Goal: Task Accomplishment & Management: Complete application form

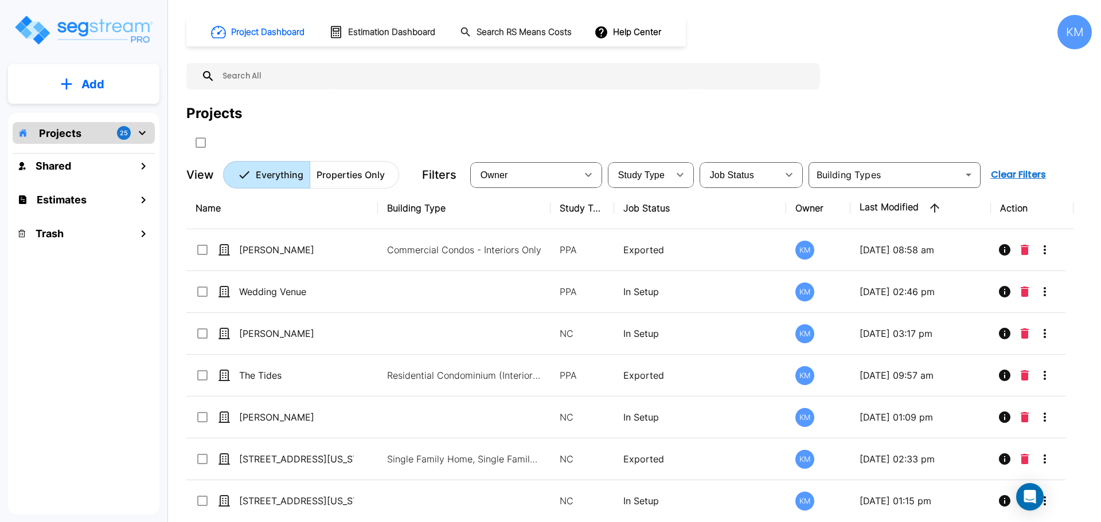
click at [72, 29] on img "mailbox folders" at bounding box center [83, 30] width 140 height 33
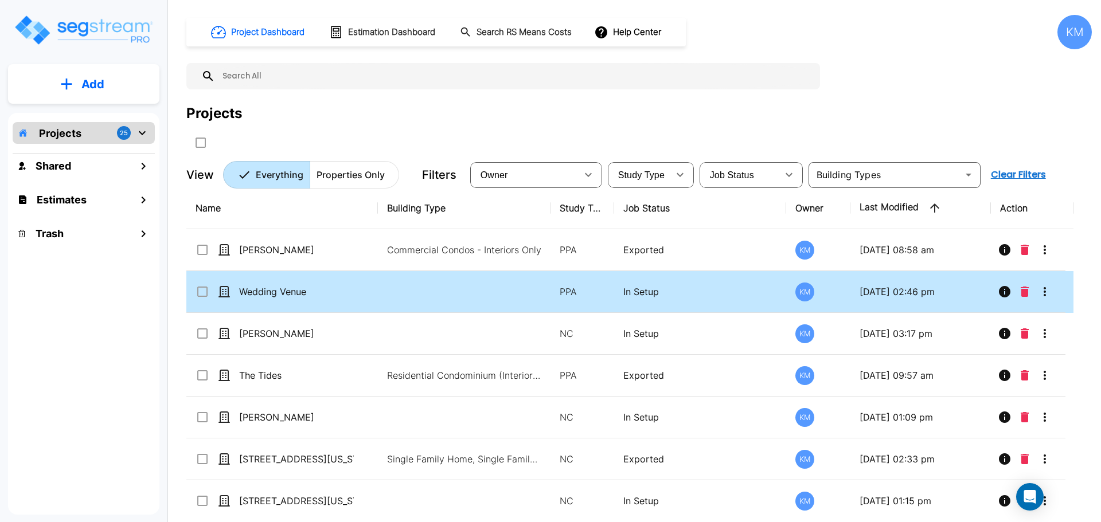
click at [422, 286] on td at bounding box center [464, 292] width 173 height 42
checkbox input "true"
click at [422, 286] on td at bounding box center [464, 292] width 173 height 42
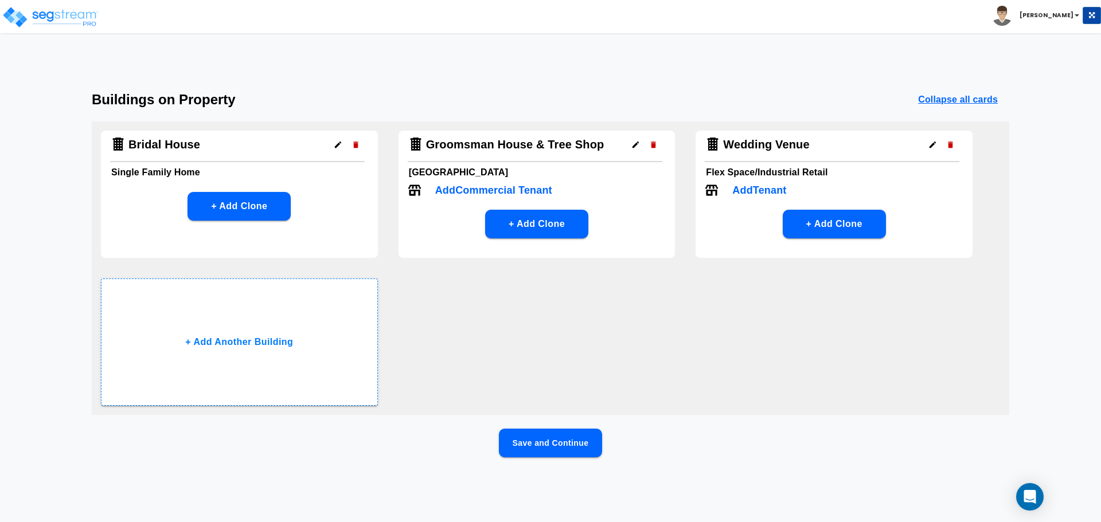
click at [576, 437] on button "Save and Continue" at bounding box center [550, 443] width 103 height 29
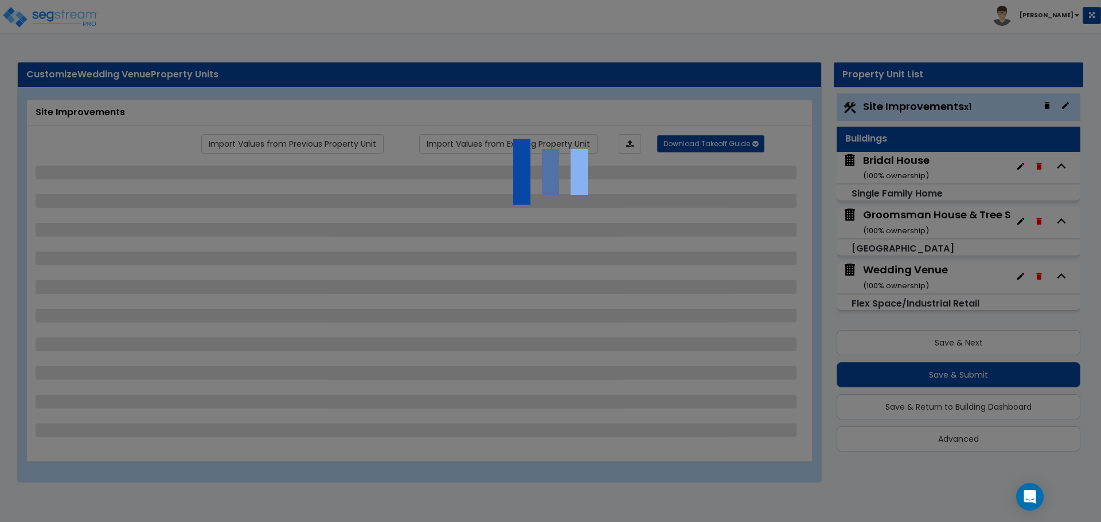
select select "2"
select select "1"
select select "4"
select select "2"
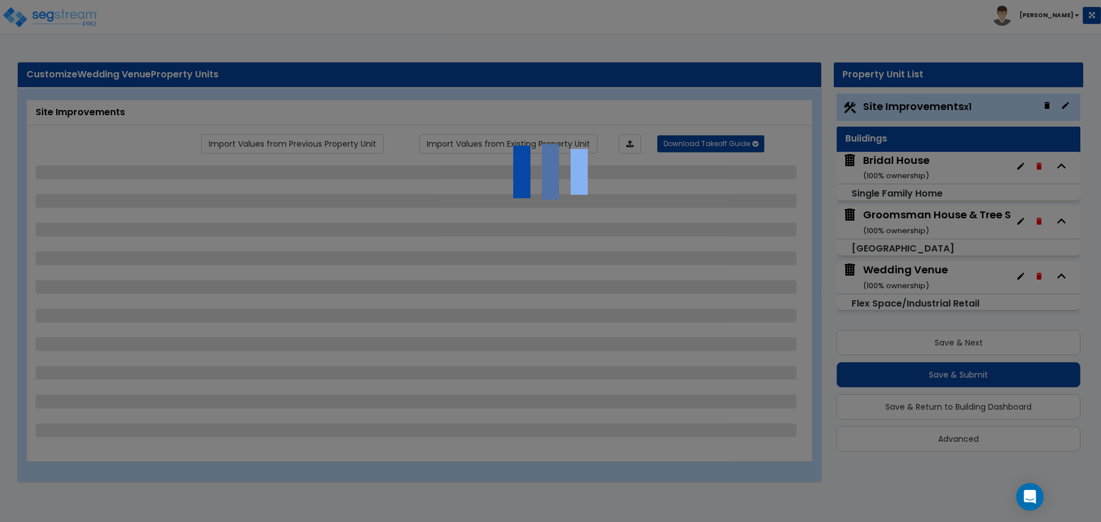
select select "2"
select select "1"
select select "4"
select select "1"
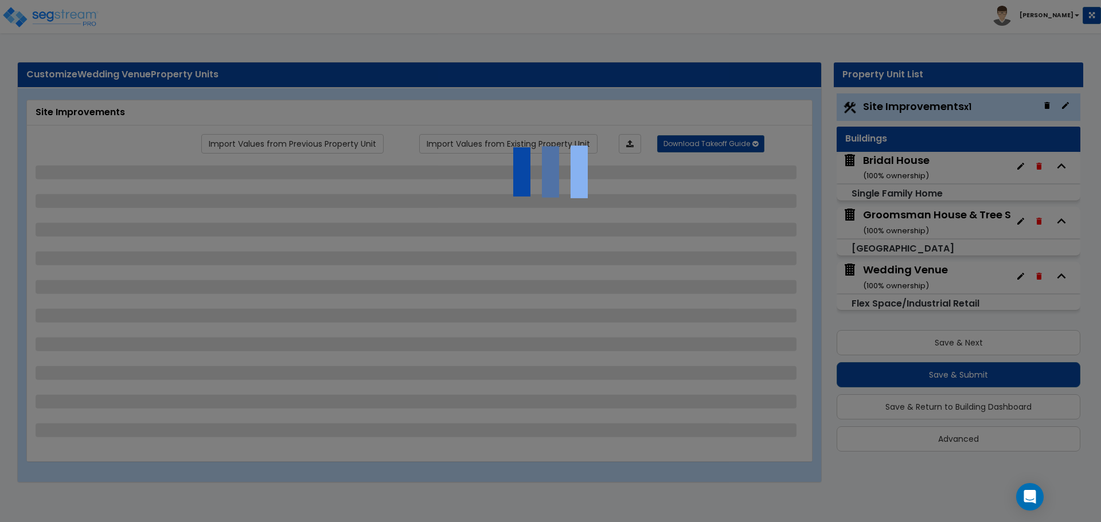
select select "5"
select select "2"
select select "1"
select select "3"
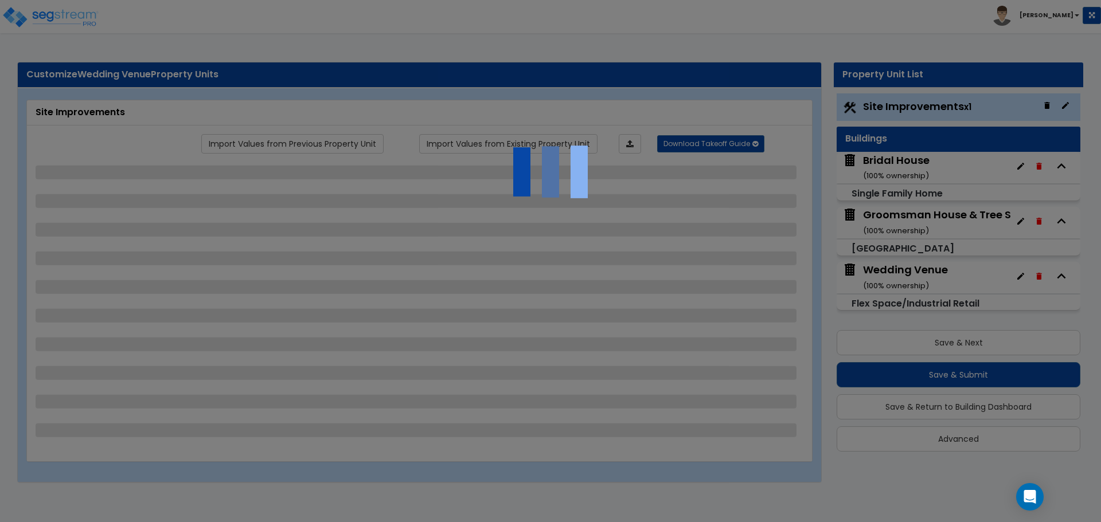
select select "1"
select select "5"
select select "3"
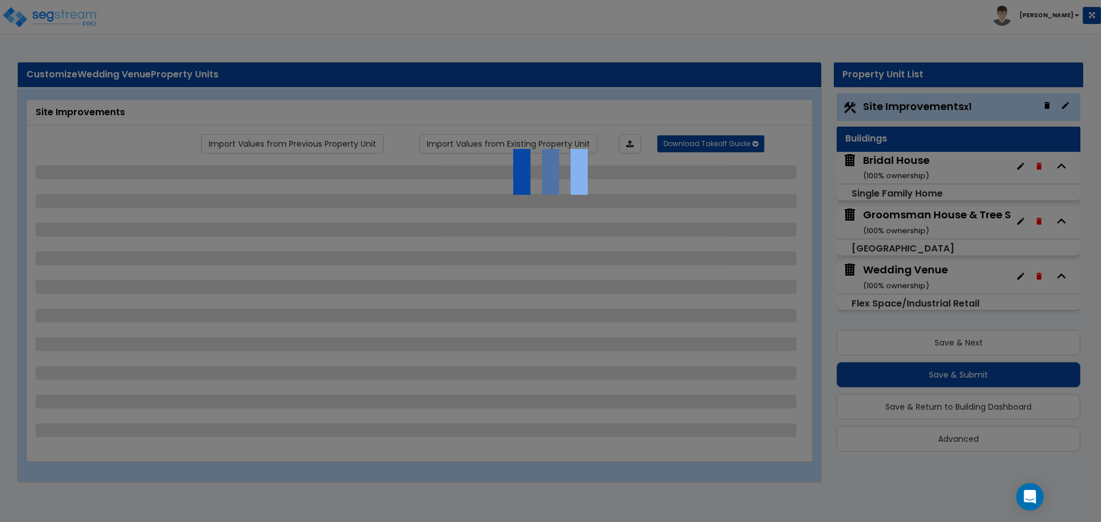
select select "1"
select select "2"
select select "4"
select select "1"
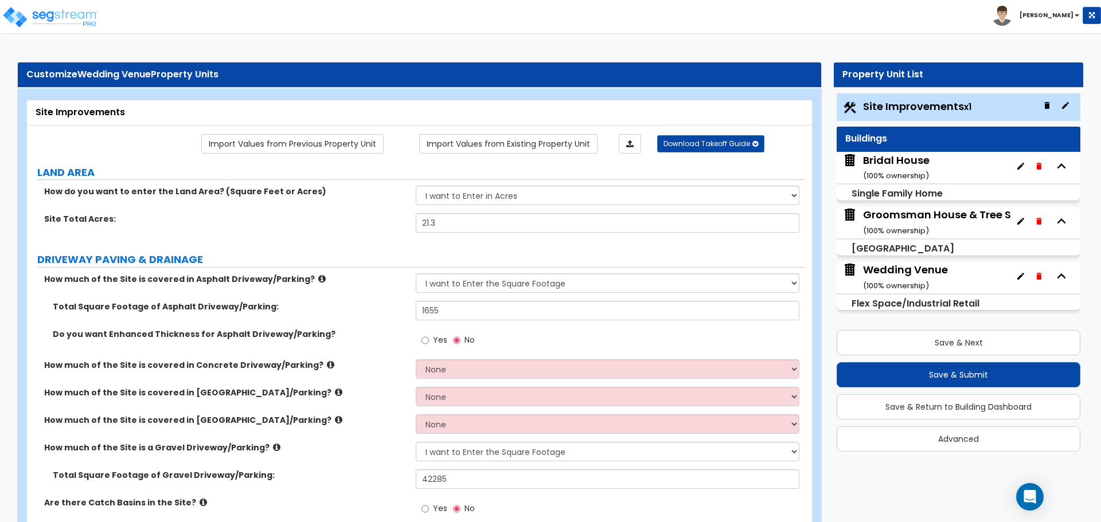
click at [903, 107] on span "Site Improvements x1" at bounding box center [917, 106] width 108 height 14
click at [877, 111] on span "Site Improvements x1" at bounding box center [917, 106] width 108 height 14
click at [909, 112] on span "Site Improvements x1" at bounding box center [917, 106] width 108 height 14
click at [907, 148] on div "Buildings" at bounding box center [959, 139] width 244 height 25
click at [927, 141] on div "Buildings" at bounding box center [958, 138] width 226 height 13
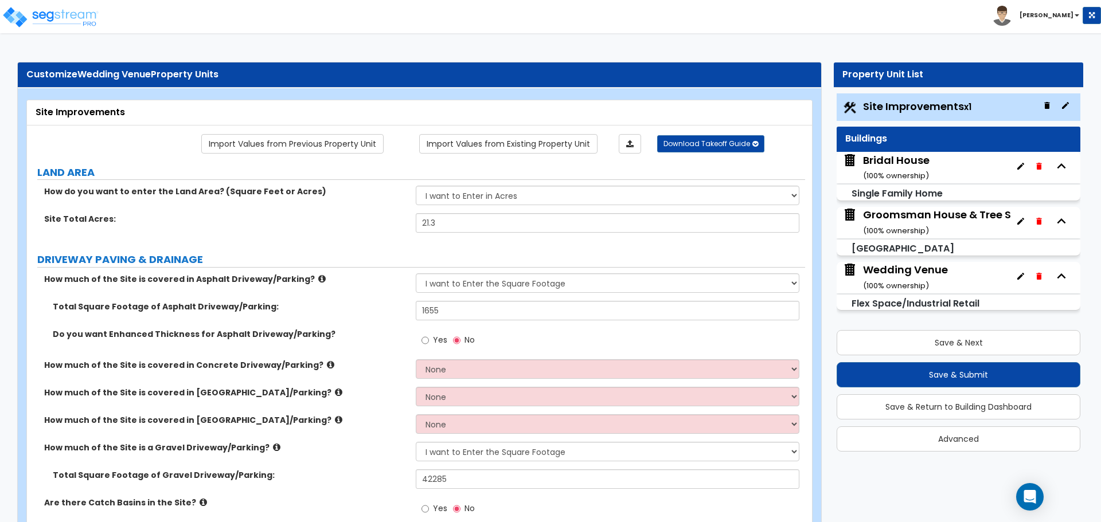
click at [904, 103] on span "Site Improvements x1" at bounding box center [917, 106] width 108 height 14
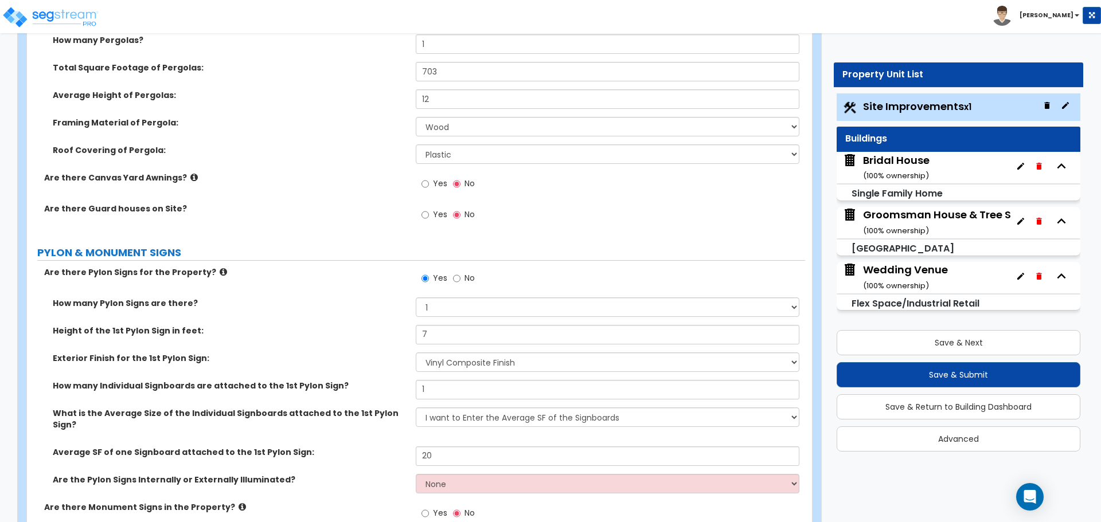
scroll to position [2676, 0]
click at [574, 364] on select "None Paint Finish Brick Veneer Finish Stone Veneer Finish Metal Composite Finis…" at bounding box center [607, 361] width 383 height 19
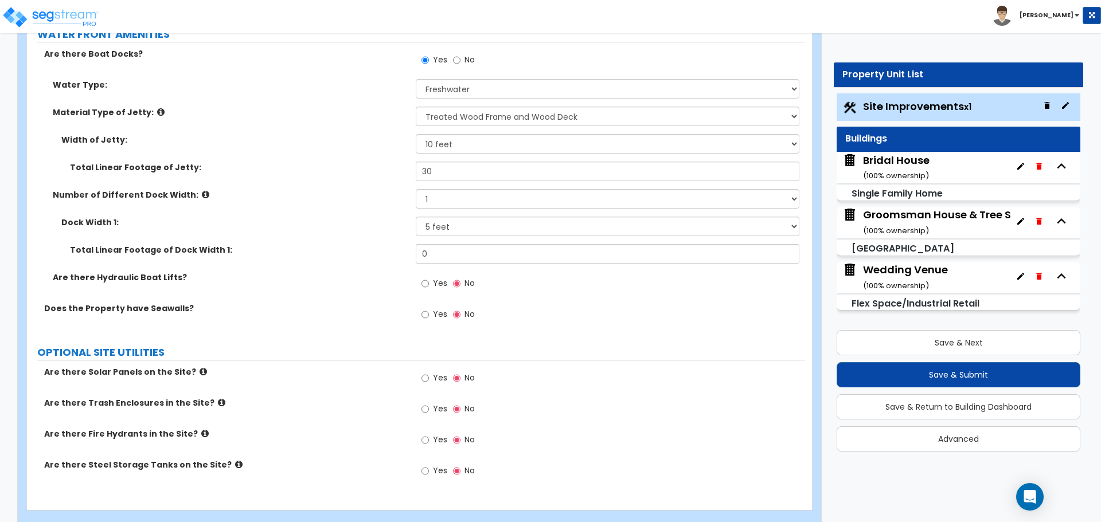
scroll to position [3468, 0]
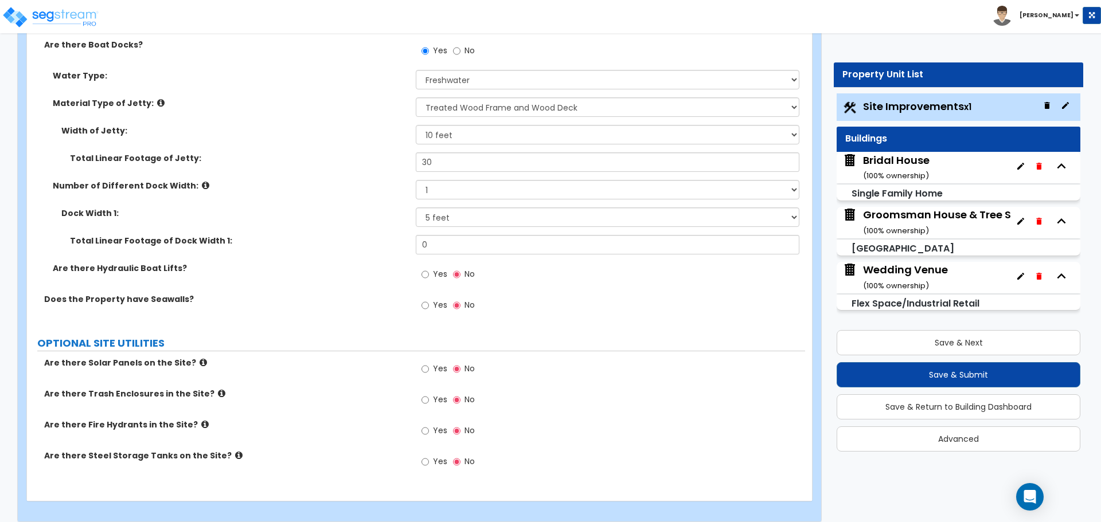
click at [927, 140] on div "Buildings" at bounding box center [958, 138] width 226 height 13
click at [931, 161] on div "Bridal House ( 100 % ownership)" at bounding box center [959, 168] width 244 height 32
click at [932, 173] on div "Bridal House ( 100 % ownership)" at bounding box center [959, 168] width 244 height 32
click at [917, 166] on div "Bridal House ( 100 % ownership)" at bounding box center [896, 167] width 67 height 29
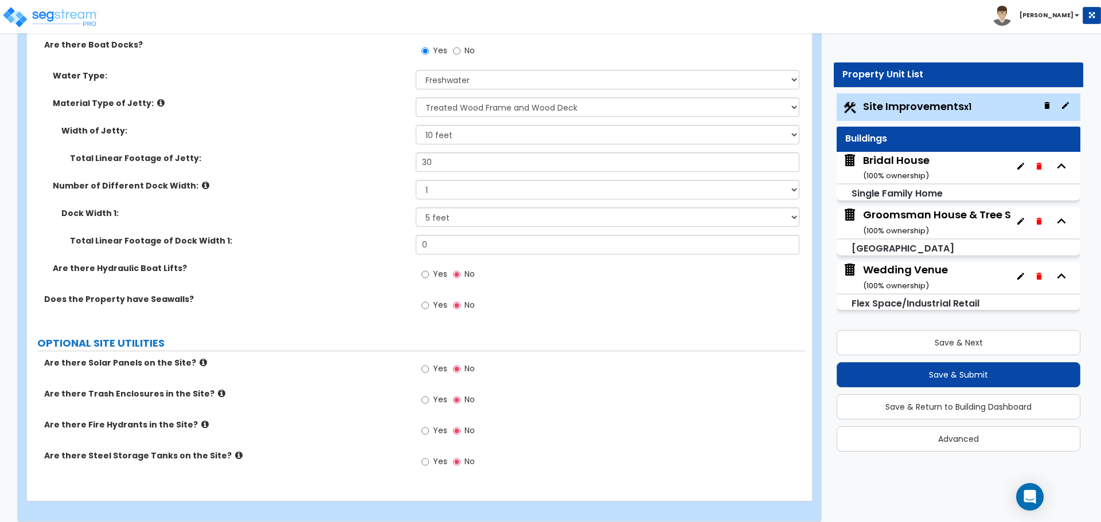
scroll to position [0, 0]
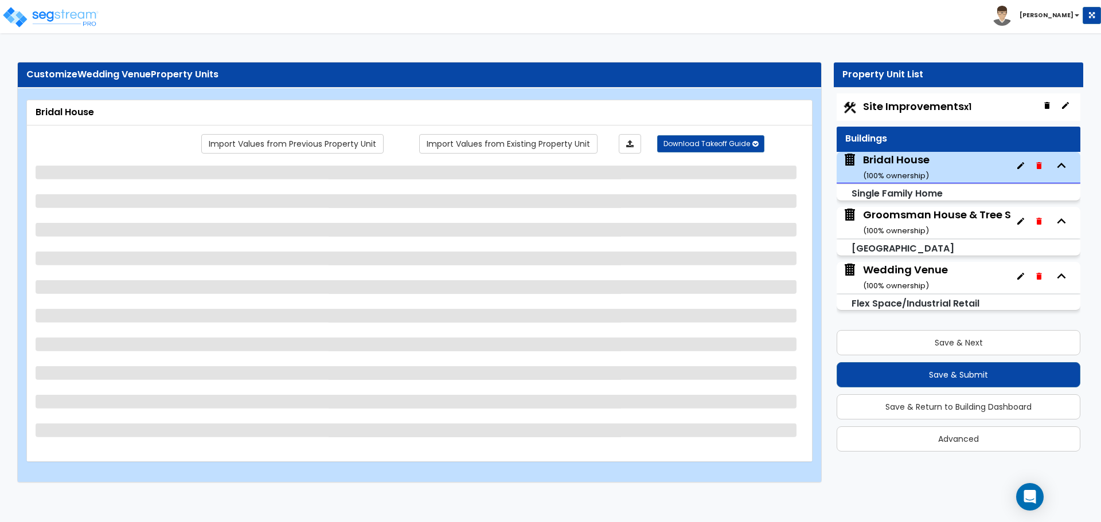
select select "1"
select select "7"
select select "3"
select select "2"
select select "1"
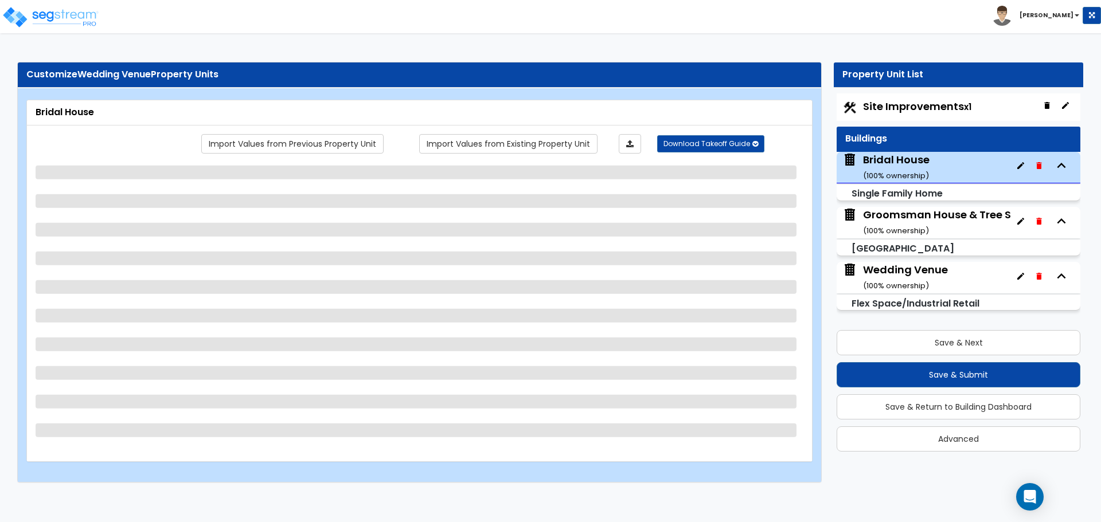
select select "1"
select select "5"
select select "1"
select select "4"
select select "2"
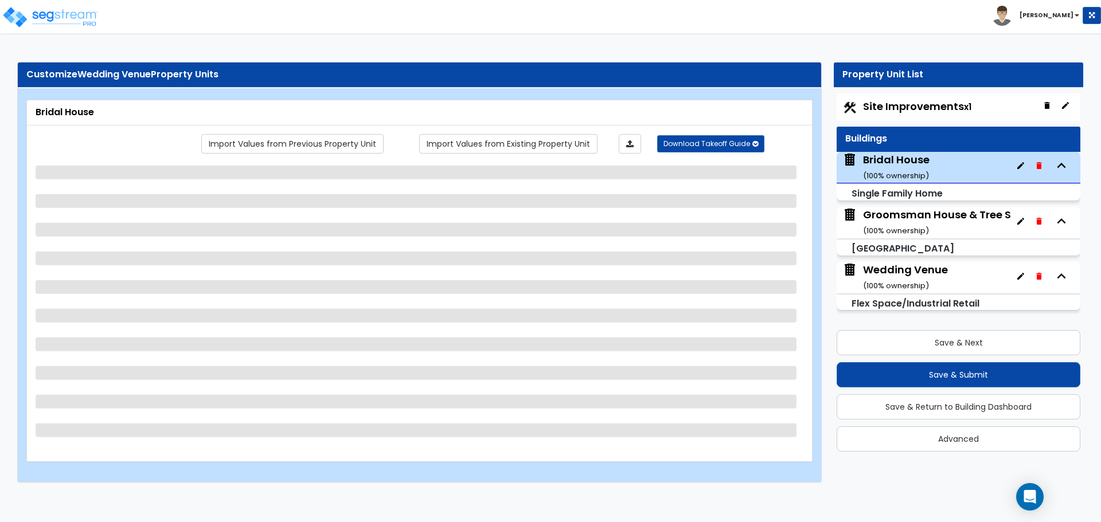
select select "1"
select select "2"
select select "1"
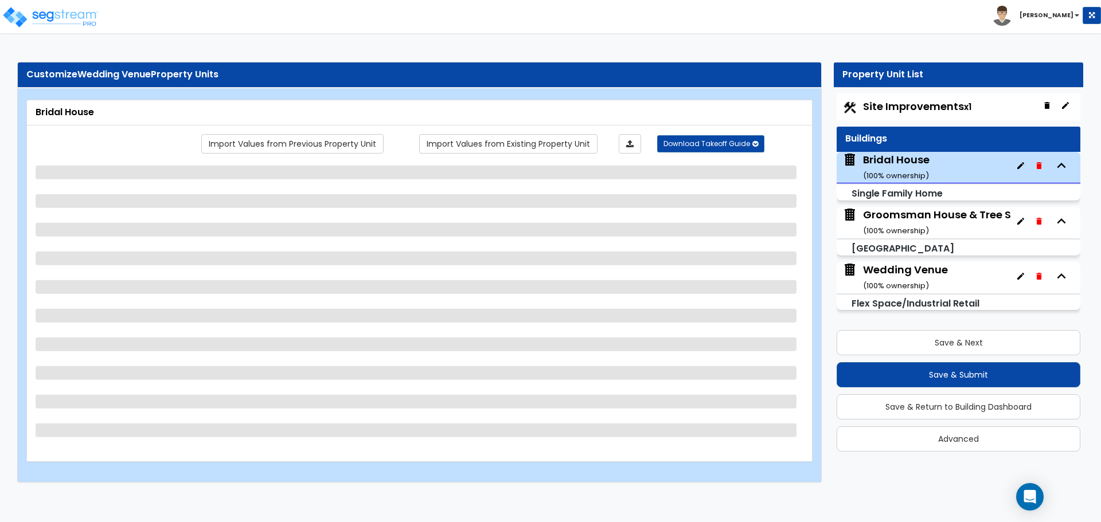
select select "2"
select select "6"
select select "1"
select select "2"
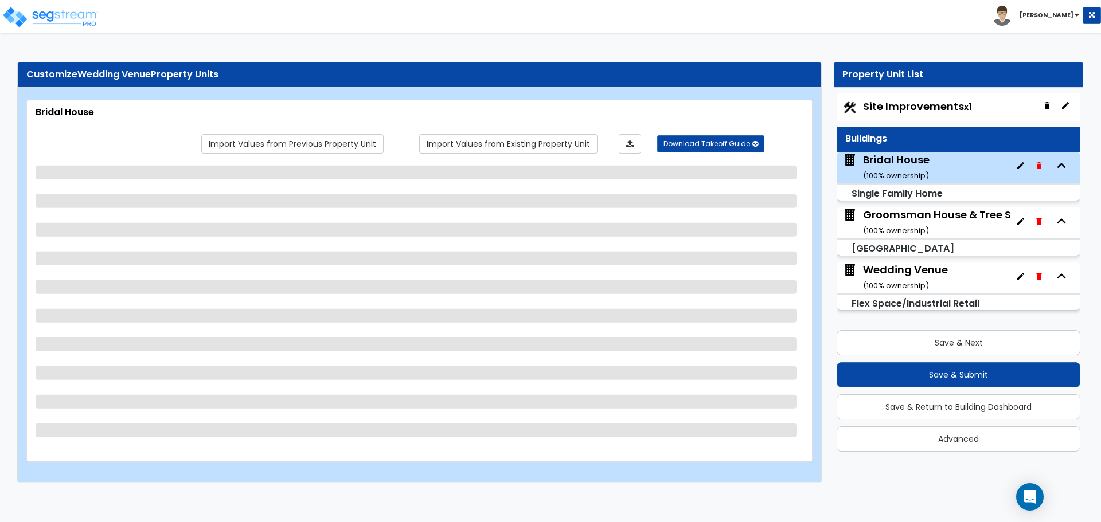
select select "6"
select select "1"
select select "4"
select select "2"
select select "1"
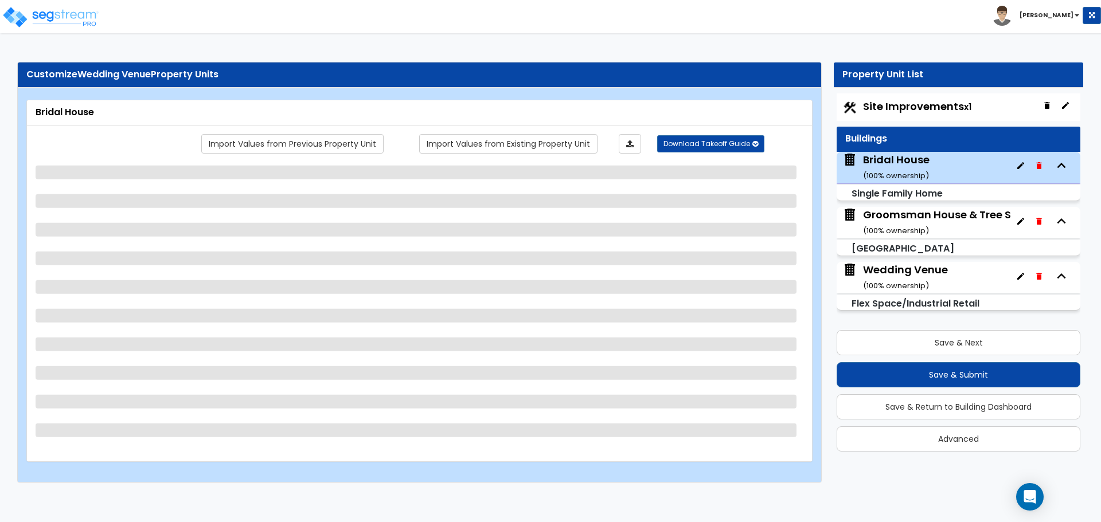
select select "3"
select select "4"
select select "2"
select select "5"
select select "1"
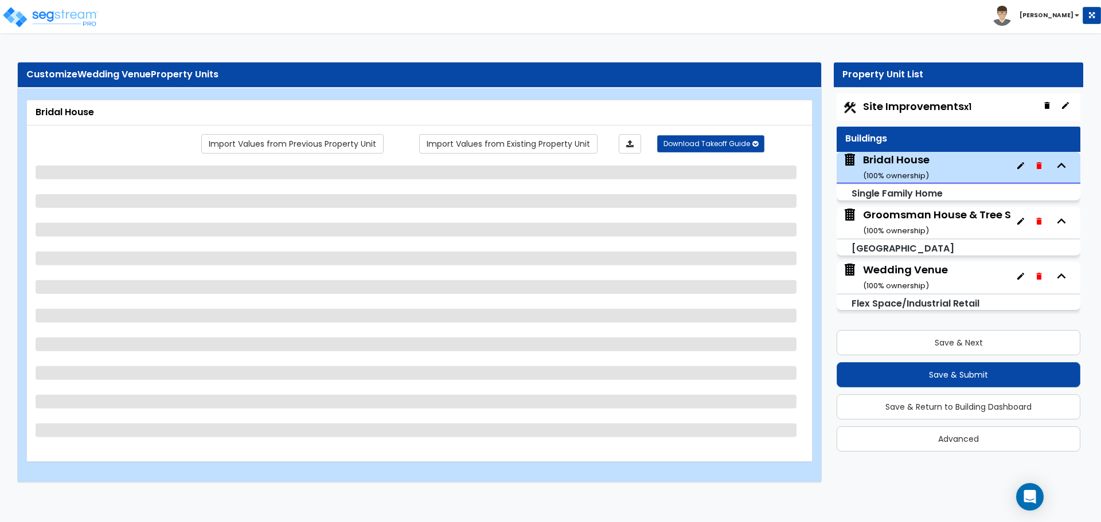
select select "1"
select select "2"
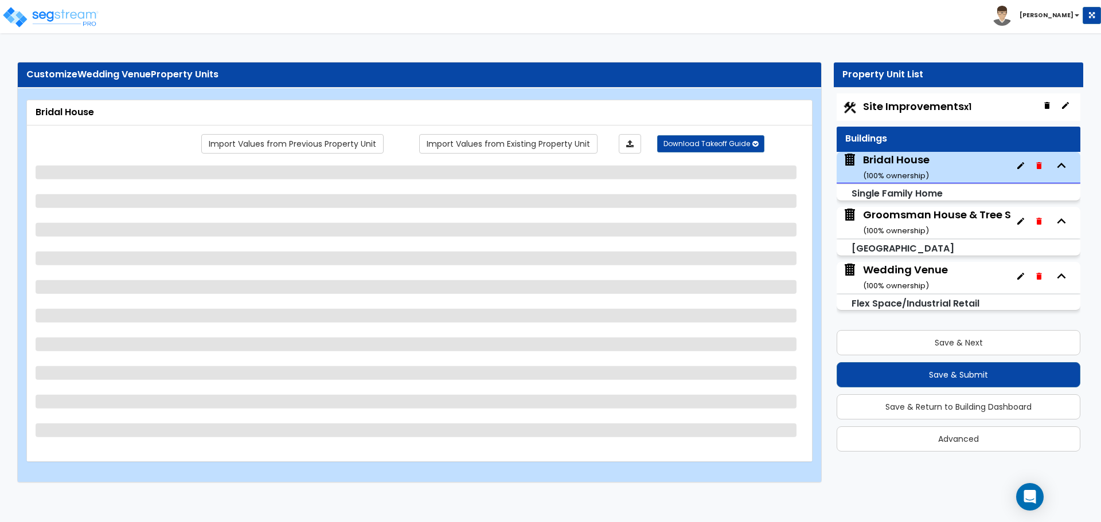
select select "2"
select select "1"
select select "2"
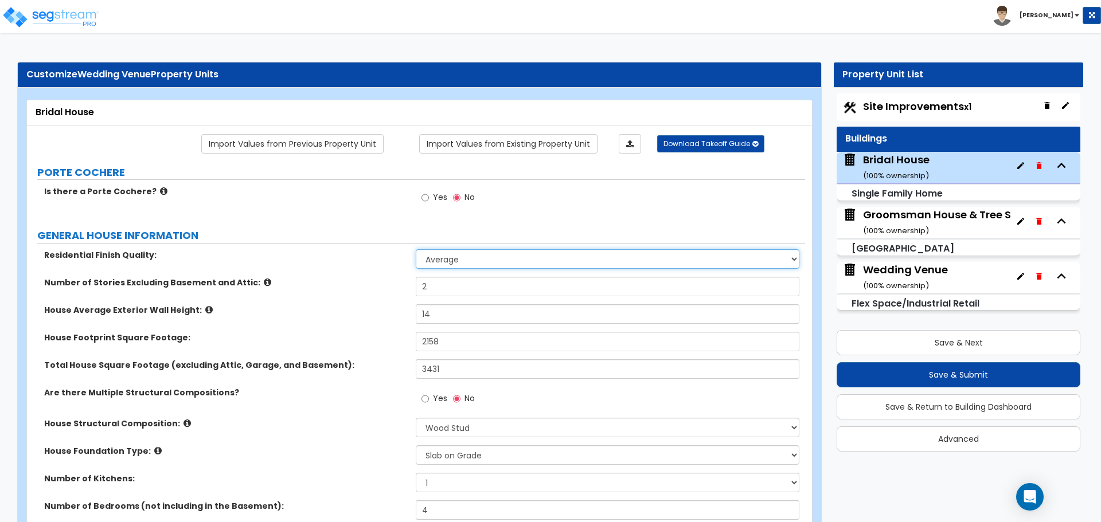
click at [431, 266] on select "Low Average High" at bounding box center [607, 258] width 383 height 19
click at [416, 249] on select "Low Average High" at bounding box center [607, 258] width 383 height 19
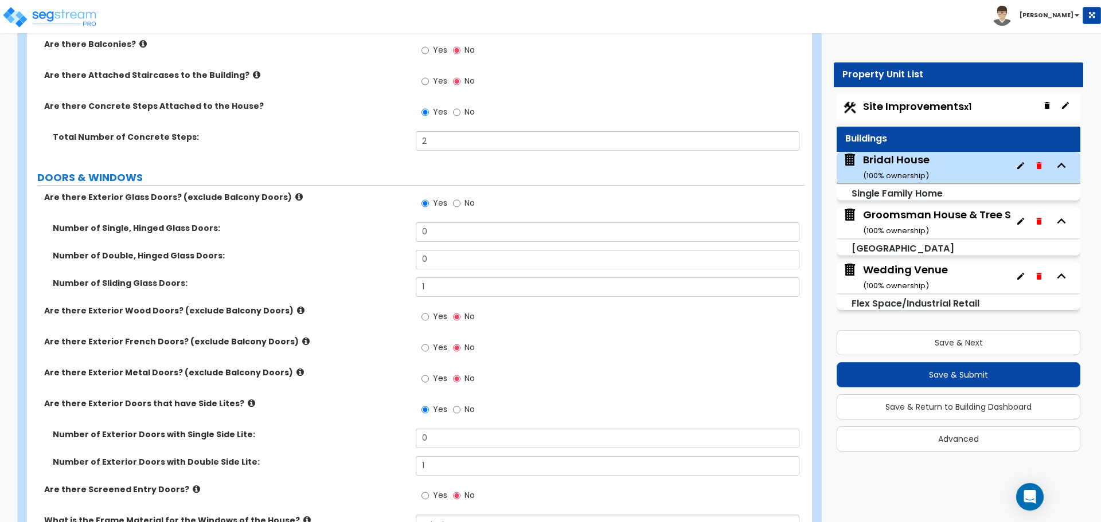
scroll to position [1529, 0]
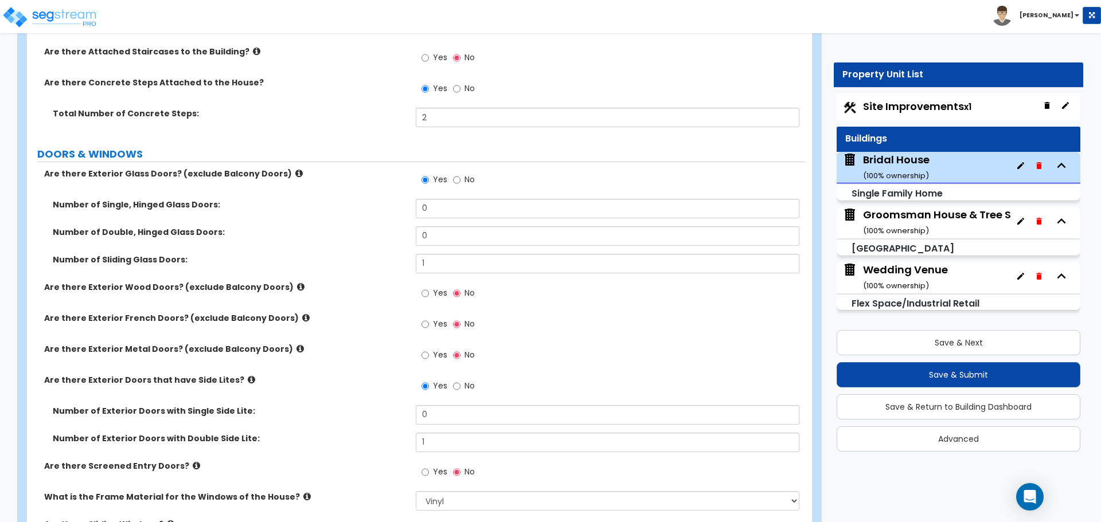
click at [248, 376] on icon at bounding box center [251, 380] width 7 height 9
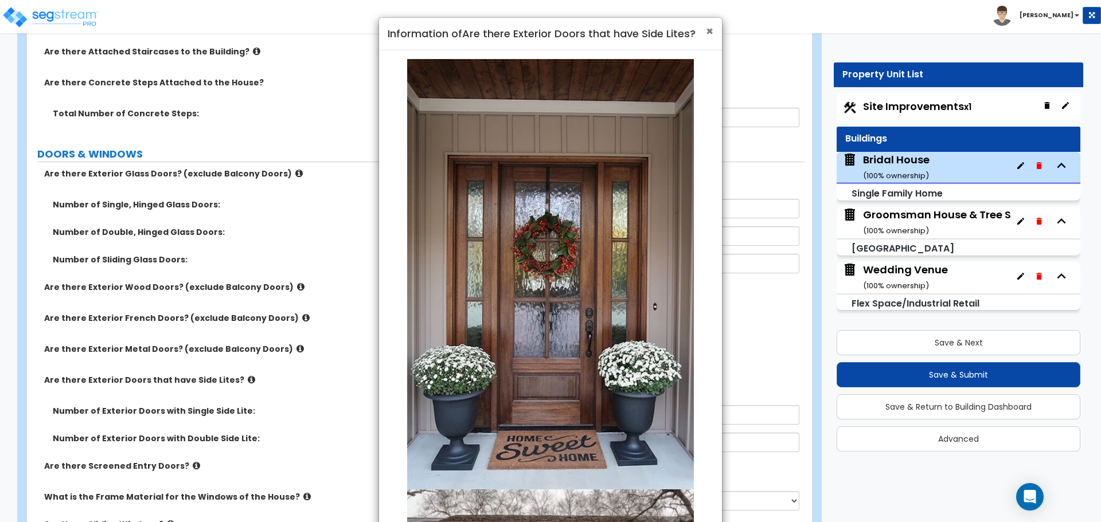
click at [706, 31] on span "×" at bounding box center [709, 31] width 7 height 17
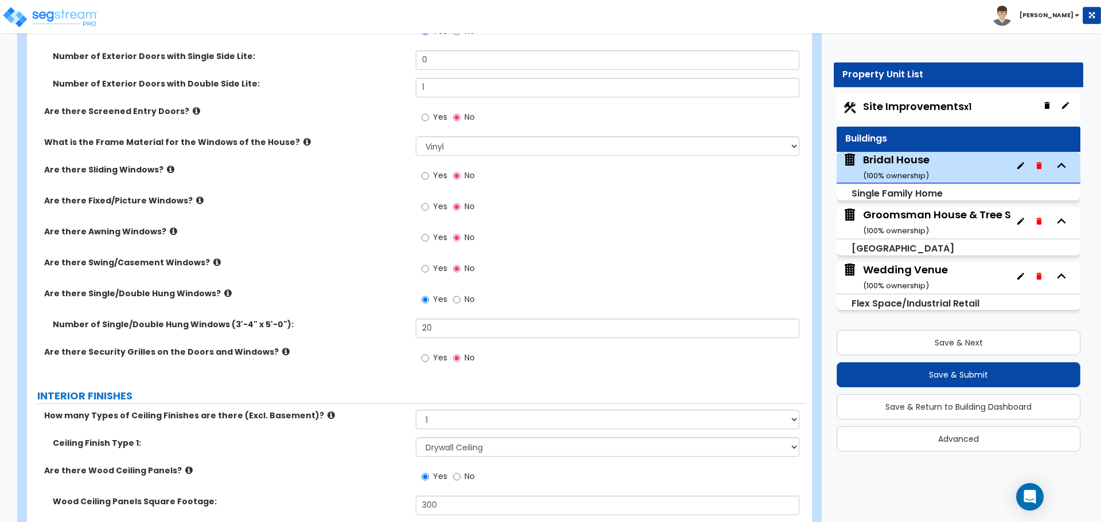
scroll to position [1911, 0]
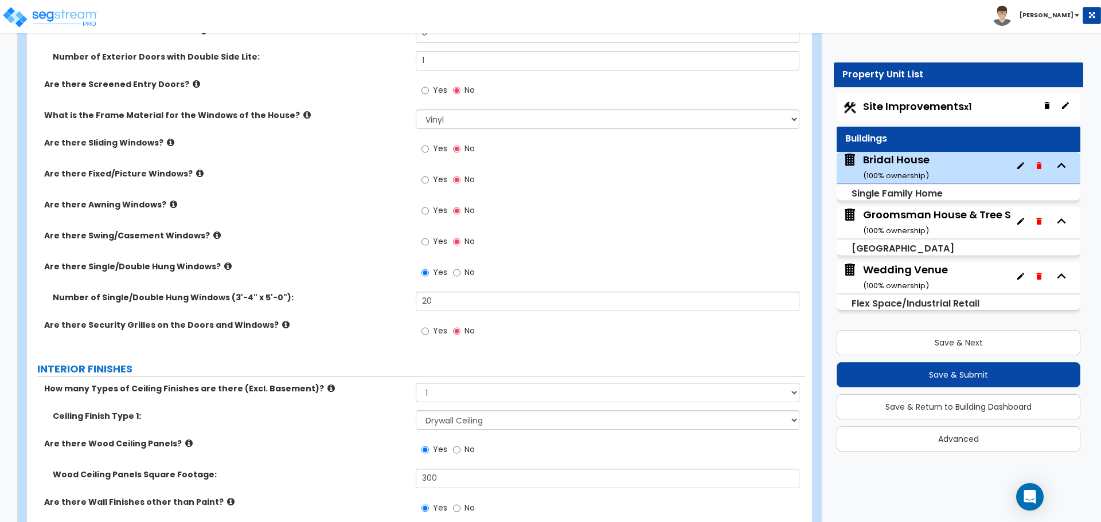
click at [282, 325] on icon at bounding box center [285, 325] width 7 height 9
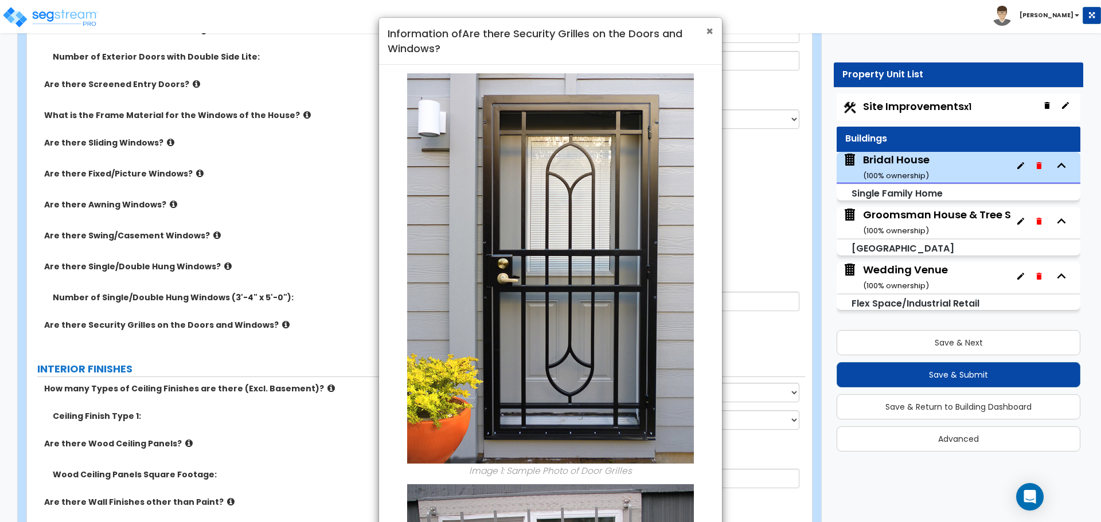
click at [707, 31] on span "×" at bounding box center [709, 31] width 7 height 17
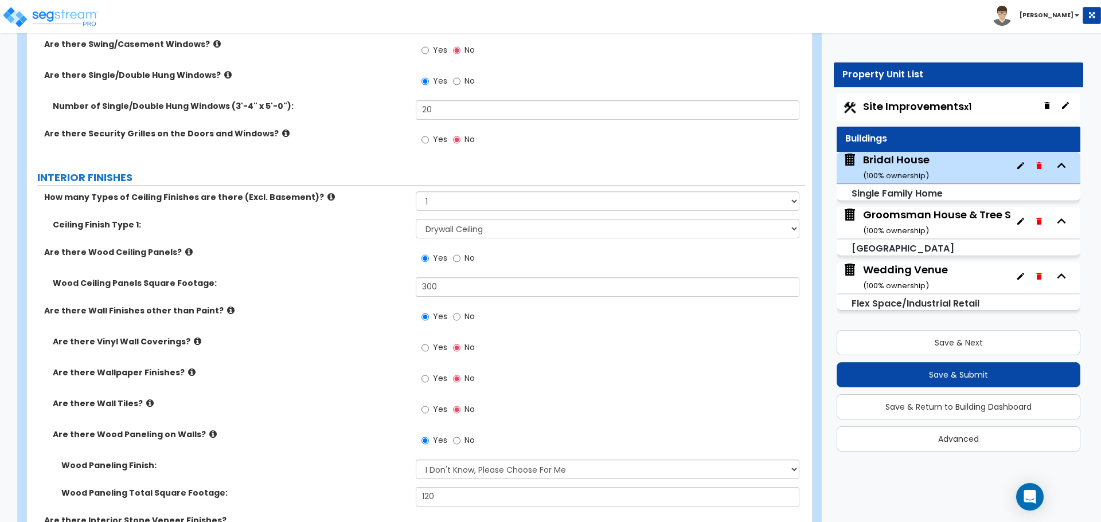
scroll to position [2198, 0]
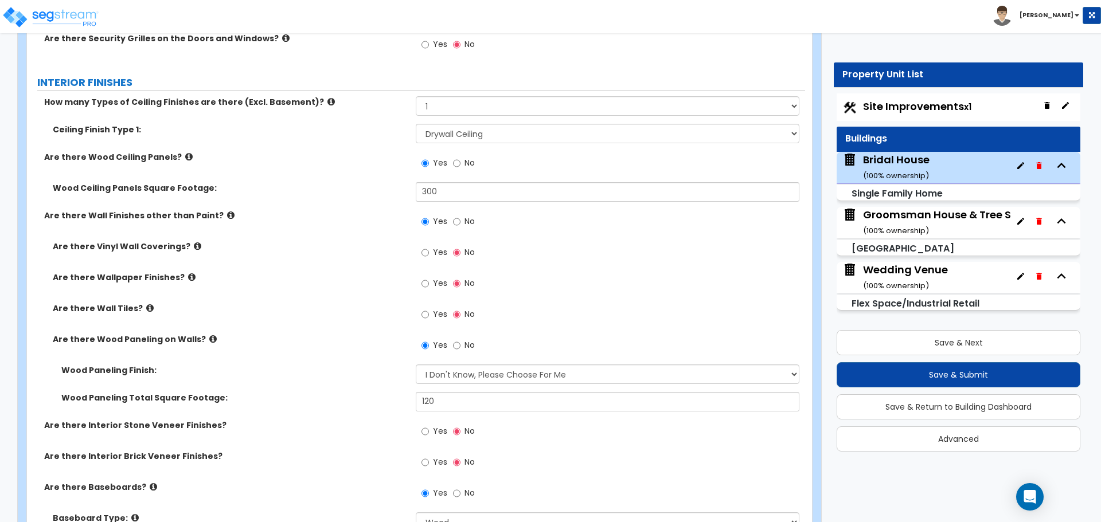
click at [185, 157] on icon at bounding box center [188, 157] width 7 height 9
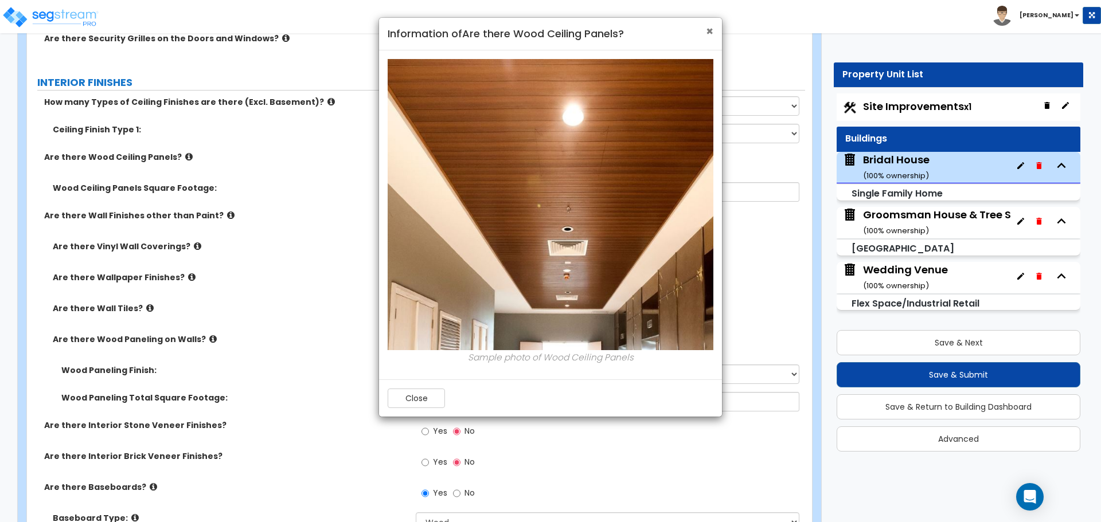
click at [712, 29] on span "×" at bounding box center [709, 31] width 7 height 17
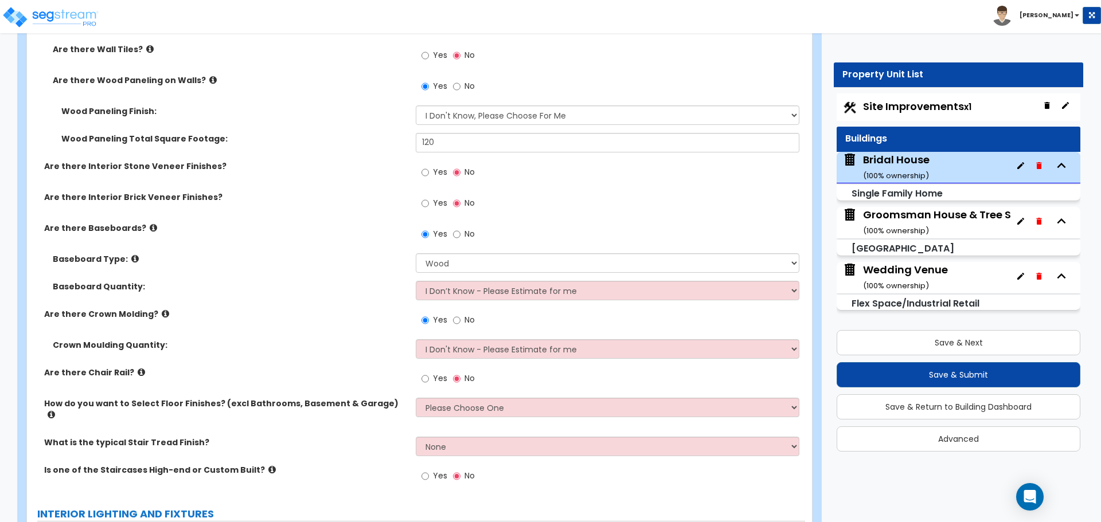
scroll to position [2484, 0]
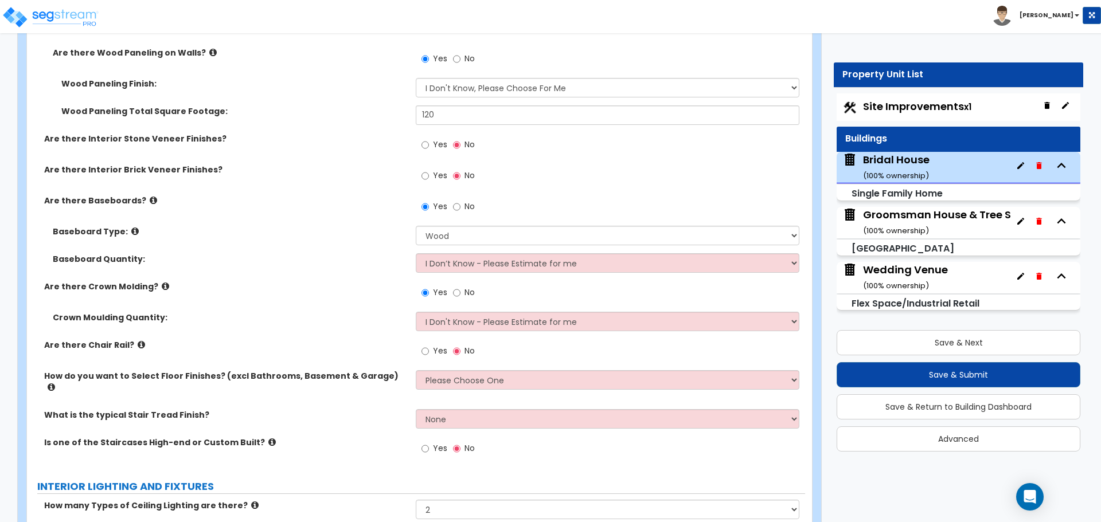
click at [138, 343] on icon at bounding box center [141, 345] width 7 height 9
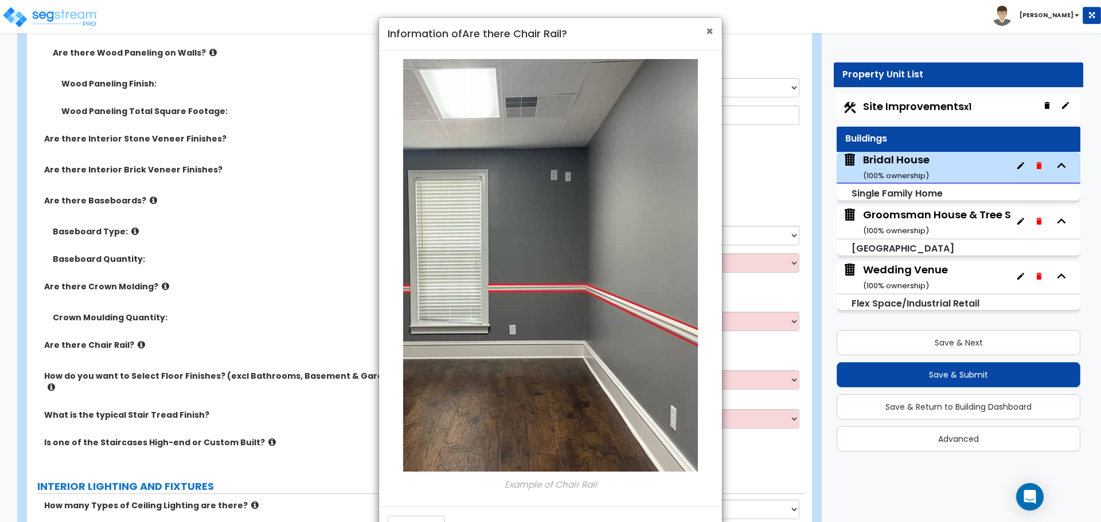
click at [711, 31] on span "×" at bounding box center [709, 31] width 7 height 17
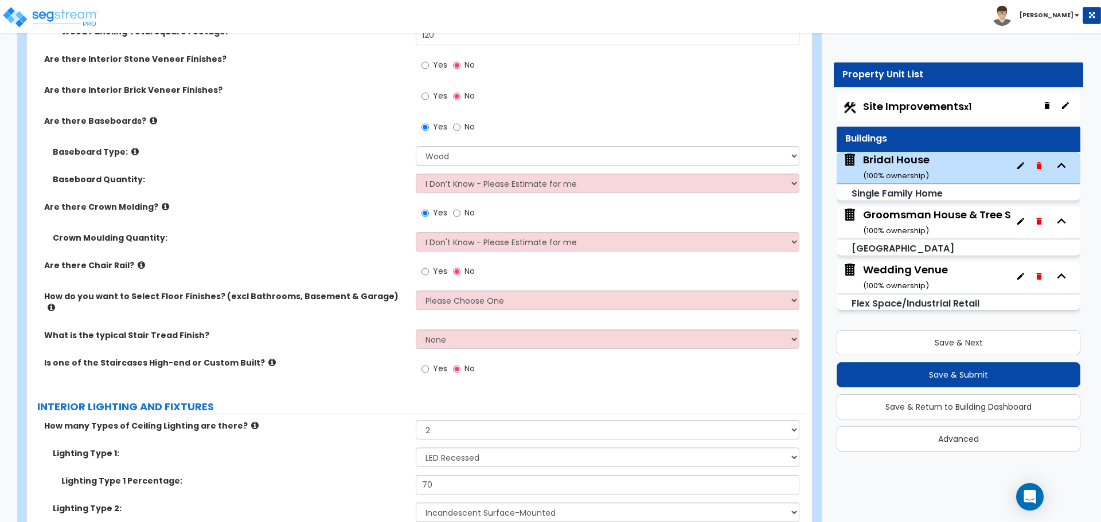
scroll to position [2580, 0]
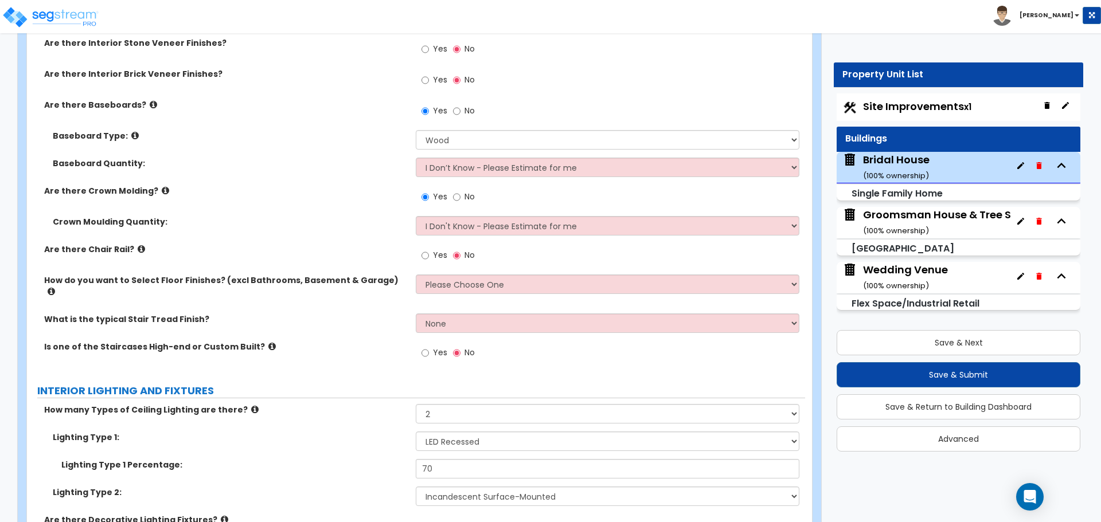
click at [389, 281] on label "How do you want to Select Floor Finishes? (excl Bathrooms, Basement & Garage)" at bounding box center [225, 286] width 363 height 23
click at [55, 287] on icon at bounding box center [51, 291] width 7 height 9
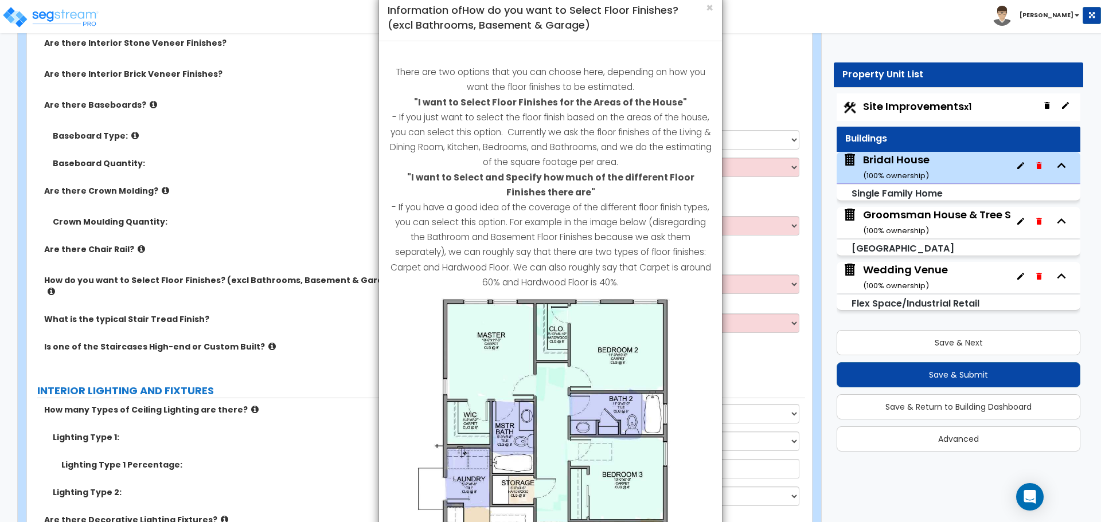
scroll to position [0, 0]
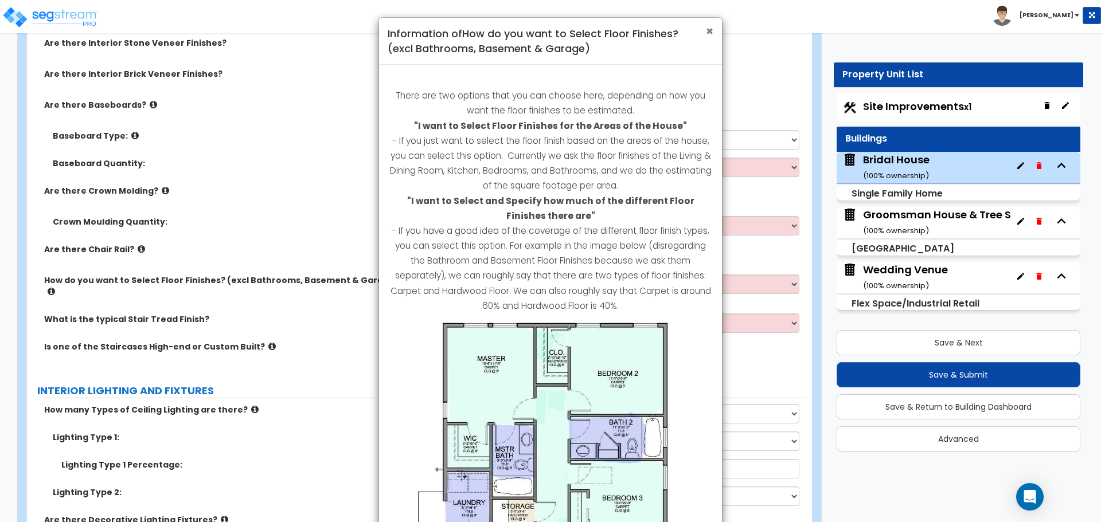
click at [707, 29] on span "×" at bounding box center [709, 31] width 7 height 17
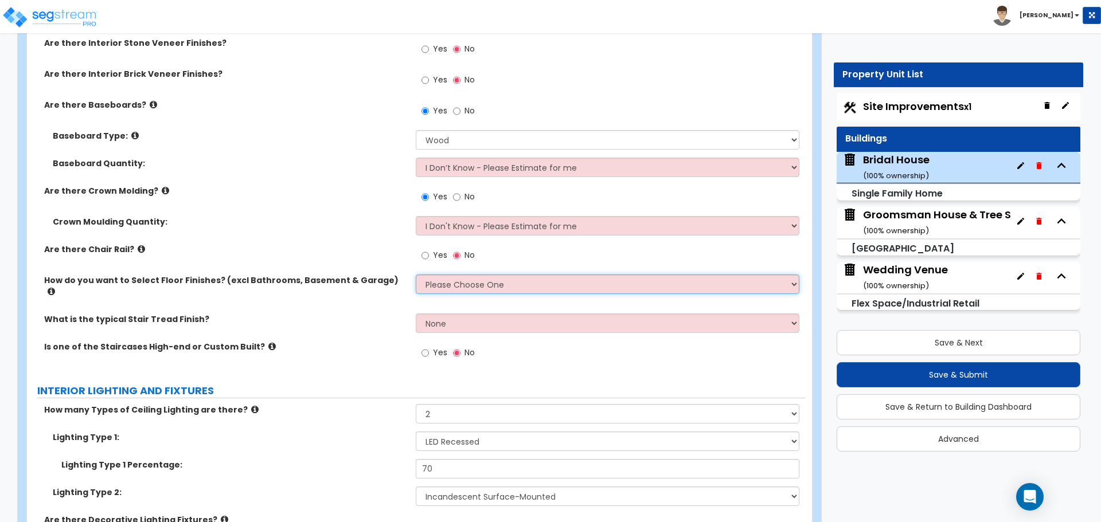
click at [503, 282] on select "Please Choose One I want to Select Floor Finishes for the Areas of the House I …" at bounding box center [607, 284] width 383 height 19
click at [509, 285] on select "Please Choose One I want to Select Floor Finishes for the Areas of the House I …" at bounding box center [607, 284] width 383 height 19
click at [514, 275] on select "Please Choose One I want to Select Floor Finishes for the Areas of the House I …" at bounding box center [607, 284] width 383 height 19
select select "1"
click at [416, 275] on select "Please Choose One I want to Select Floor Finishes for the Areas of the House I …" at bounding box center [607, 284] width 383 height 19
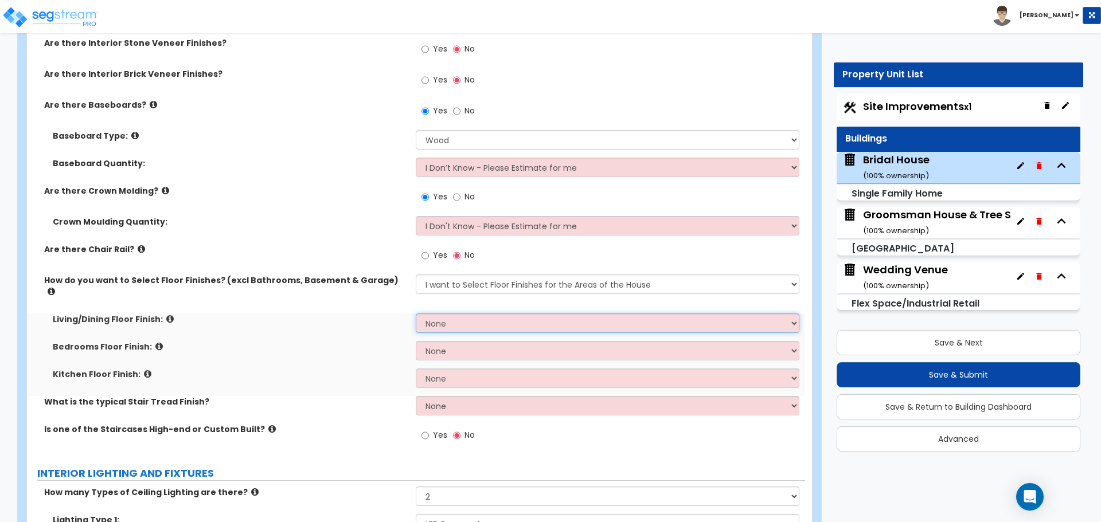
click at [479, 314] on select "None Tile Flooring Hardwood Flooring Resilient Laminate Flooring VCT Flooring S…" at bounding box center [607, 323] width 383 height 19
click at [478, 314] on select "None Tile Flooring Hardwood Flooring Resilient Laminate Flooring VCT Flooring S…" at bounding box center [607, 323] width 383 height 19
click at [470, 314] on select "None Tile Flooring Hardwood Flooring Resilient Laminate Flooring VCT Flooring S…" at bounding box center [607, 323] width 383 height 19
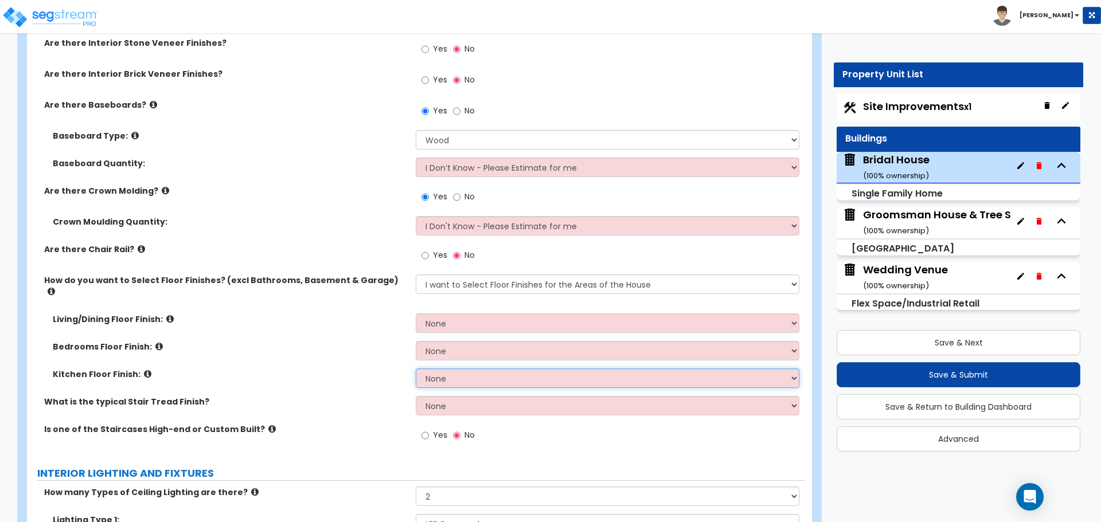
click at [443, 369] on select "None Tile Flooring Hardwood Flooring Resilient Laminate Flooring VCT Flooring S…" at bounding box center [607, 378] width 383 height 19
click at [503, 370] on select "None Tile Flooring Hardwood Flooring Resilient Laminate Flooring VCT Flooring S…" at bounding box center [607, 378] width 383 height 19
select select "3"
click at [416, 369] on select "None Tile Flooring Hardwood Flooring Resilient Laminate Flooring VCT Flooring S…" at bounding box center [607, 378] width 383 height 19
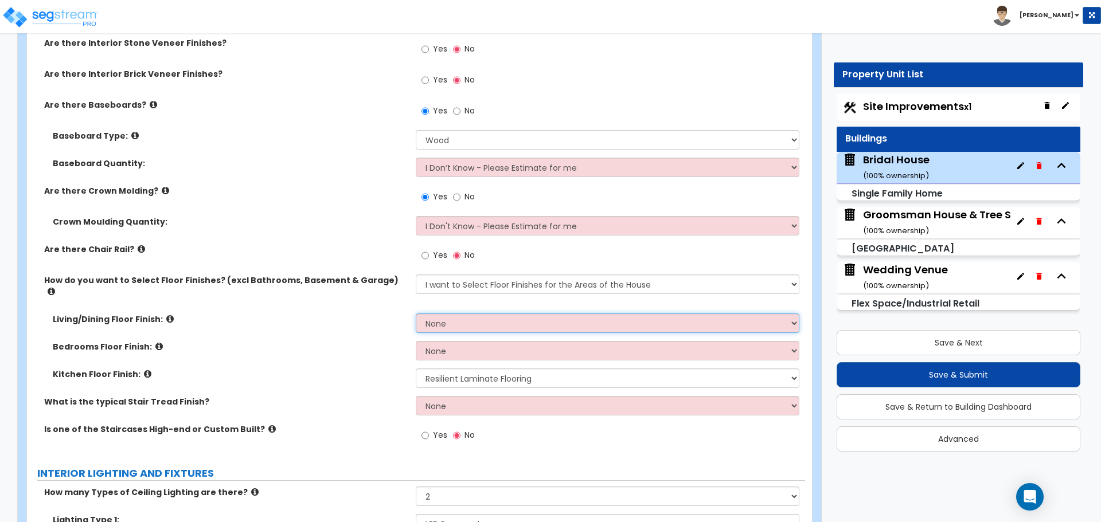
click at [454, 314] on select "None Tile Flooring Hardwood Flooring Resilient Laminate Flooring VCT Flooring S…" at bounding box center [607, 323] width 383 height 19
select select "3"
click at [416, 314] on select "None Tile Flooring Hardwood Flooring Resilient Laminate Flooring VCT Flooring S…" at bounding box center [607, 323] width 383 height 19
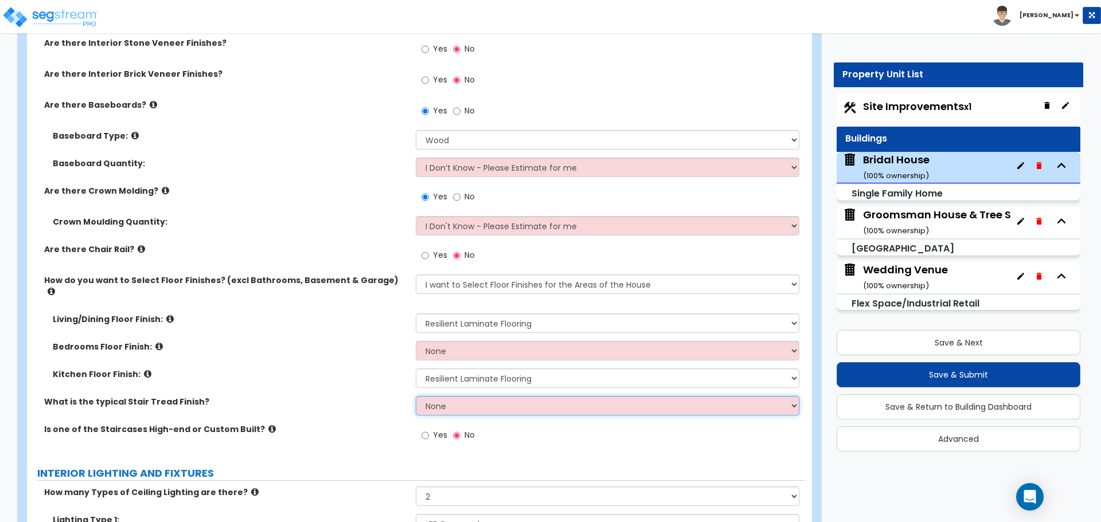
click at [464, 396] on select "None Tile Wood Laminate VCT Sheet Carpet Sheet Vinyl Carpet Tile" at bounding box center [607, 405] width 383 height 19
select select "5"
click at [416, 396] on select "None Tile Wood Laminate VCT Sheet Carpet Sheet Vinyl Carpet Tile" at bounding box center [607, 405] width 383 height 19
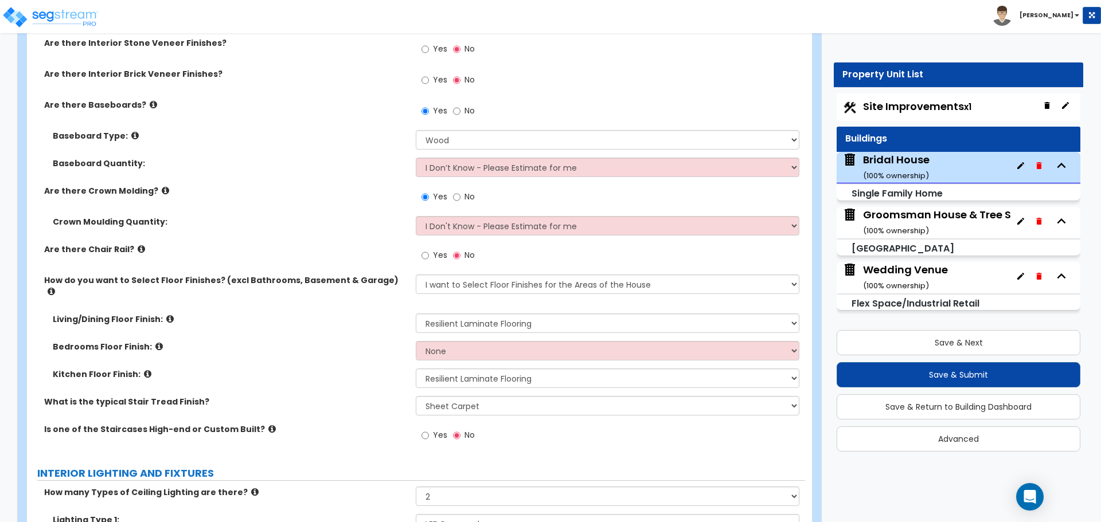
click at [268, 425] on icon at bounding box center [271, 429] width 7 height 9
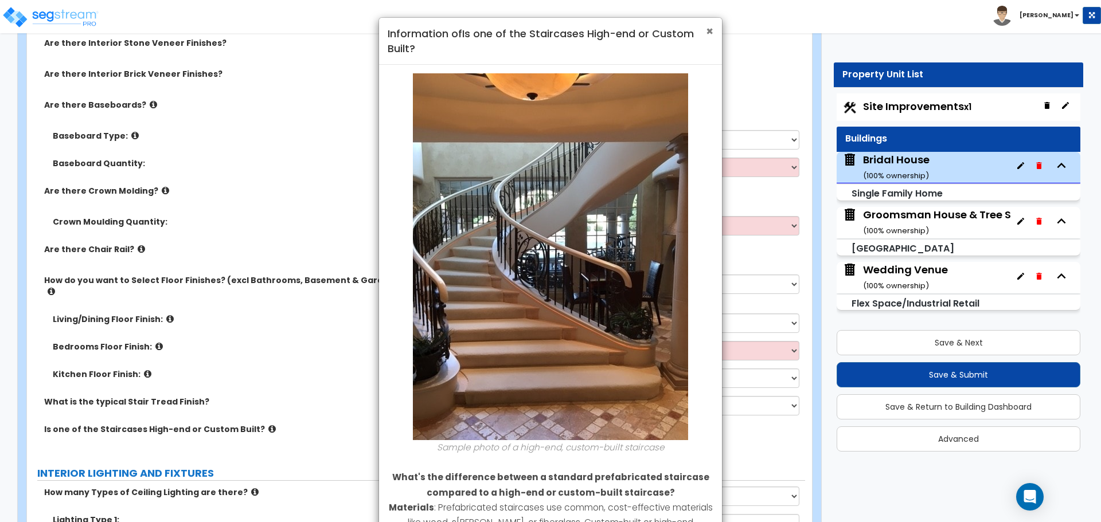
click at [711, 33] on span "×" at bounding box center [709, 31] width 7 height 17
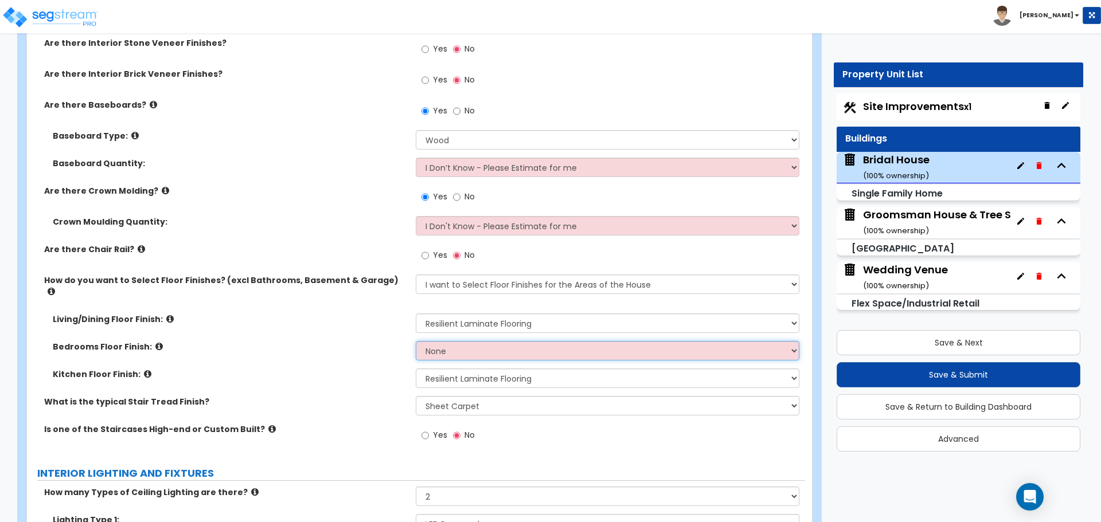
click at [460, 341] on select "None Tile Flooring Hardwood Flooring Resilient Laminate Flooring VCT Flooring S…" at bounding box center [607, 350] width 383 height 19
select select "5"
click at [416, 341] on select "None Tile Flooring Hardwood Flooring Resilient Laminate Flooring VCT Flooring S…" at bounding box center [607, 350] width 383 height 19
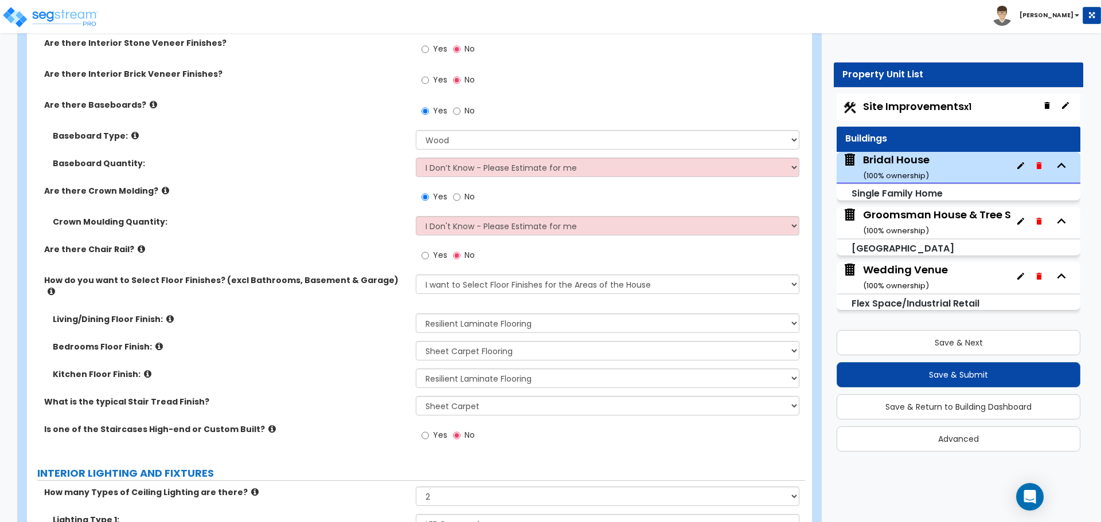
click at [377, 278] on label "How do you want to Select Floor Finishes? (excl Bathrooms, Basement & Garage)" at bounding box center [225, 286] width 363 height 23
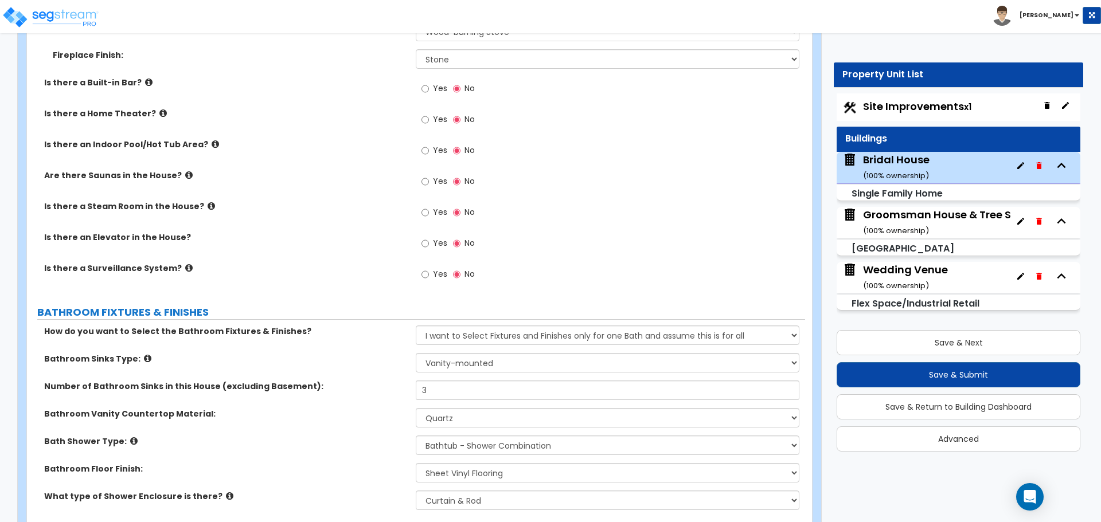
scroll to position [3918, 0]
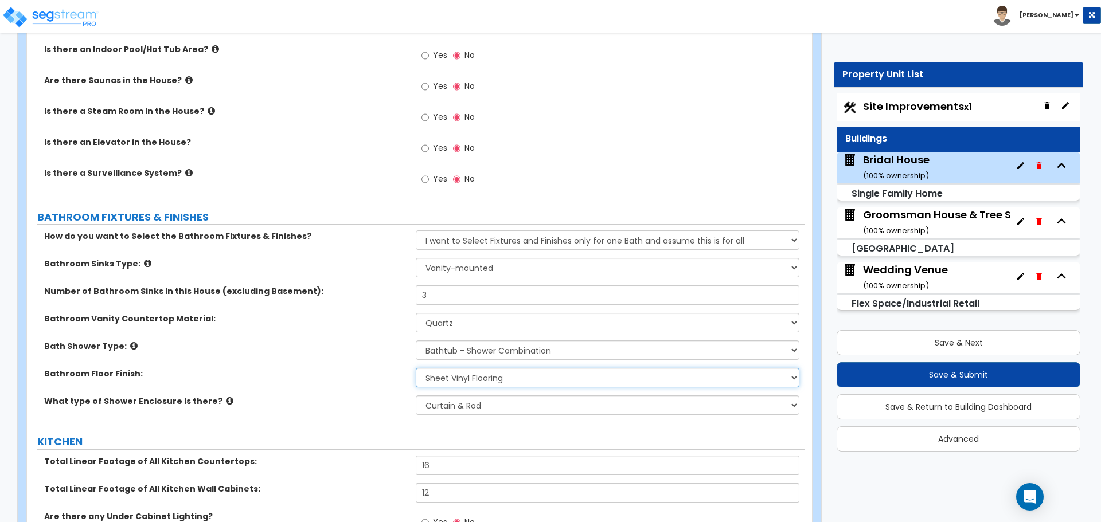
click at [522, 368] on select "None Tile Flooring Hardwood Flooring Resilient Laminate Flooring VCT Flooring S…" at bounding box center [607, 377] width 383 height 19
click at [561, 371] on select "None Tile Flooring Hardwood Flooring Resilient Laminate Flooring VCT Flooring S…" at bounding box center [607, 377] width 383 height 19
select select "3"
click at [416, 368] on select "None Tile Flooring Hardwood Flooring Resilient Laminate Flooring VCT Flooring S…" at bounding box center [607, 377] width 383 height 19
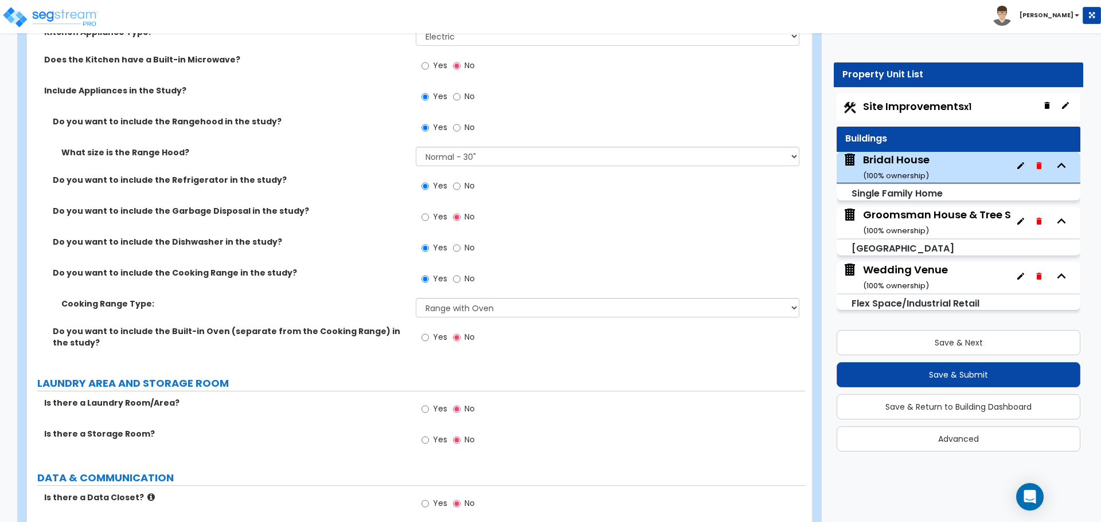
scroll to position [4683, 0]
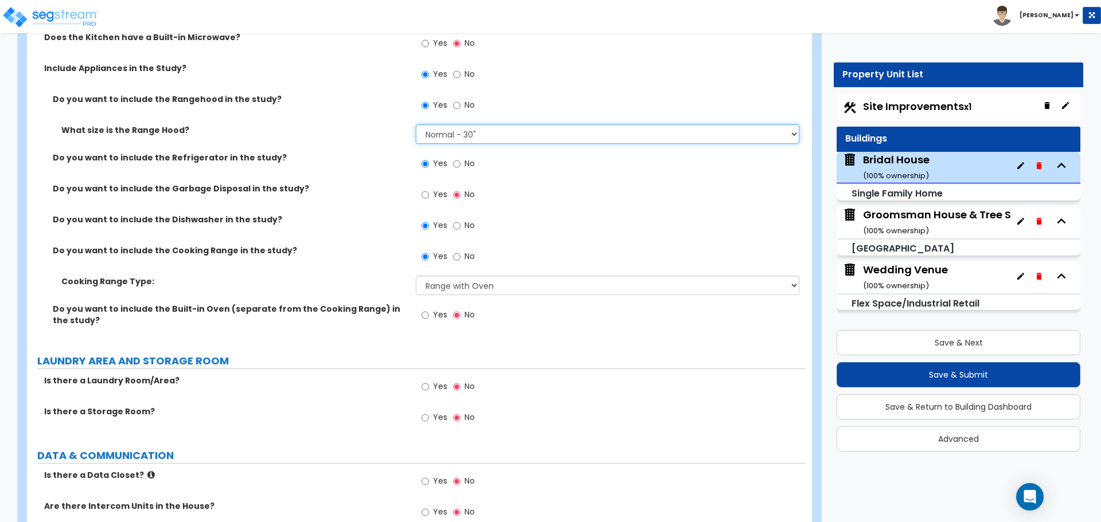
click at [451, 124] on select "Please Choose One Normal - 30" Wide - 42"" at bounding box center [607, 133] width 383 height 19
click at [416, 124] on select "Please Choose One Normal - 30" Wide - 42"" at bounding box center [607, 133] width 383 height 19
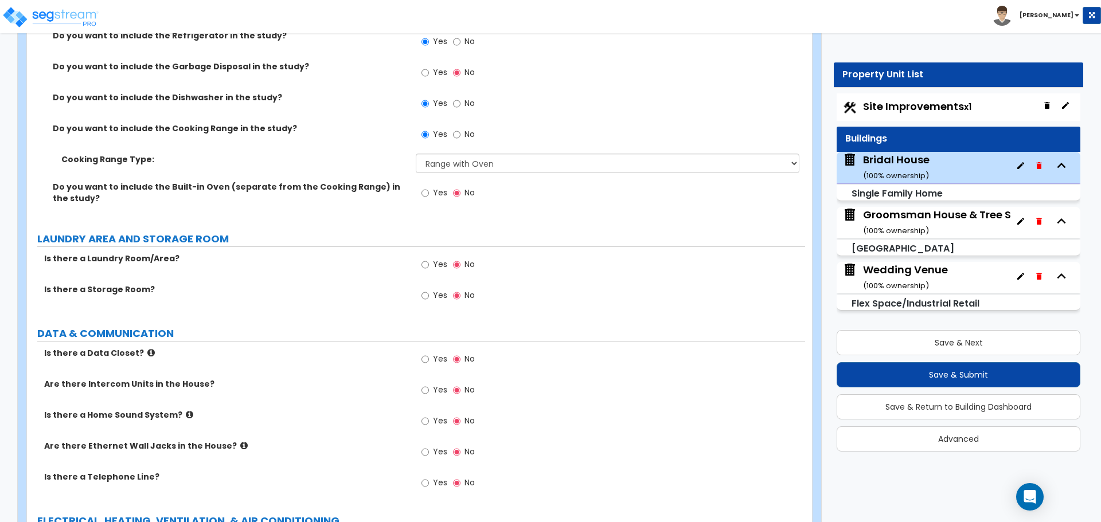
scroll to position [4874, 0]
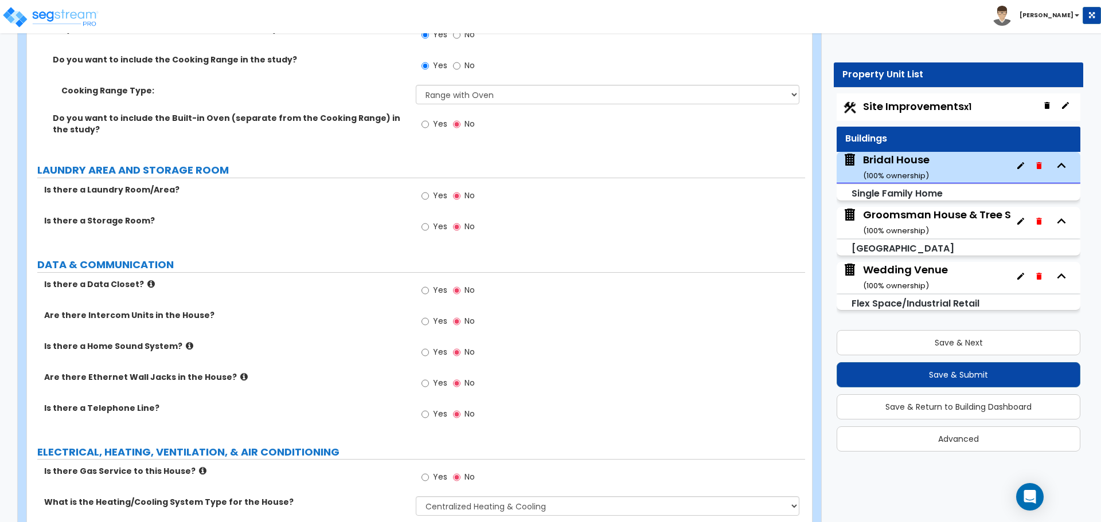
click at [434, 221] on span "Yes" at bounding box center [440, 226] width 14 height 11
click at [429, 221] on input "Yes" at bounding box center [424, 227] width 7 height 13
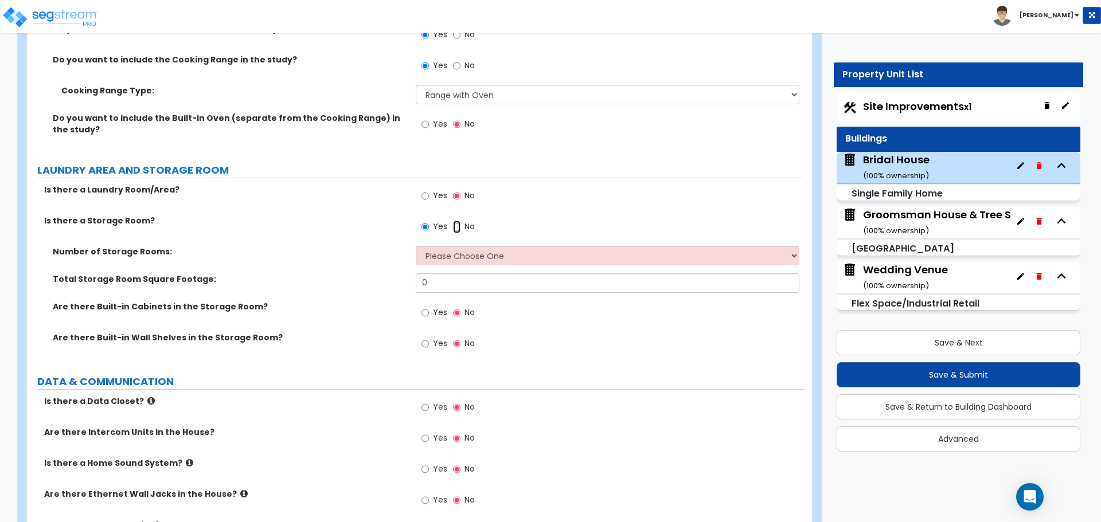
click at [459, 221] on input "No" at bounding box center [456, 227] width 7 height 13
radio input "false"
radio input "true"
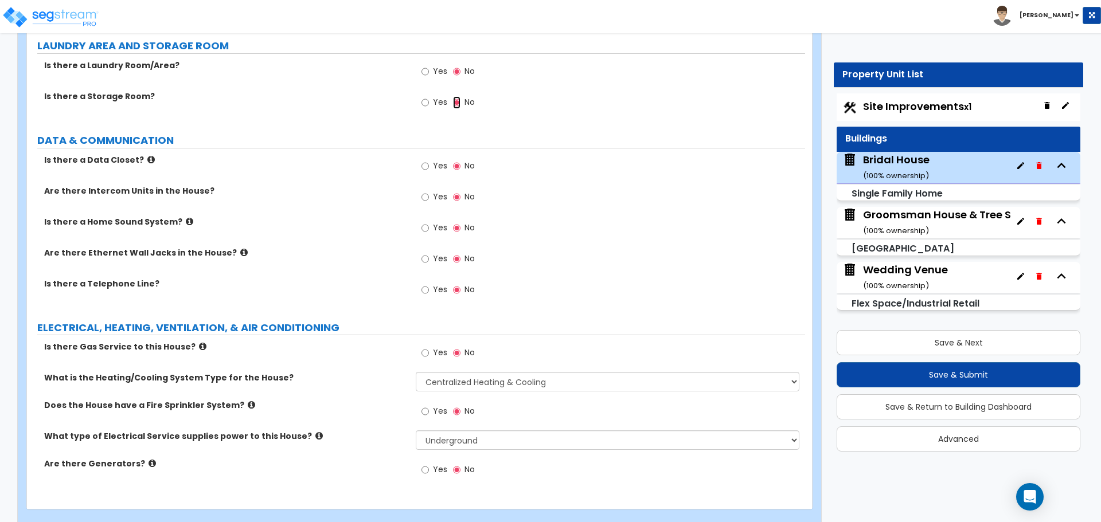
scroll to position [5006, 0]
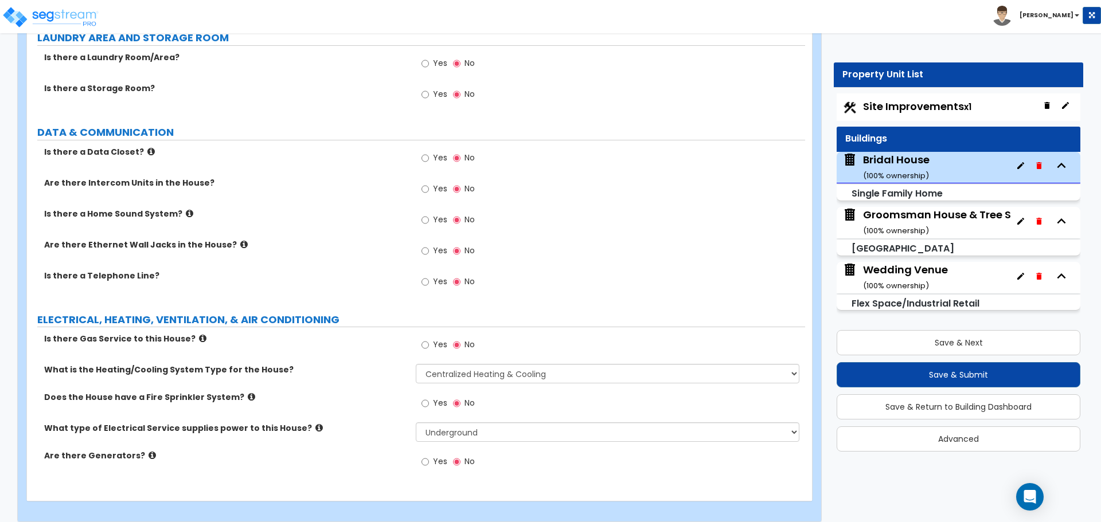
click at [315, 424] on icon at bounding box center [318, 428] width 7 height 9
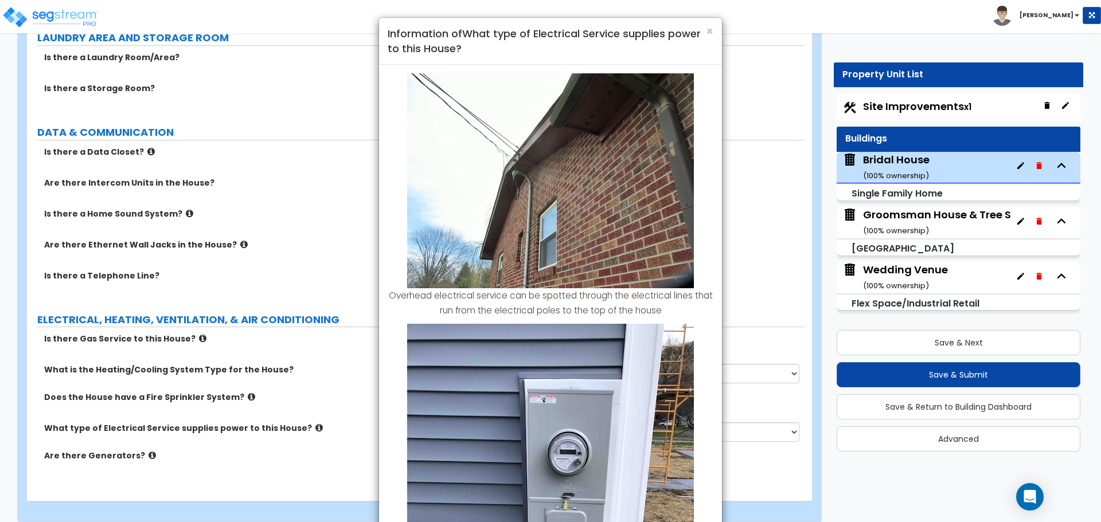
click at [714, 30] on div "× Information of What type of Electrical Service supplies power to this House?" at bounding box center [550, 41] width 343 height 47
click at [710, 34] on span "×" at bounding box center [709, 31] width 7 height 17
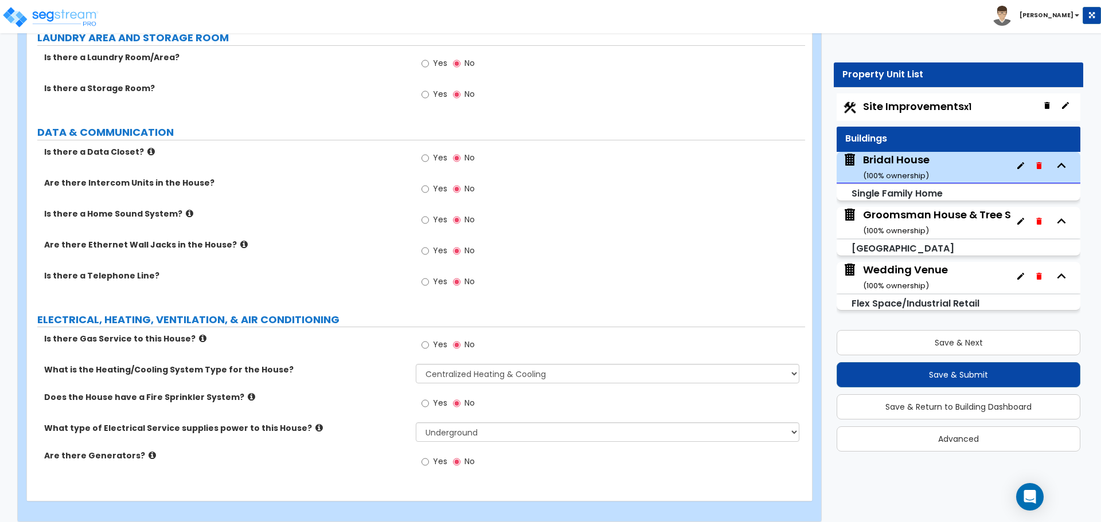
click at [918, 220] on div "Groomsman House & Tree Shop ( 100 % ownership)" at bounding box center [947, 222] width 169 height 29
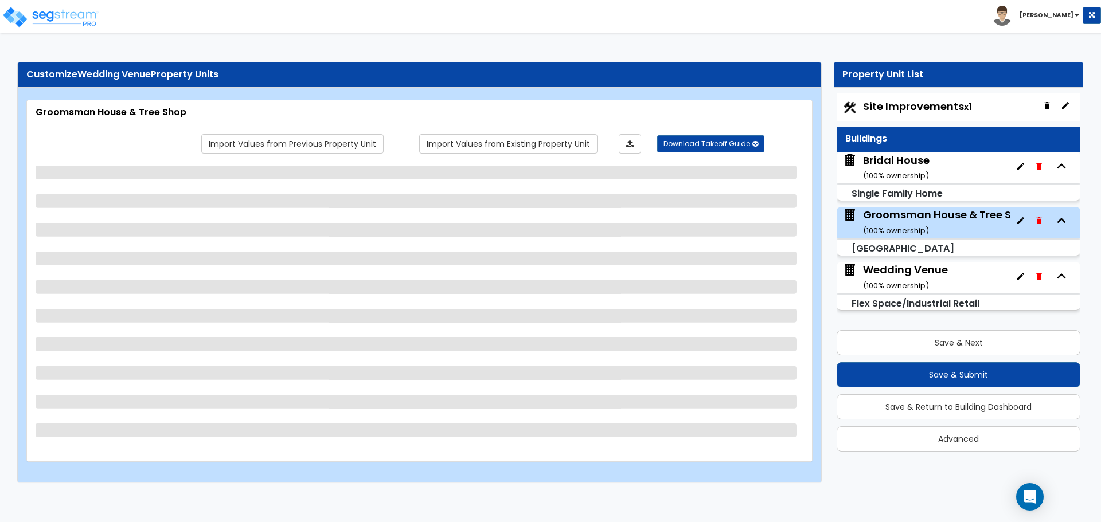
scroll to position [0, 0]
select select "2"
select select "7"
select select "1"
select select "2"
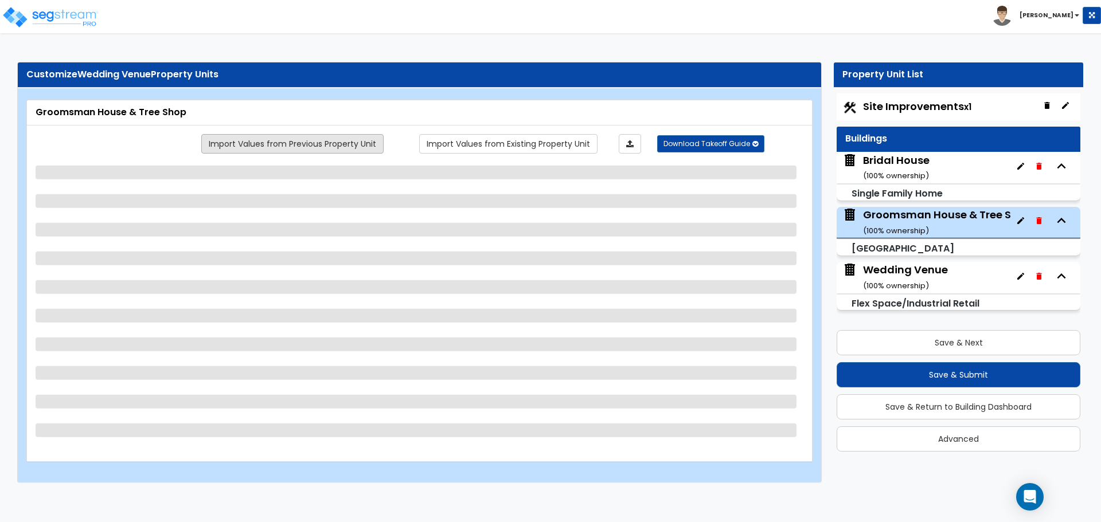
select select "3"
select select "1"
select select "2"
select select "4"
select select "2"
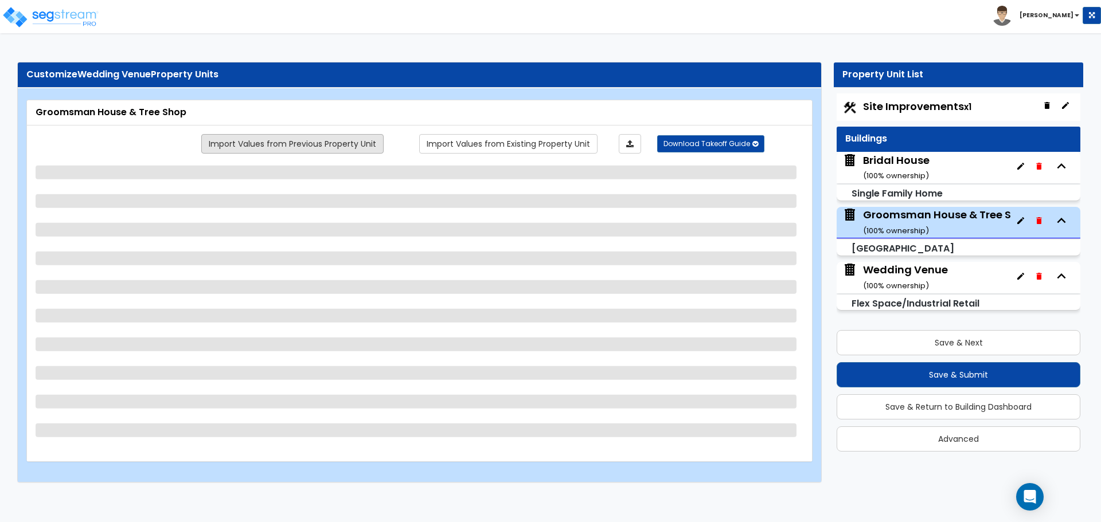
select select "1"
select select "3"
select select "1"
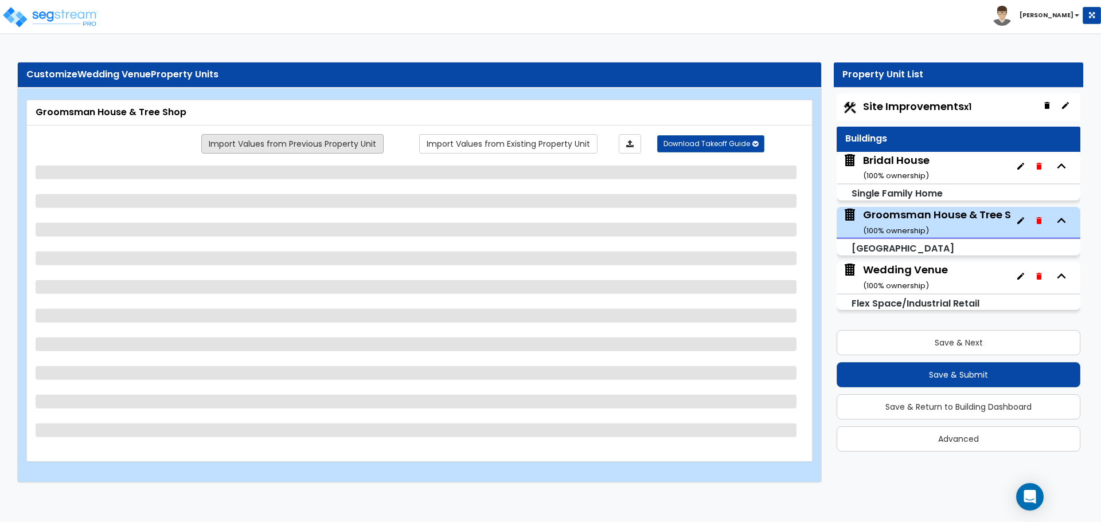
select select "1"
select select "6"
select select "1"
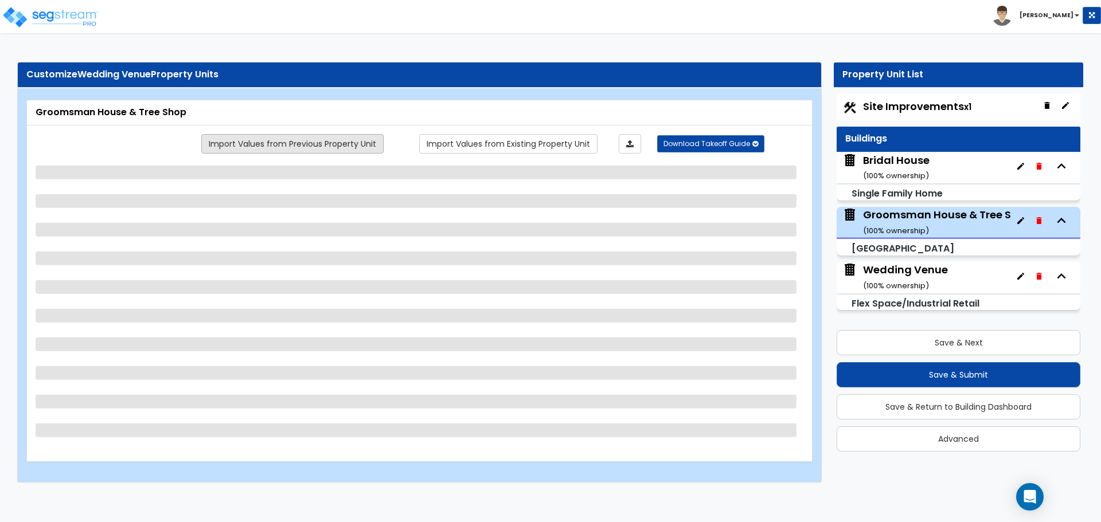
select select "1"
select select "2"
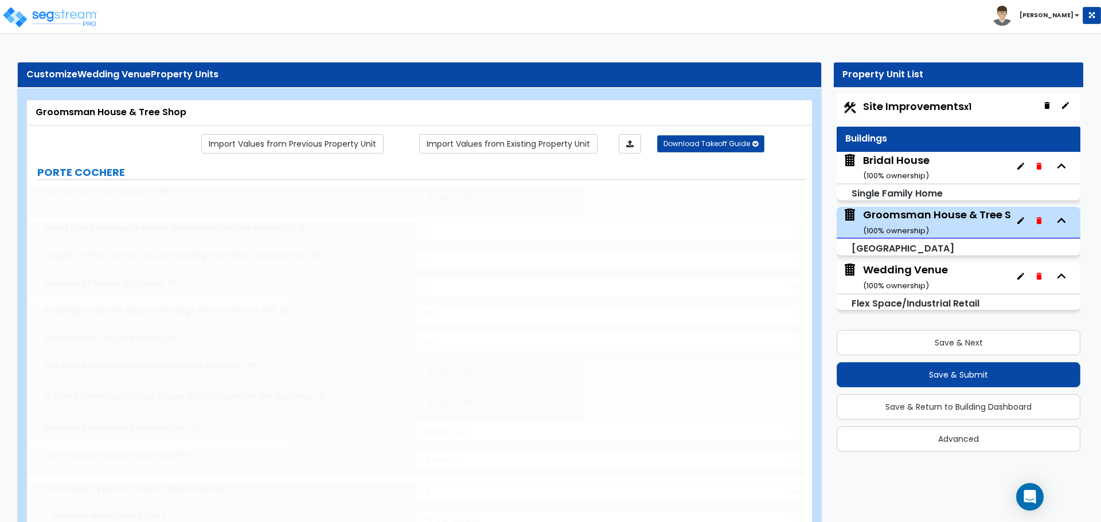
type input "25"
select select "5"
type input "2"
type input "1"
select select "7"
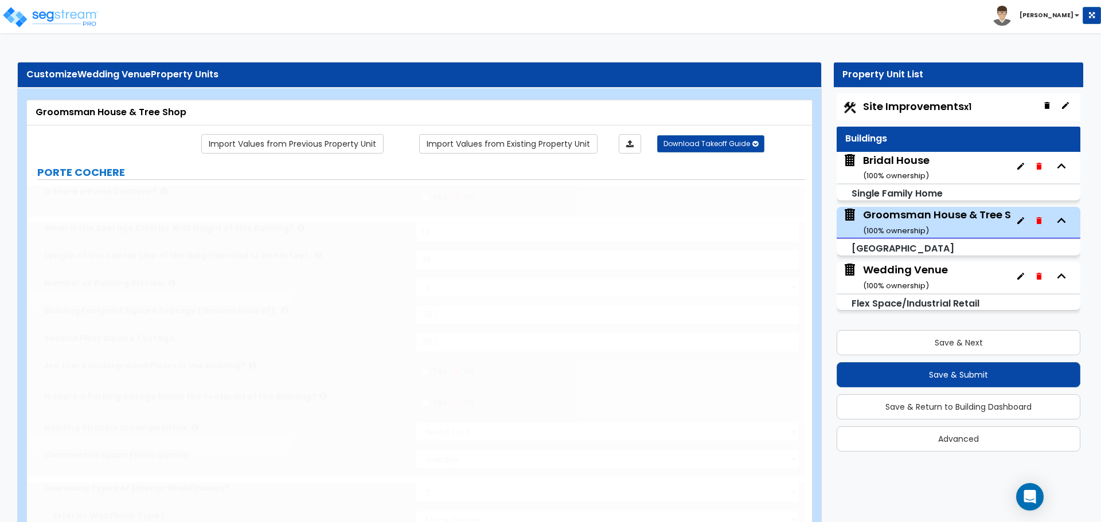
select select "2"
select select "3"
type input "50"
select select "1"
select select "3"
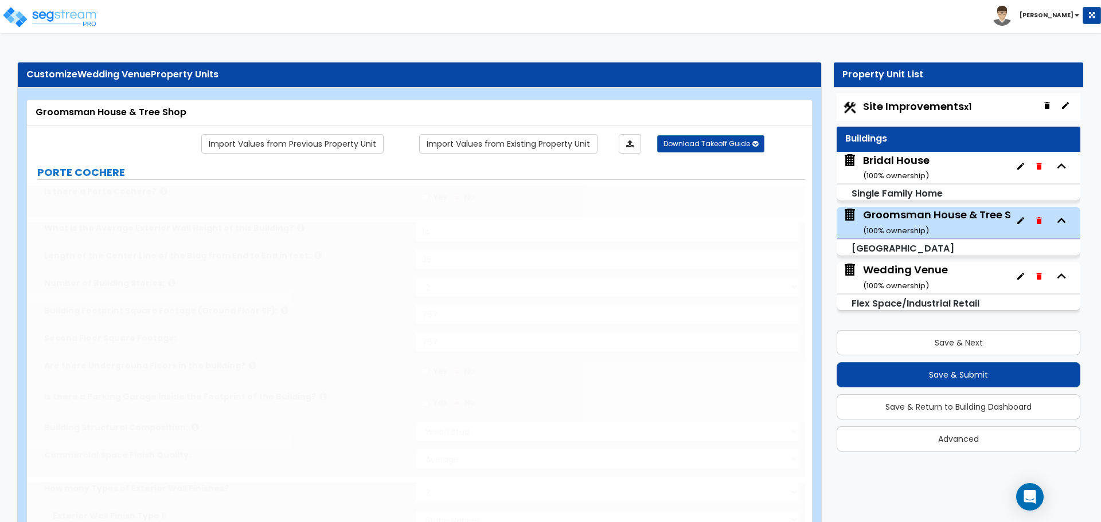
type input "100"
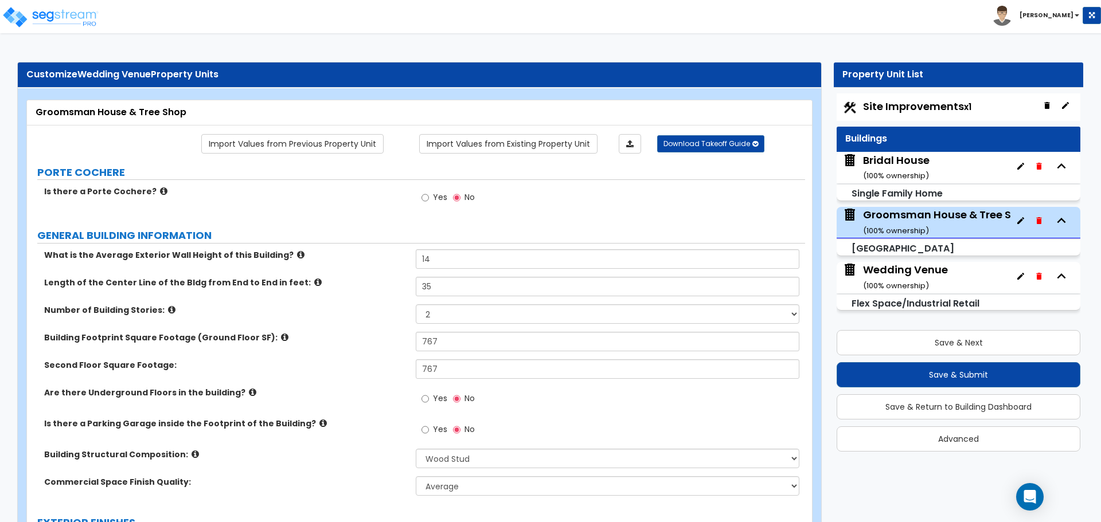
click at [160, 192] on icon at bounding box center [163, 191] width 7 height 9
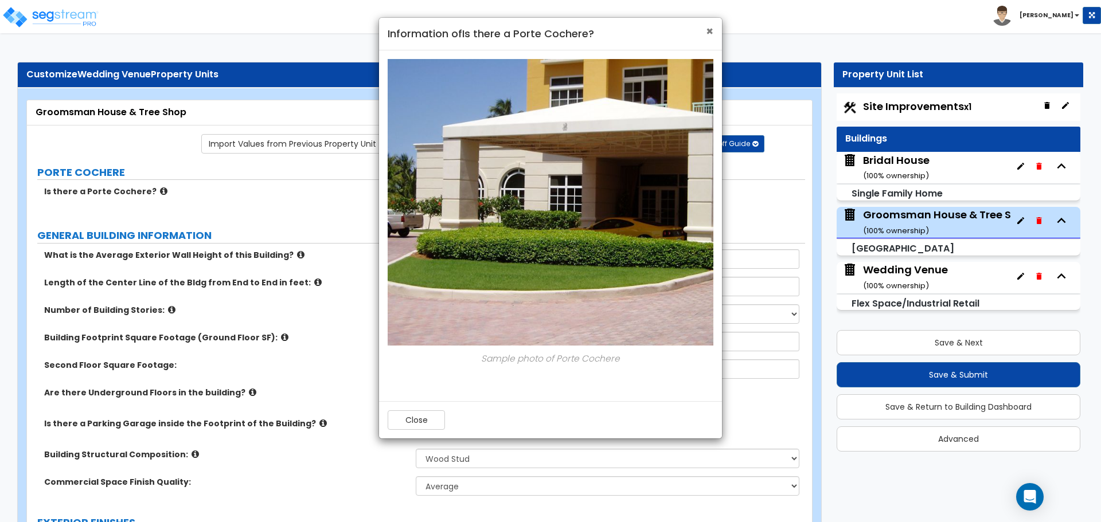
click at [709, 29] on span "×" at bounding box center [709, 31] width 7 height 17
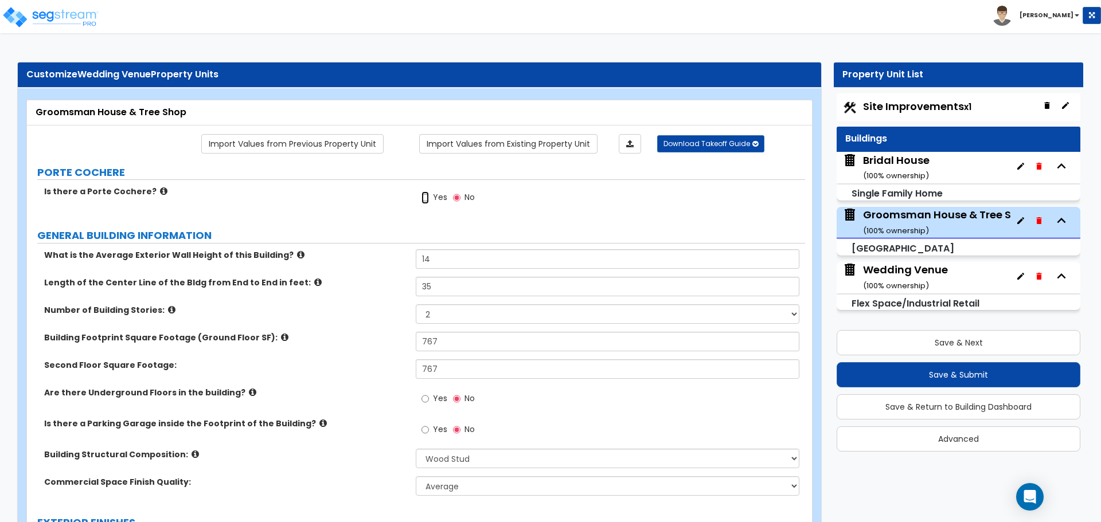
click at [427, 199] on input "Yes" at bounding box center [424, 198] width 7 height 13
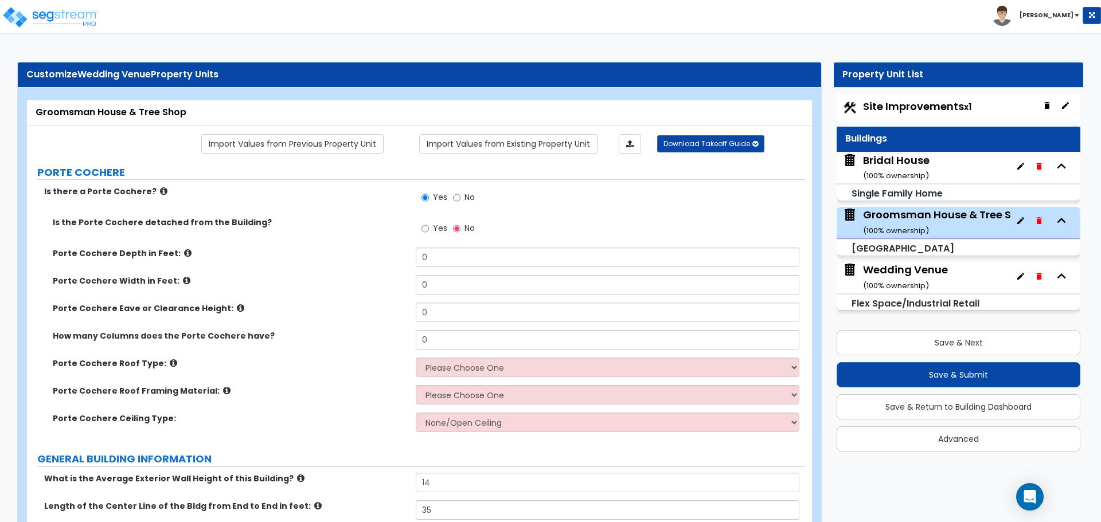
click at [470, 197] on span "No" at bounding box center [469, 197] width 10 height 11
click at [460, 197] on input "No" at bounding box center [456, 198] width 7 height 13
radio input "false"
radio input "true"
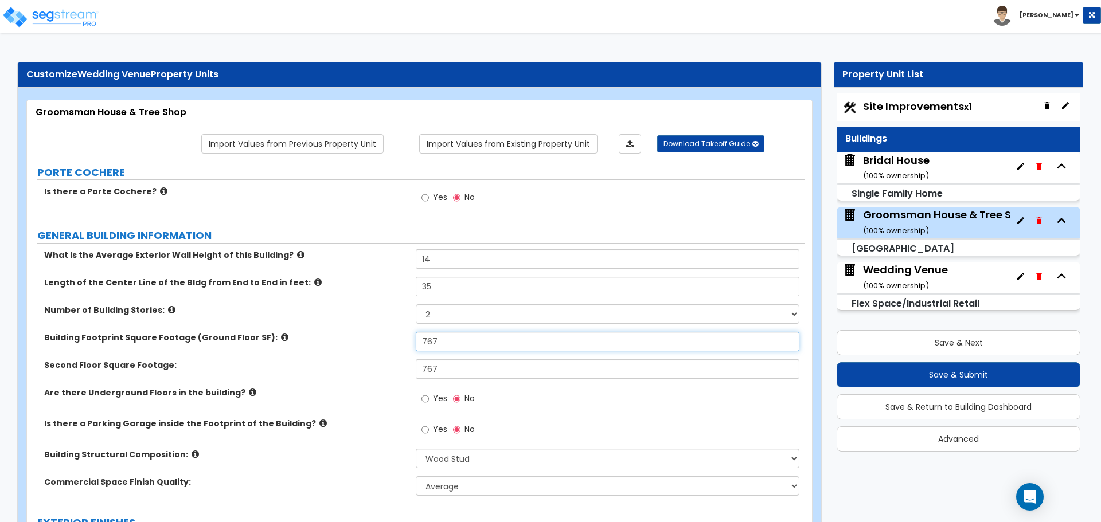
click at [463, 345] on input "767" at bounding box center [607, 341] width 383 height 19
drag, startPoint x: 472, startPoint y: 342, endPoint x: 375, endPoint y: 339, distance: 96.9
click at [375, 339] on div "Building Footprint Square Footage (Ground Floor SF): 767" at bounding box center [416, 346] width 778 height 28
type input "741"
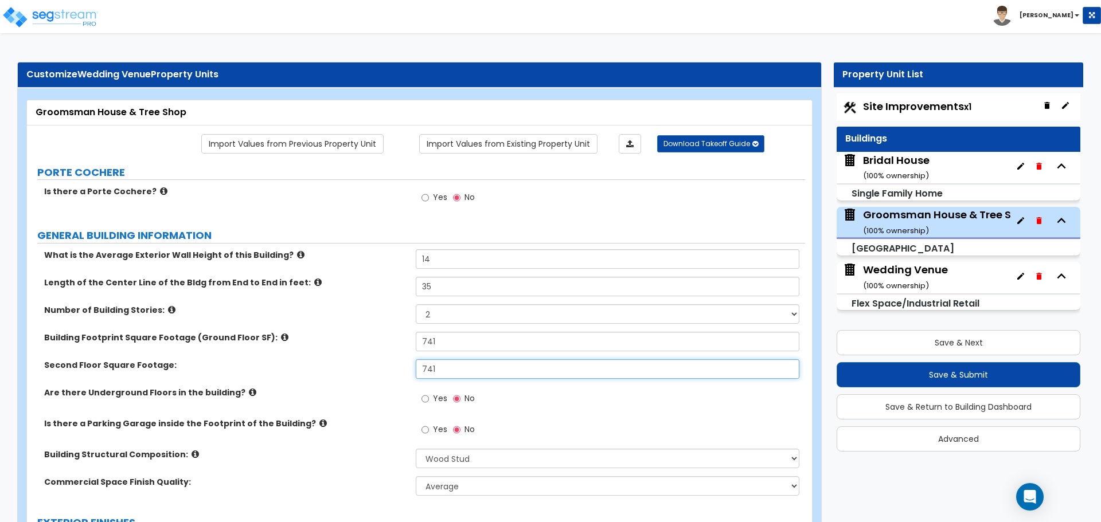
type input "741"
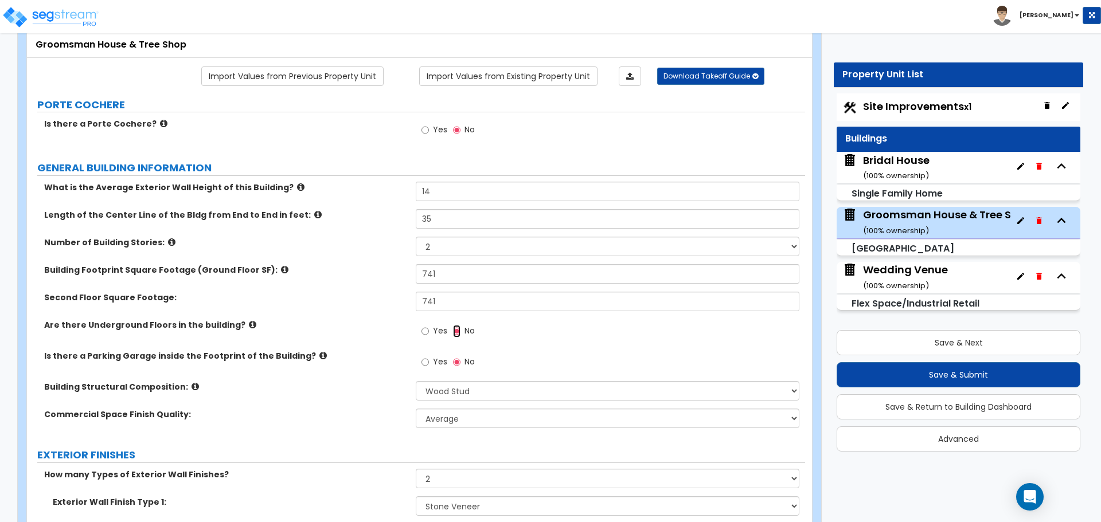
scroll to position [96, 0]
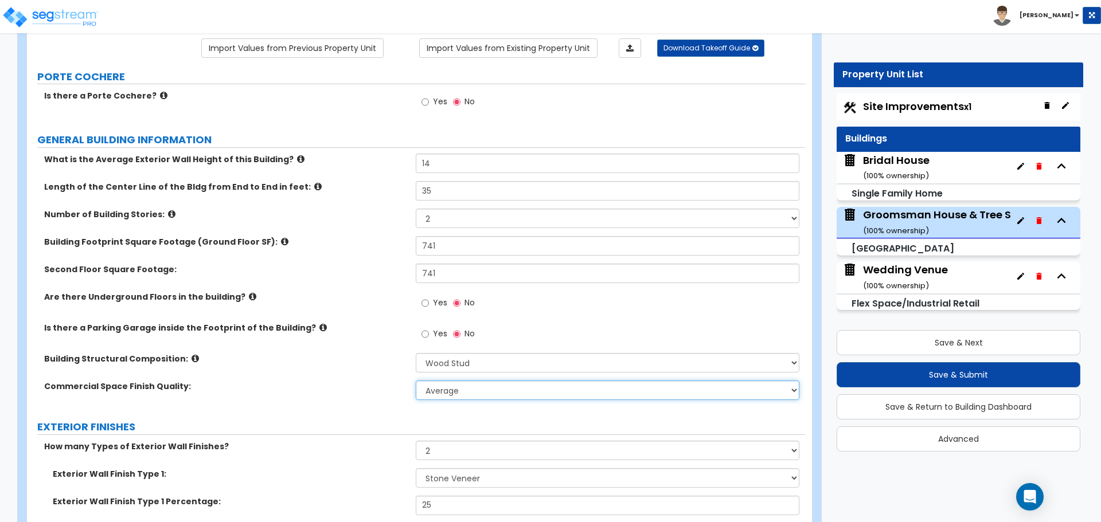
click at [482, 388] on select "Low Average High" at bounding box center [607, 390] width 383 height 19
click at [481, 396] on select "Low Average High" at bounding box center [607, 390] width 383 height 19
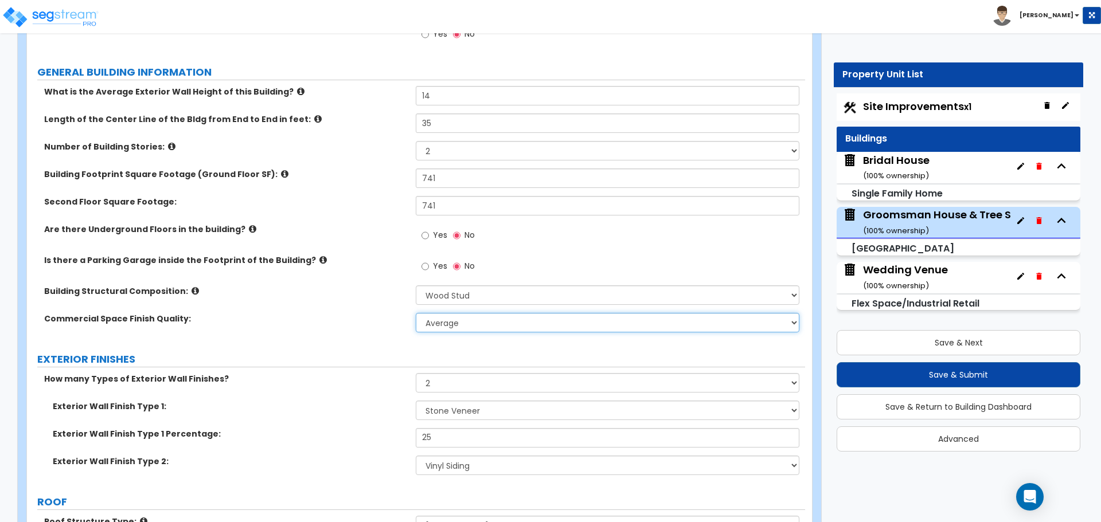
scroll to position [191, 0]
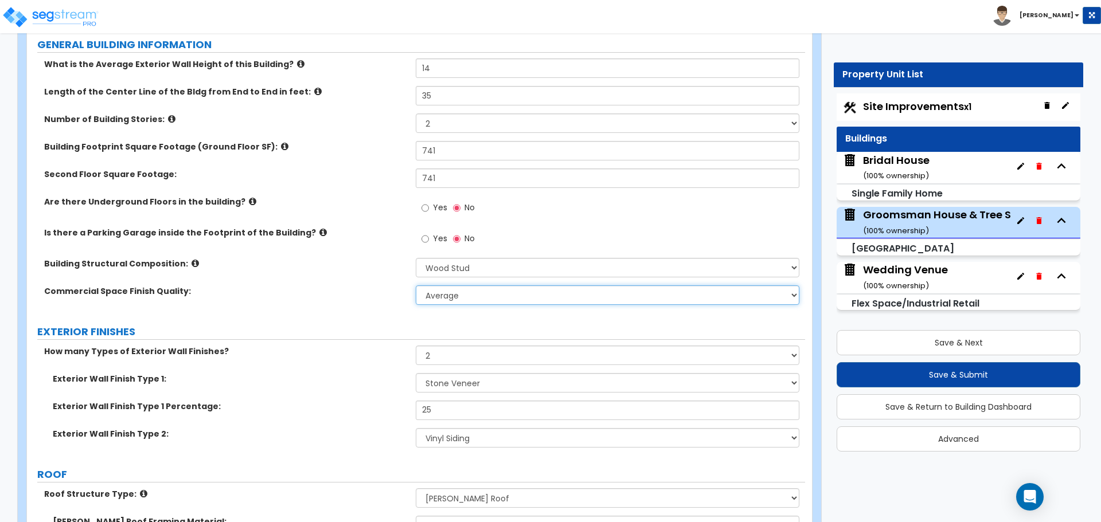
click at [495, 287] on select "Low Average High" at bounding box center [607, 295] width 383 height 19
select select "0"
click at [416, 286] on select "Low Average High" at bounding box center [607, 295] width 383 height 19
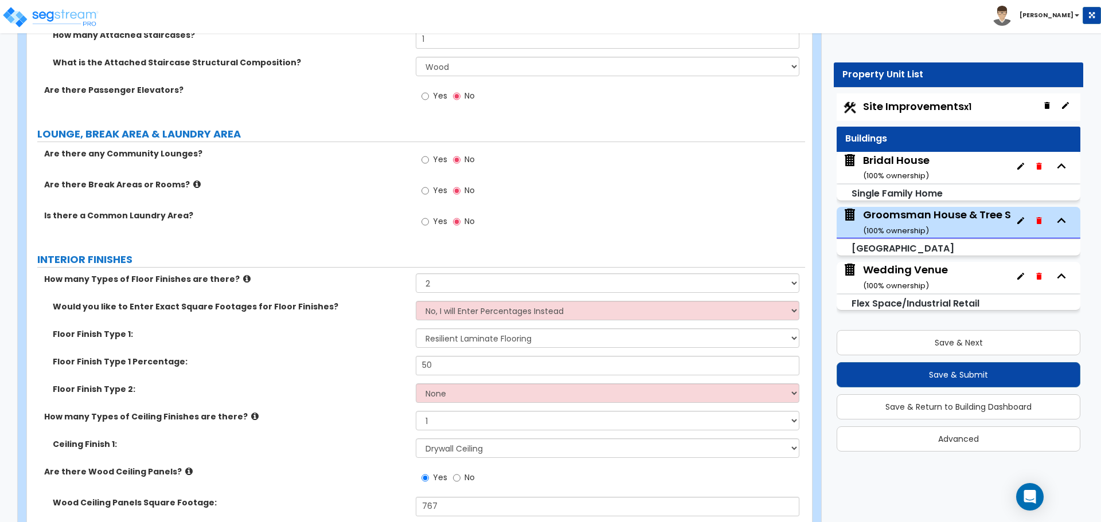
scroll to position [2103, 0]
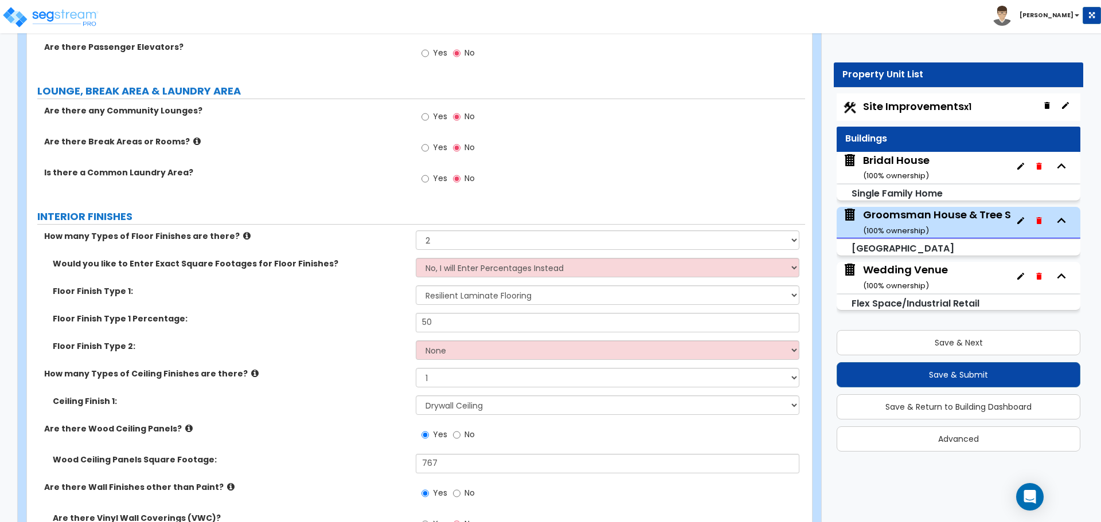
click at [435, 115] on span "Yes" at bounding box center [440, 116] width 14 height 11
click at [429, 115] on input "Yes" at bounding box center [424, 117] width 7 height 13
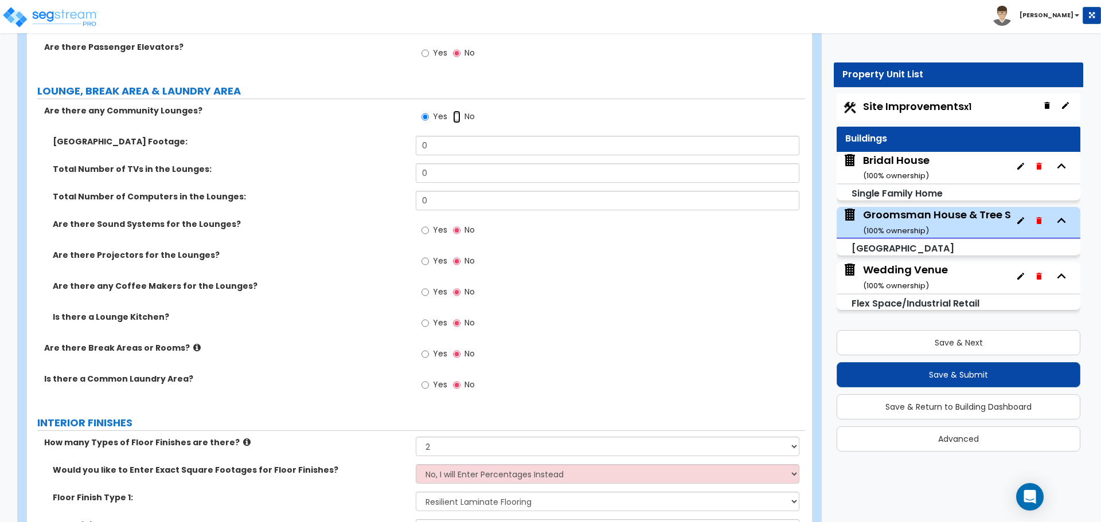
click at [458, 115] on input "No" at bounding box center [456, 117] width 7 height 13
radio input "false"
radio input "true"
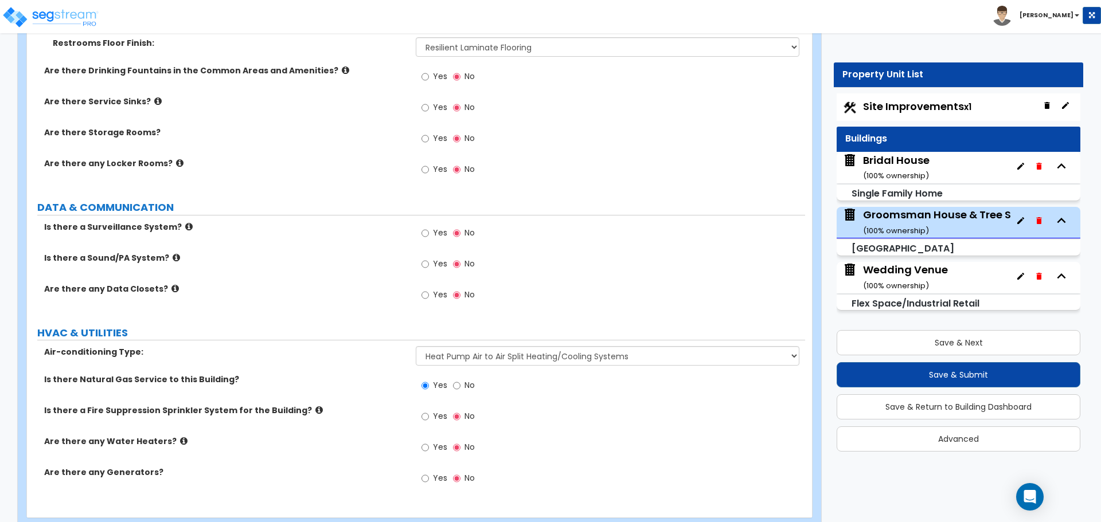
scroll to position [3536, 0]
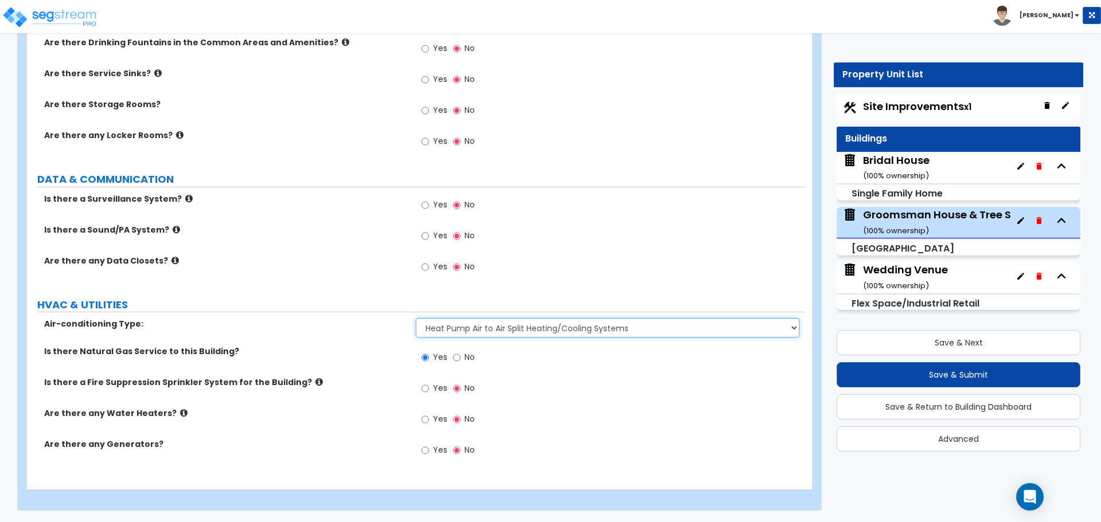
click at [495, 334] on select "Please Choose One Furnace-Condenser Forced Air Split Heating/Cooling Systems He…" at bounding box center [607, 327] width 383 height 19
click at [491, 328] on select "Please Choose One Furnace-Condenser Forced Air Split Heating/Cooling Systems He…" at bounding box center [607, 327] width 383 height 19
click at [943, 266] on div "Wedding Venue ( 100 % ownership)" at bounding box center [905, 277] width 85 height 29
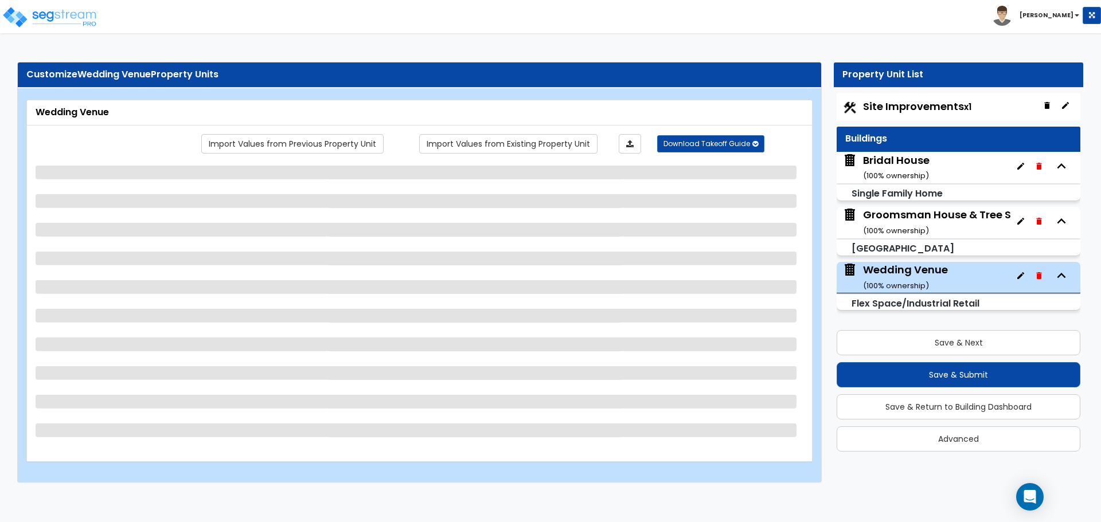
select select "7"
select select "1"
select select "4"
select select "1"
select select "2"
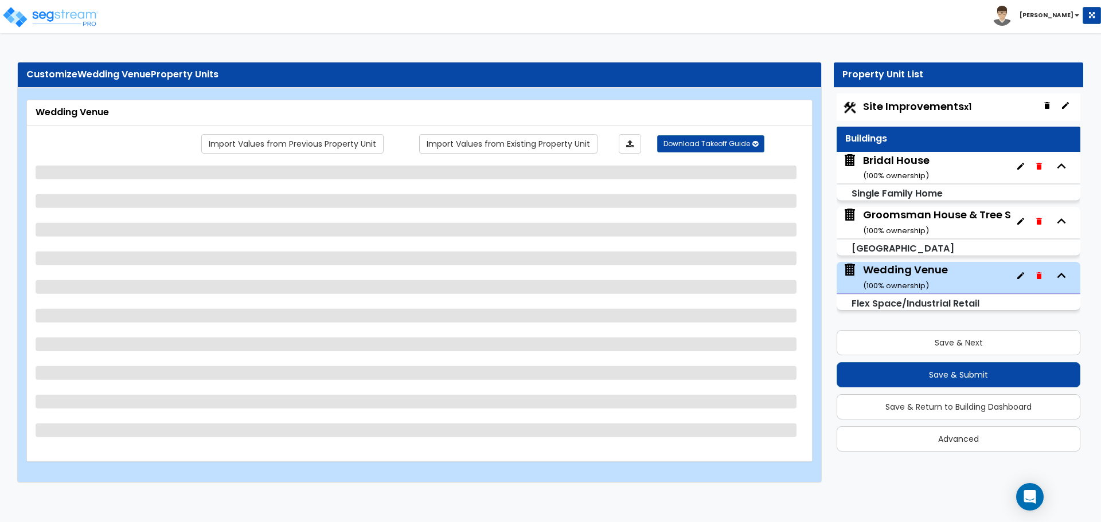
select select "4"
select select "1"
select select "4"
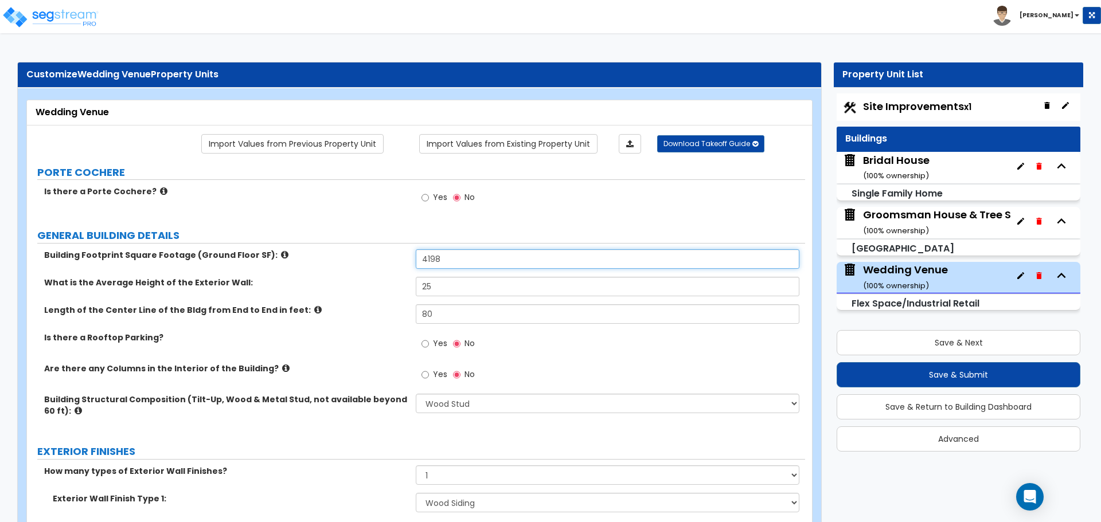
click at [482, 263] on input "4198" at bounding box center [607, 258] width 383 height 19
click at [476, 258] on input "4198" at bounding box center [607, 258] width 383 height 19
drag, startPoint x: 476, startPoint y: 258, endPoint x: 381, endPoint y: 261, distance: 95.2
click at [381, 261] on div "Building Footprint Square Footage (Ground Floor SF): 4198" at bounding box center [416, 263] width 778 height 28
type input "4,211"
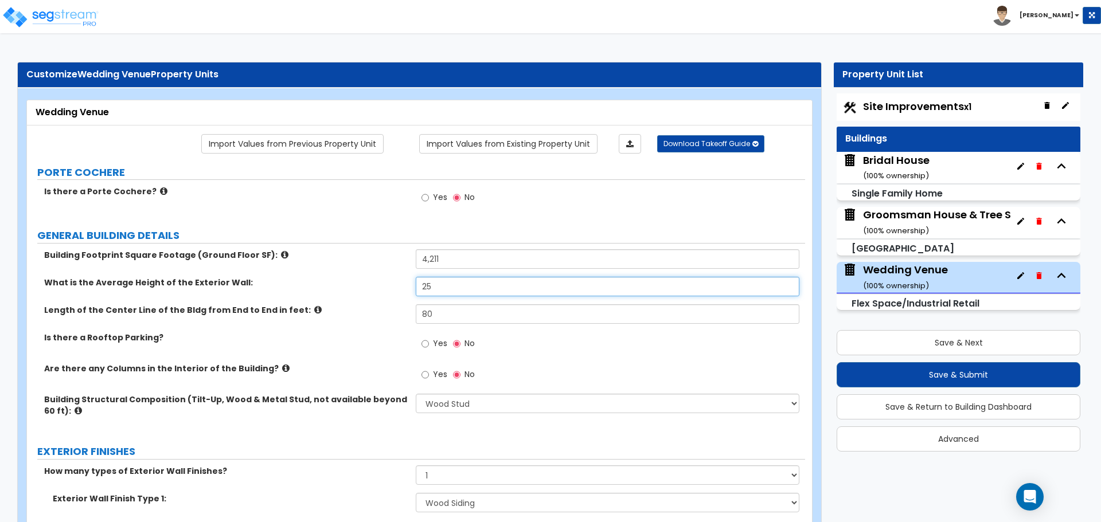
click at [474, 283] on input "25" at bounding box center [607, 286] width 383 height 19
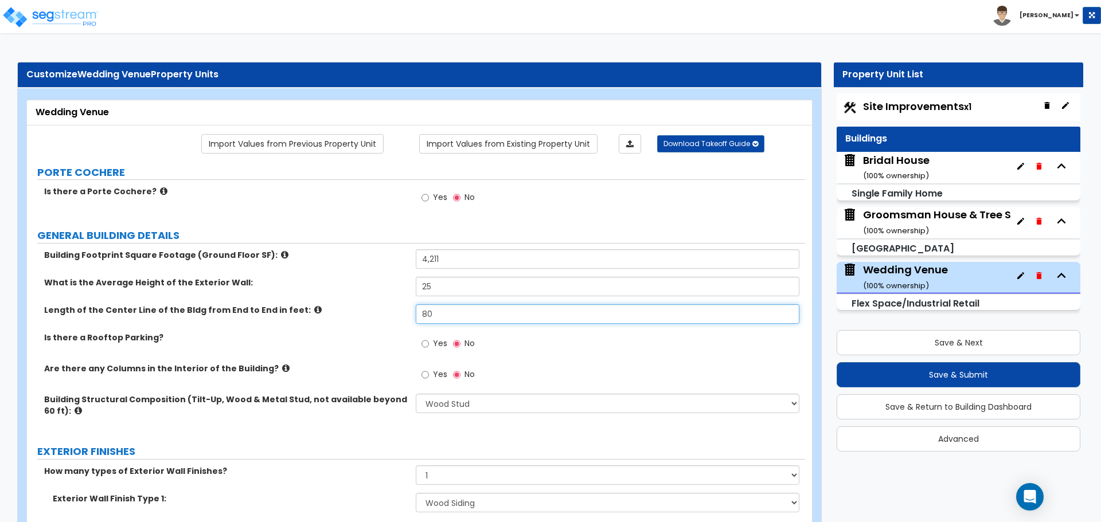
click at [478, 311] on input "80" at bounding box center [607, 313] width 383 height 19
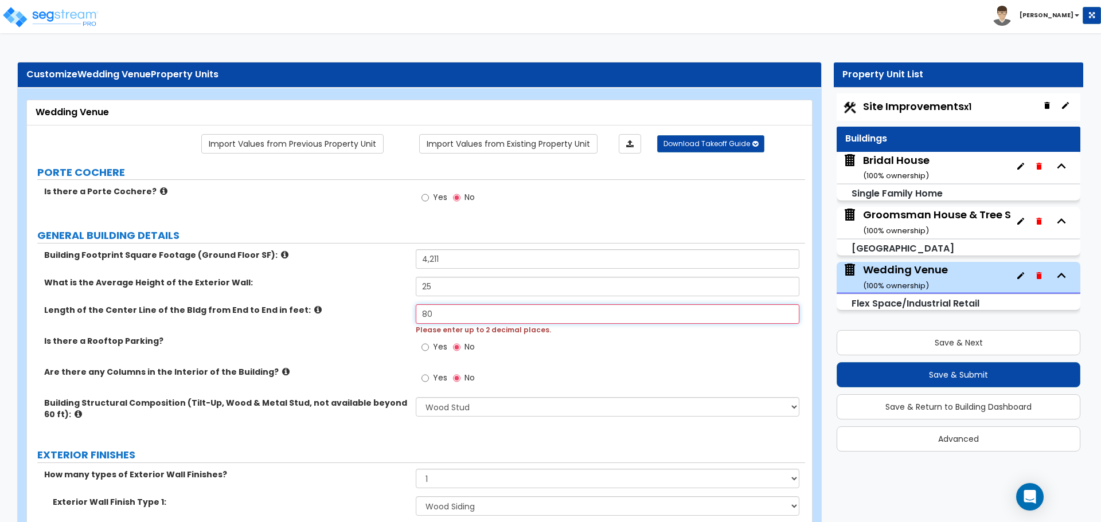
click at [476, 315] on input "80" at bounding box center [607, 313] width 383 height 19
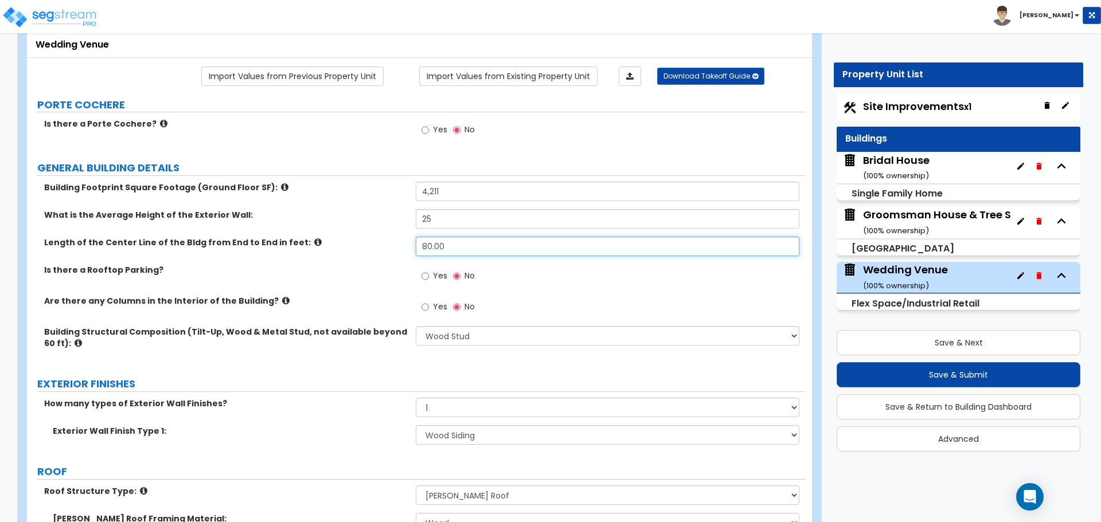
scroll to position [96, 0]
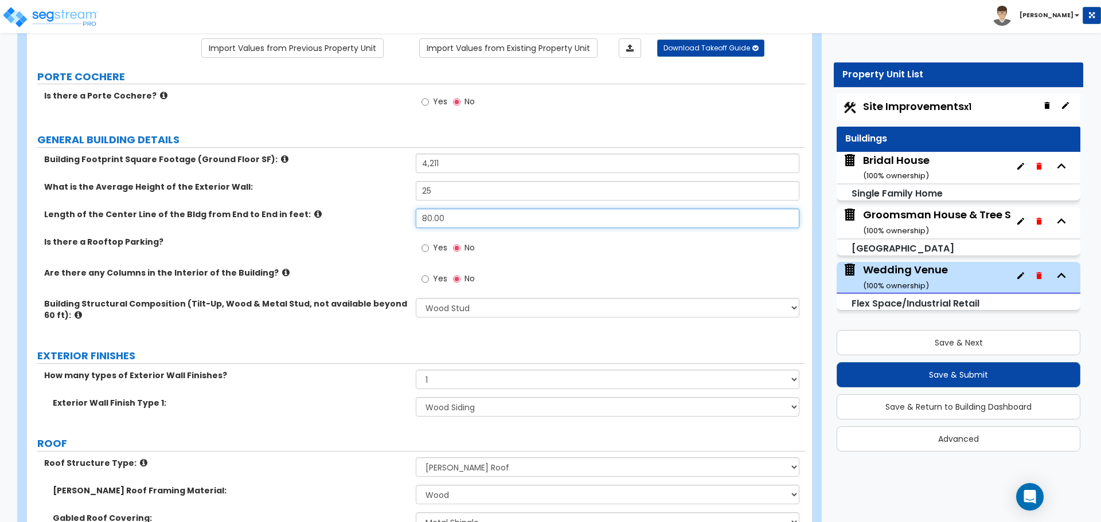
type input "80.00"
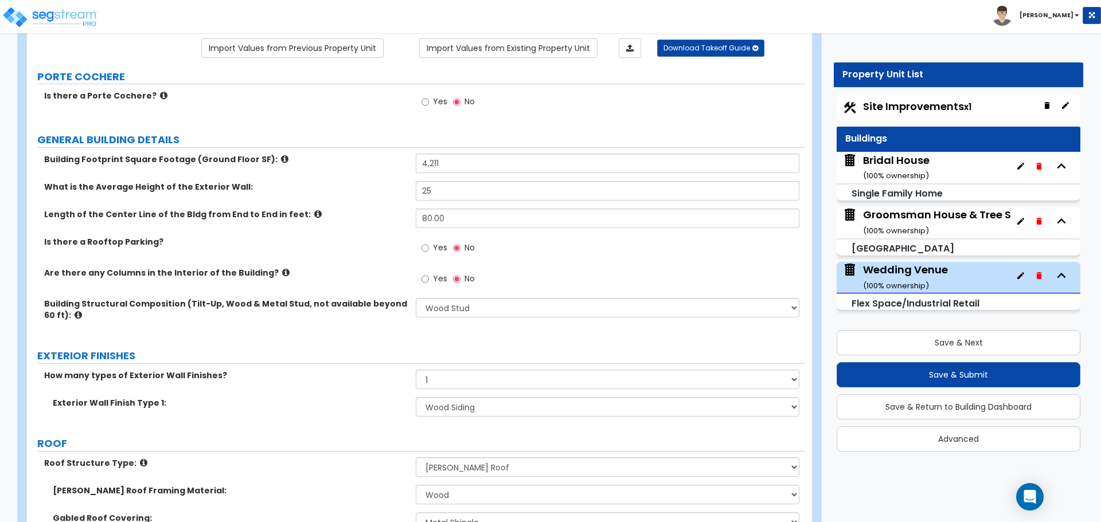
click at [436, 280] on span "Yes" at bounding box center [440, 278] width 14 height 11
click at [429, 280] on input "Yes" at bounding box center [424, 279] width 7 height 13
click at [282, 272] on icon at bounding box center [285, 272] width 7 height 9
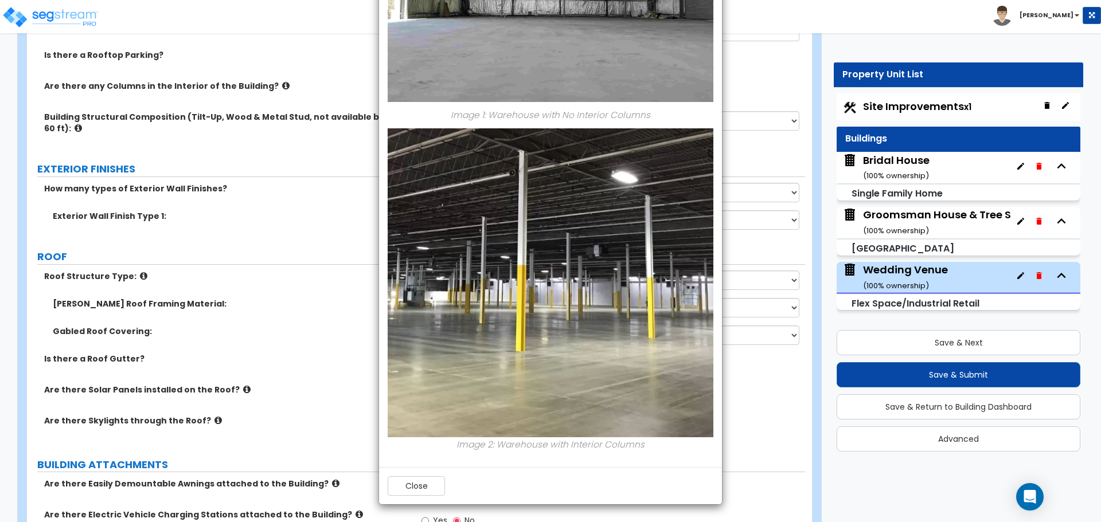
scroll to position [287, 0]
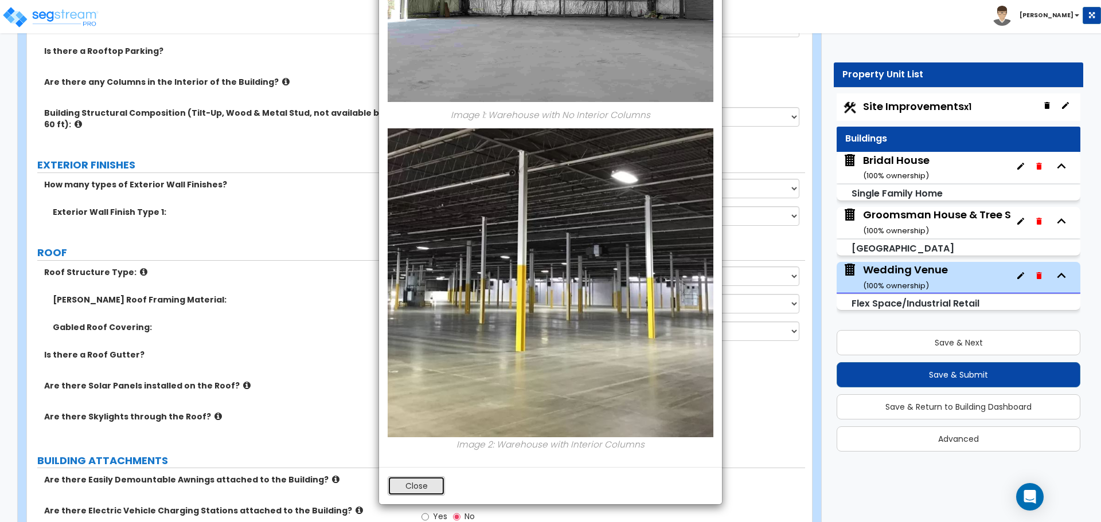
click at [420, 490] on button "Close" at bounding box center [416, 485] width 57 height 19
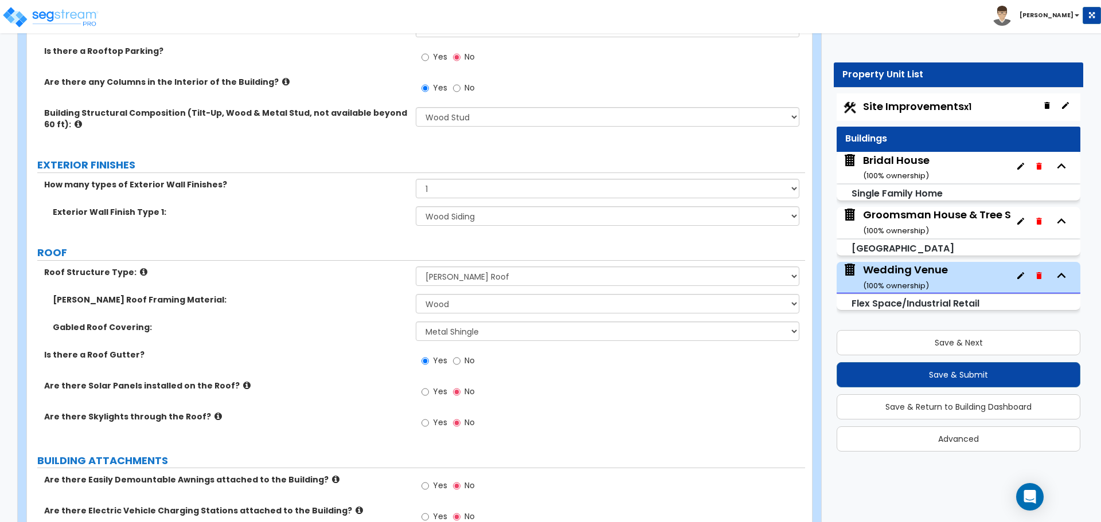
scroll to position [0, 0]
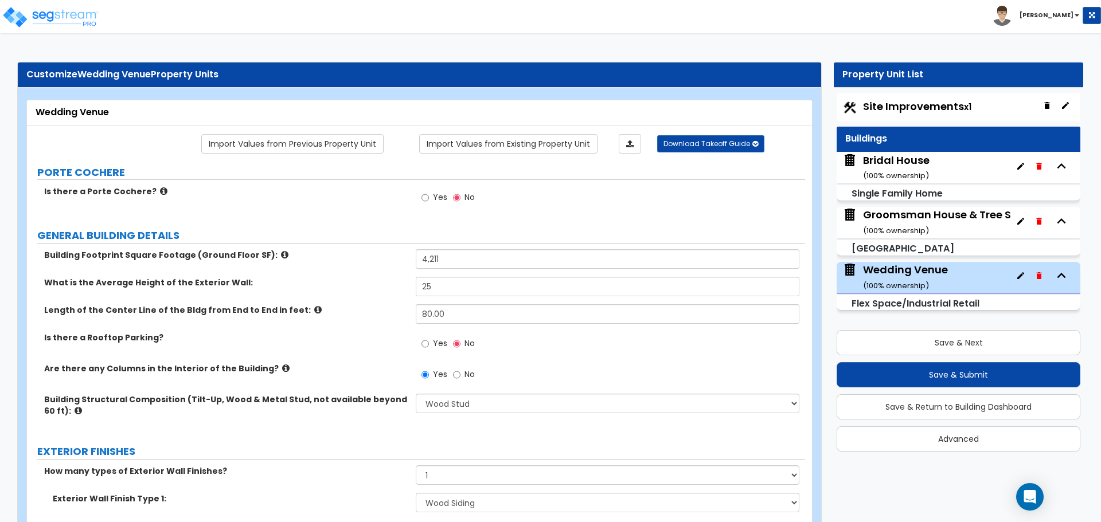
click at [465, 379] on span "No" at bounding box center [469, 374] width 10 height 11
click at [460, 379] on input "No" at bounding box center [456, 375] width 7 height 13
radio input "false"
radio input "true"
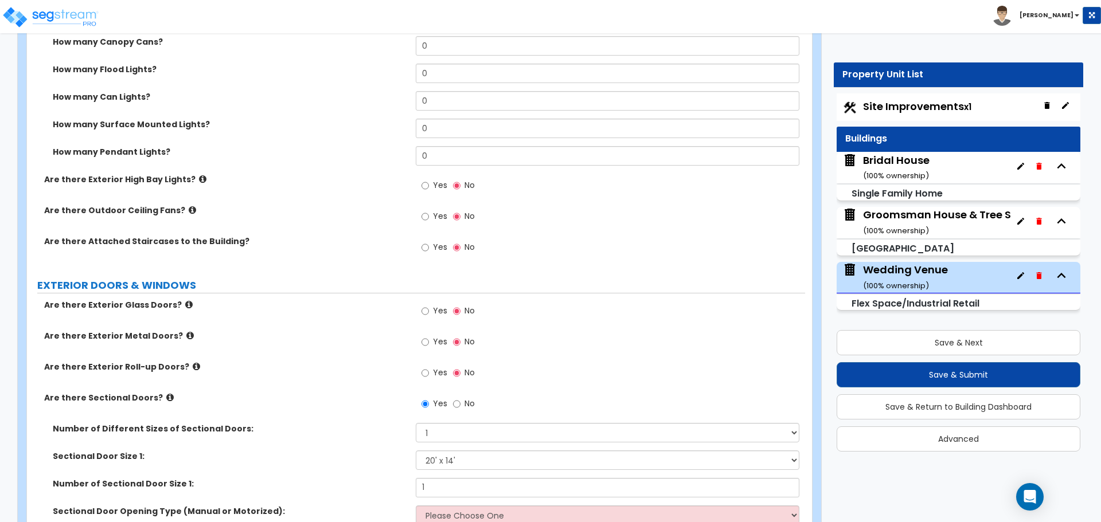
scroll to position [956, 0]
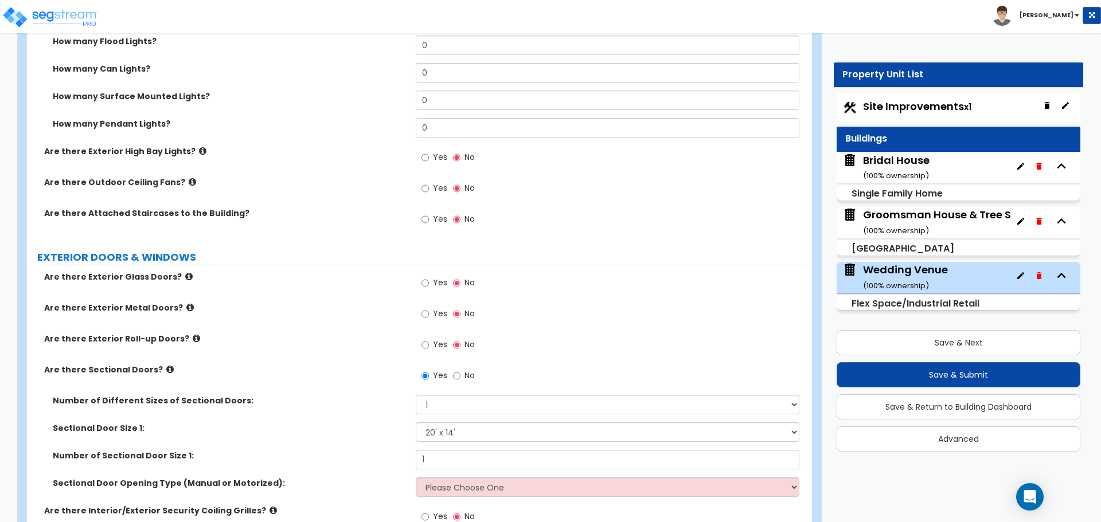
click at [166, 370] on icon at bounding box center [169, 369] width 7 height 9
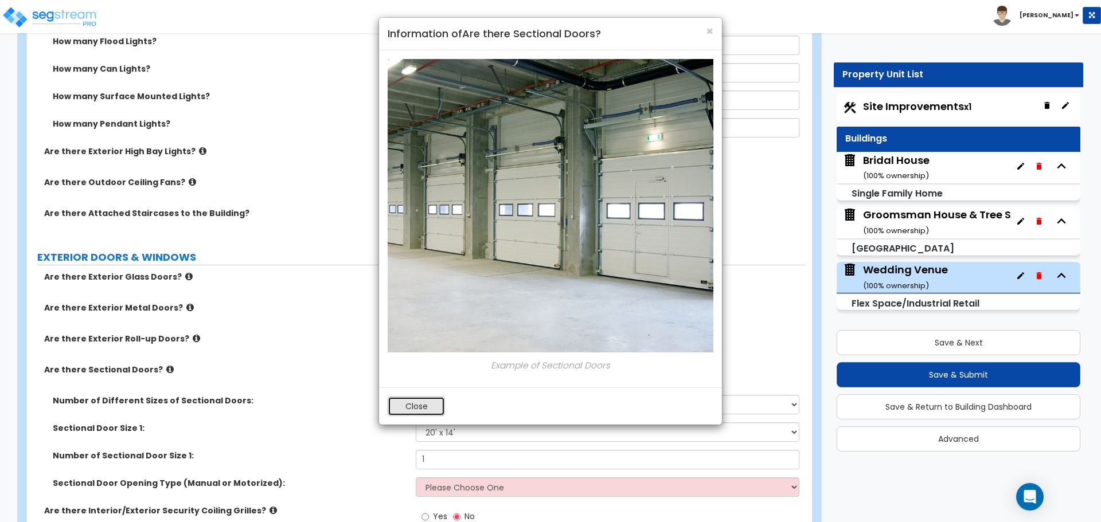
click at [417, 412] on button "Close" at bounding box center [416, 406] width 57 height 19
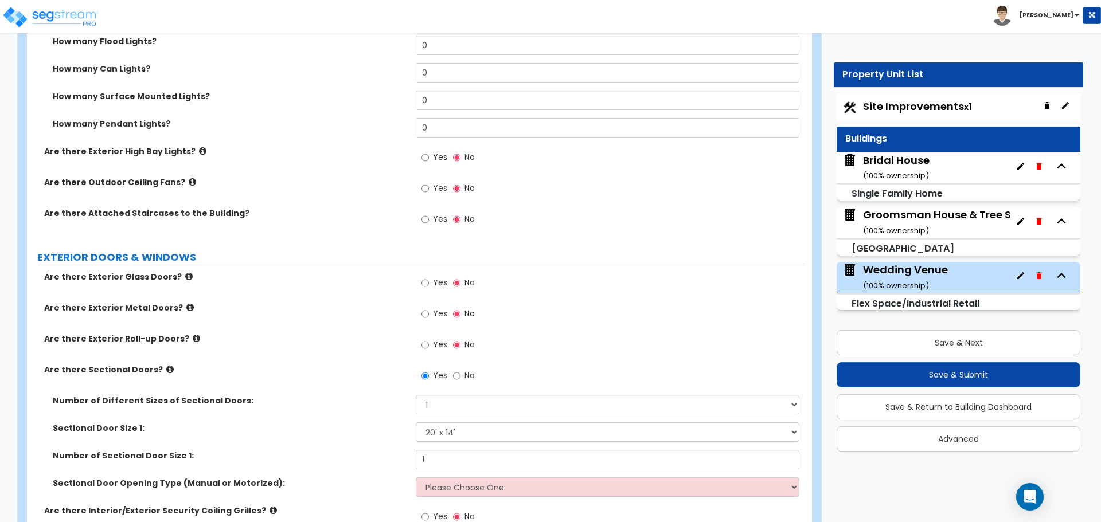
scroll to position [1051, 0]
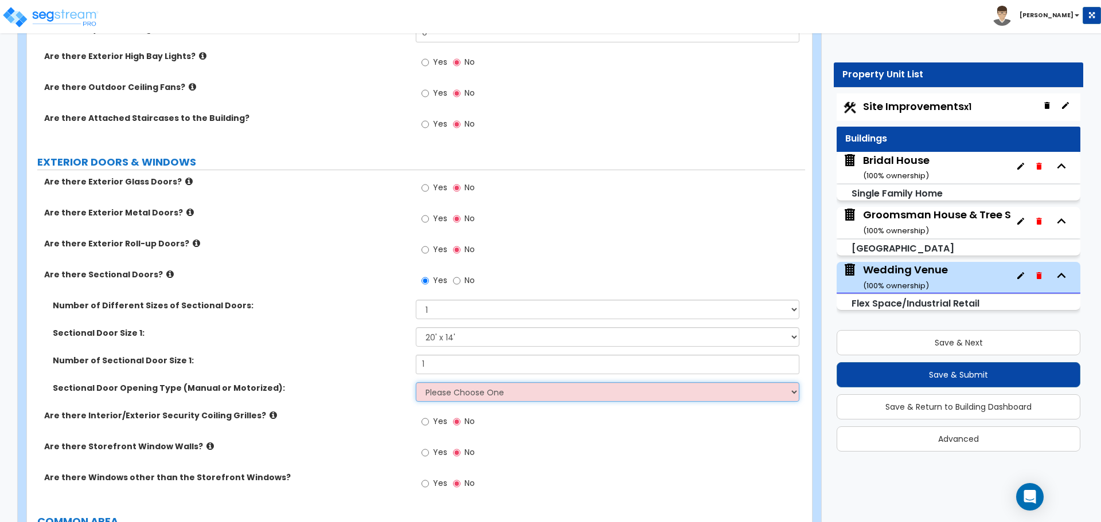
click at [479, 396] on select "Please Choose One All Manual All Motorized Some are Motorized" at bounding box center [607, 391] width 383 height 19
click at [485, 394] on select "Please Choose One All Manual All Motorized Some are Motorized" at bounding box center [607, 391] width 383 height 19
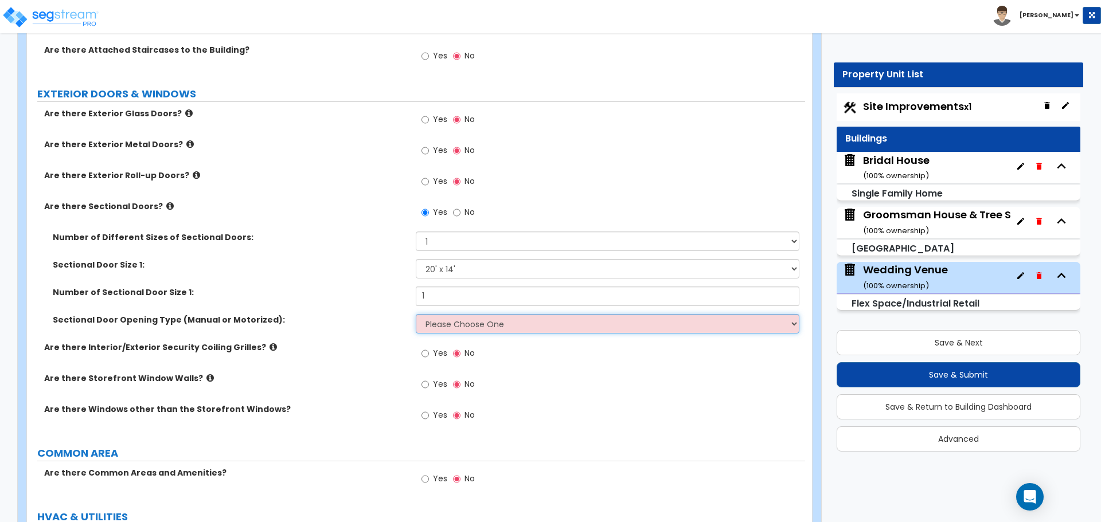
scroll to position [1147, 0]
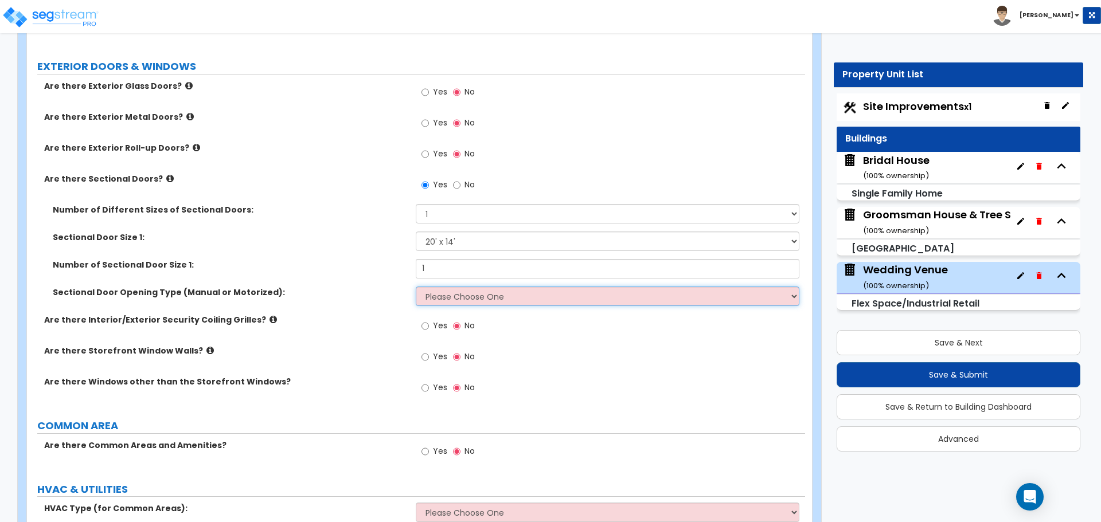
click at [431, 305] on select "Please Choose One All Manual All Motorized Some are Motorized" at bounding box center [607, 296] width 383 height 19
select select "1"
click at [416, 287] on select "Please Choose One All Manual All Motorized Some are Motorized" at bounding box center [607, 296] width 383 height 19
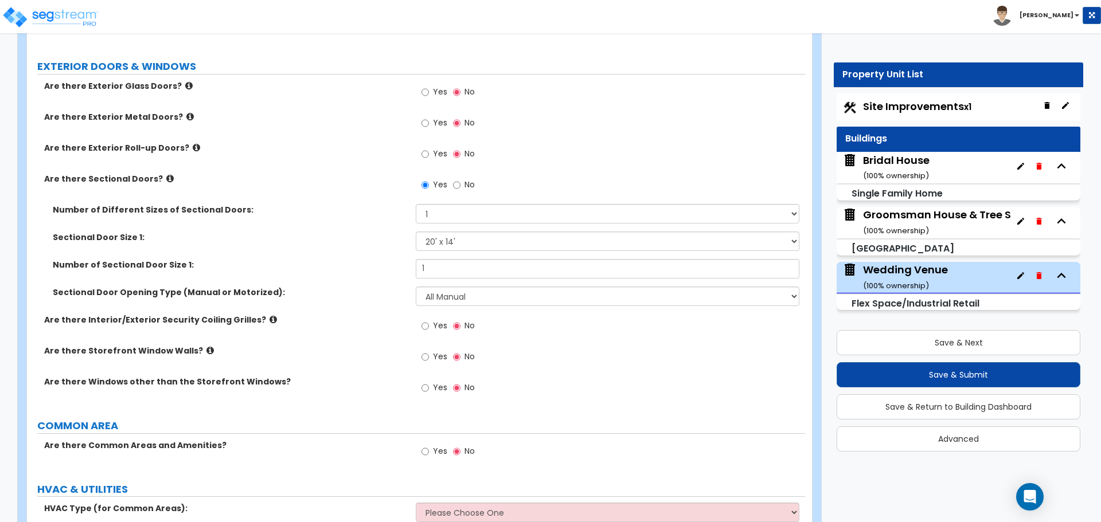
click at [269, 318] on icon at bounding box center [272, 319] width 7 height 9
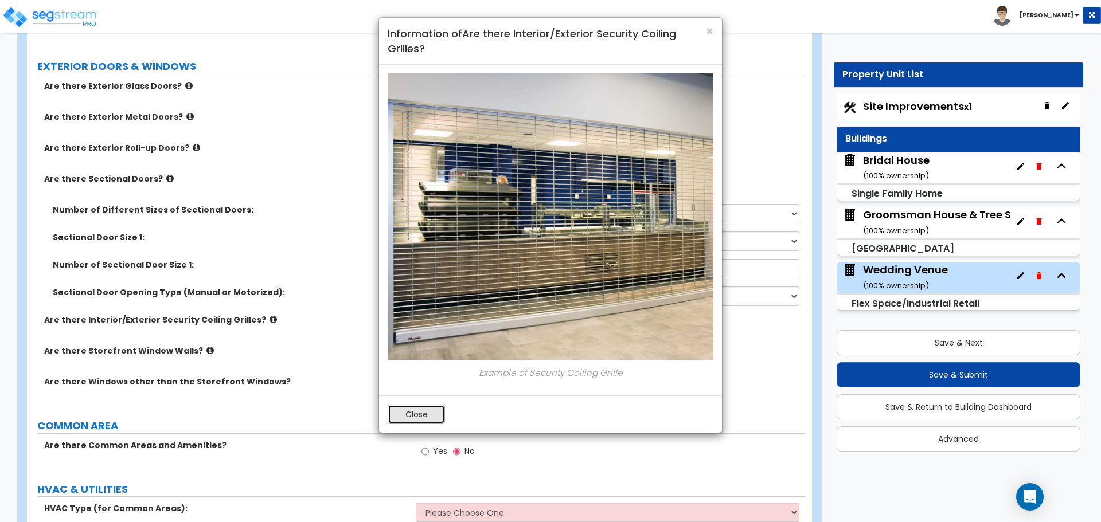
click at [405, 419] on button "Close" at bounding box center [416, 414] width 57 height 19
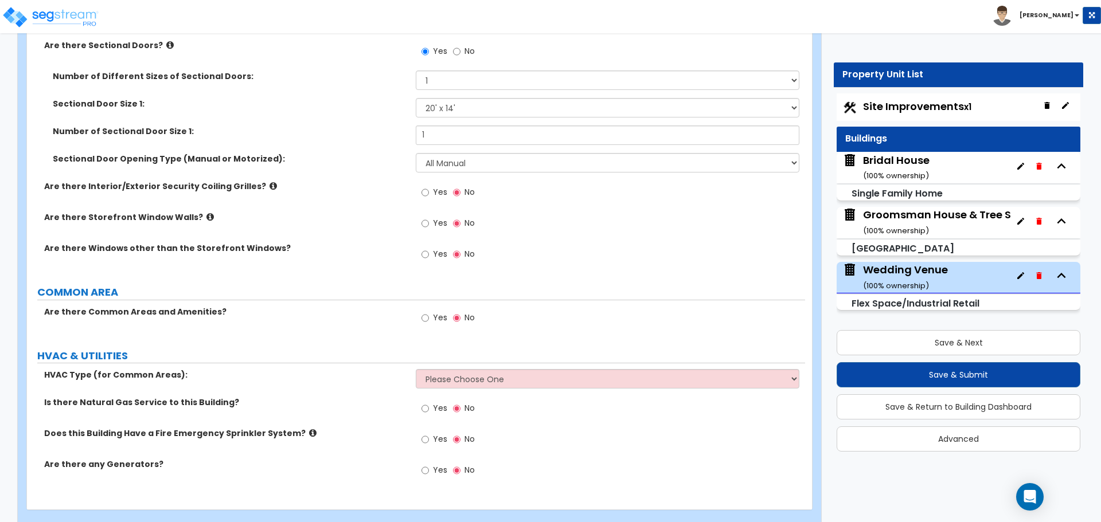
scroll to position [1300, 0]
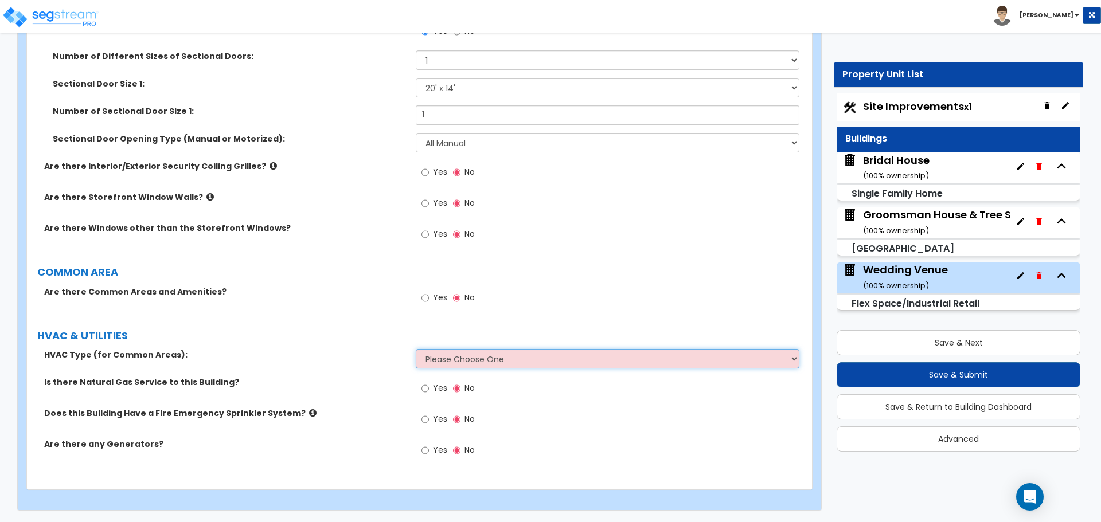
click at [451, 360] on select "Please Choose One Rooftop Unit Furnace-Condenser Forced Air Split Heating/Cooli…" at bounding box center [607, 358] width 383 height 19
select select "3"
click at [416, 349] on select "Please Choose One Rooftop Unit Furnace-Condenser Forced Air Split Heating/Cooli…" at bounding box center [607, 358] width 383 height 19
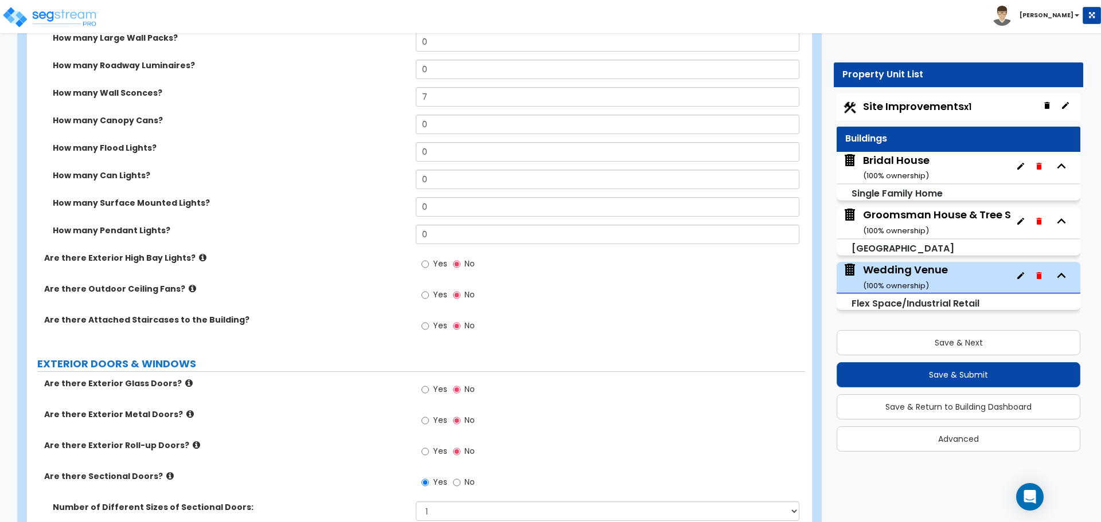
scroll to position [823, 0]
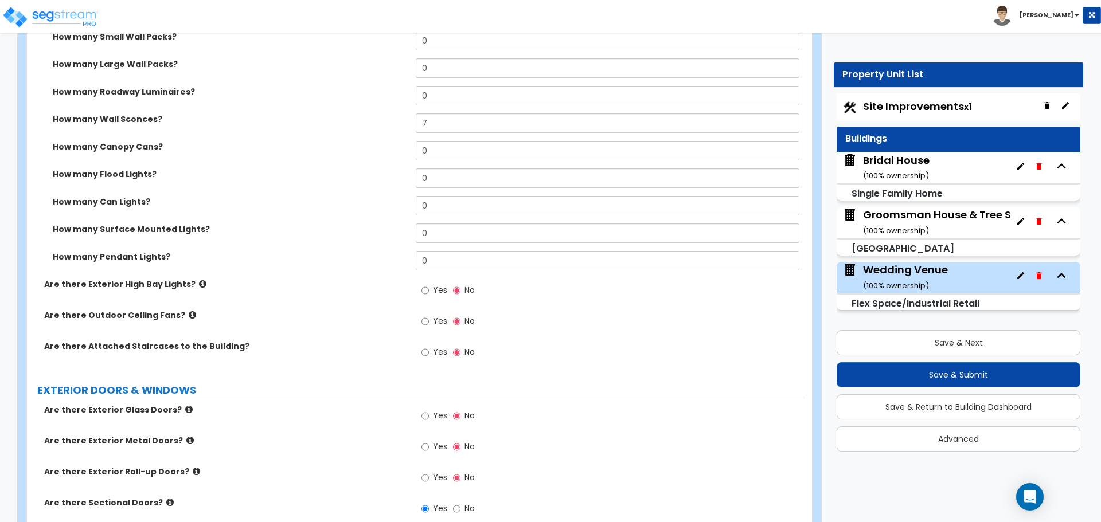
click at [189, 319] on icon at bounding box center [192, 315] width 7 height 9
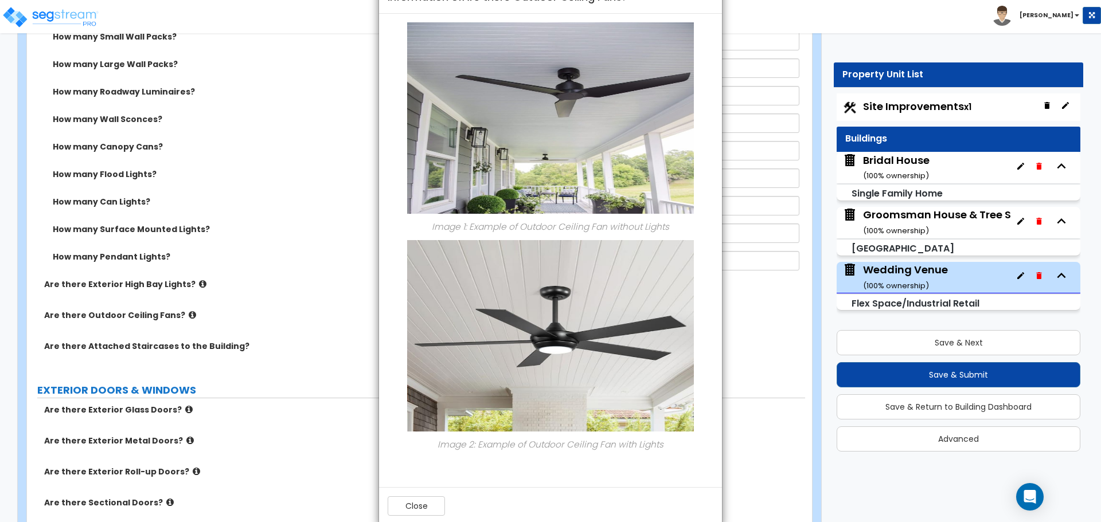
scroll to position [57, 0]
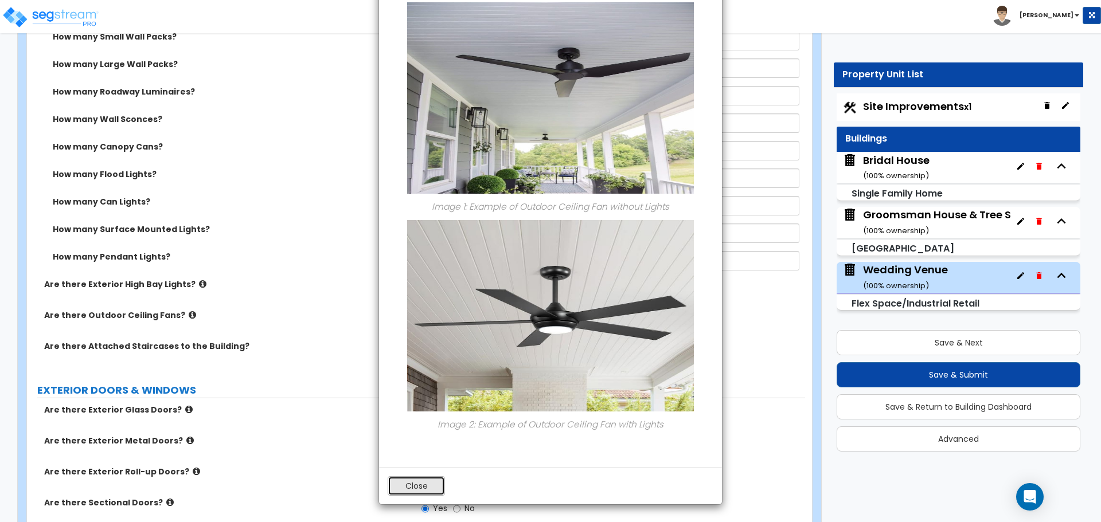
click at [431, 491] on button "Close" at bounding box center [416, 485] width 57 height 19
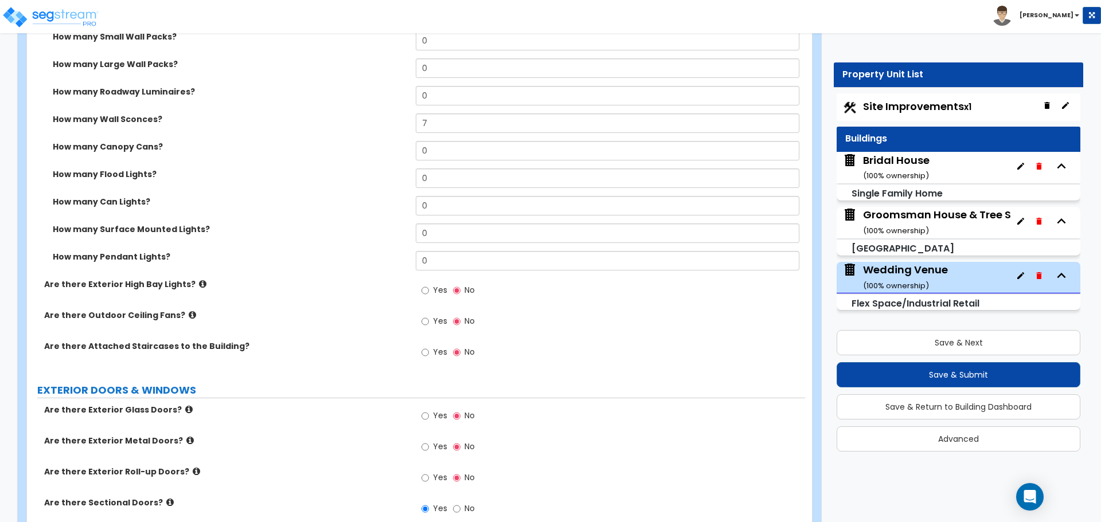
click at [432, 326] on label "Yes" at bounding box center [434, 322] width 26 height 19
click at [429, 326] on input "Yes" at bounding box center [424, 321] width 7 height 13
radio input "true"
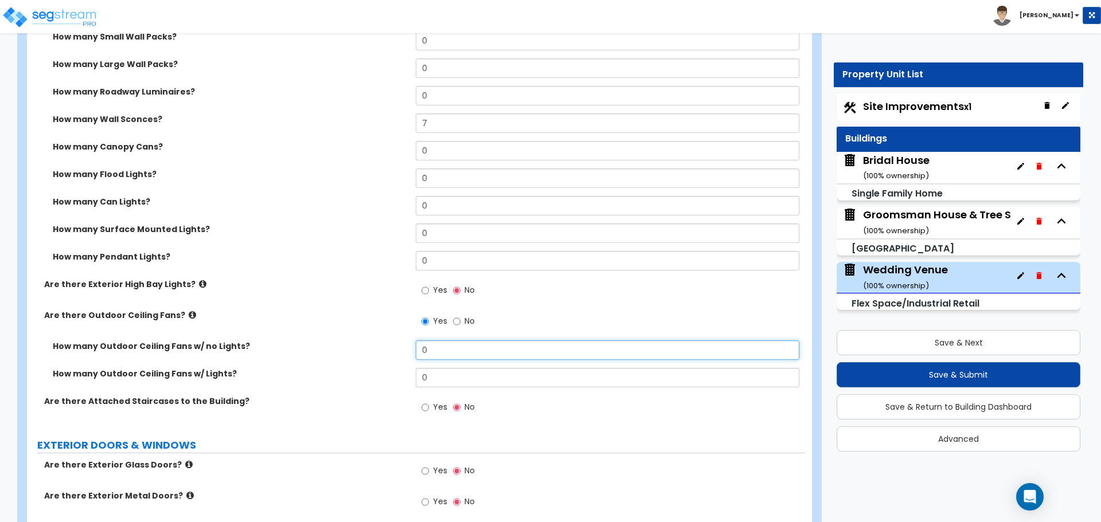
click at [459, 341] on input "0" at bounding box center [607, 350] width 383 height 19
drag, startPoint x: 459, startPoint y: 341, endPoint x: 417, endPoint y: 339, distance: 41.9
click at [418, 339] on div "Are there Easily Demountable Awnings attached to the Building? Yes No Are there…" at bounding box center [416, 182] width 761 height 489
type input "4"
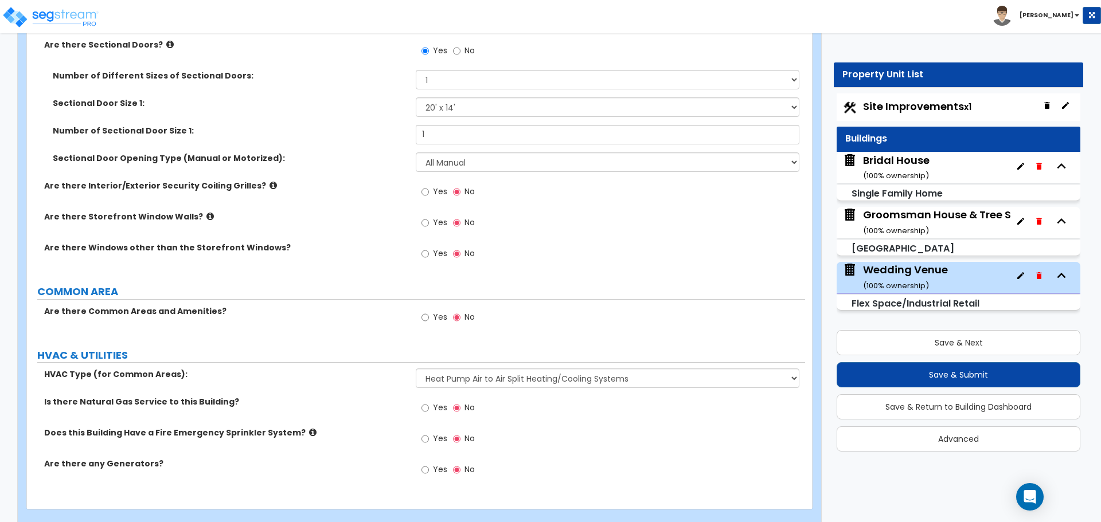
scroll to position [1355, 0]
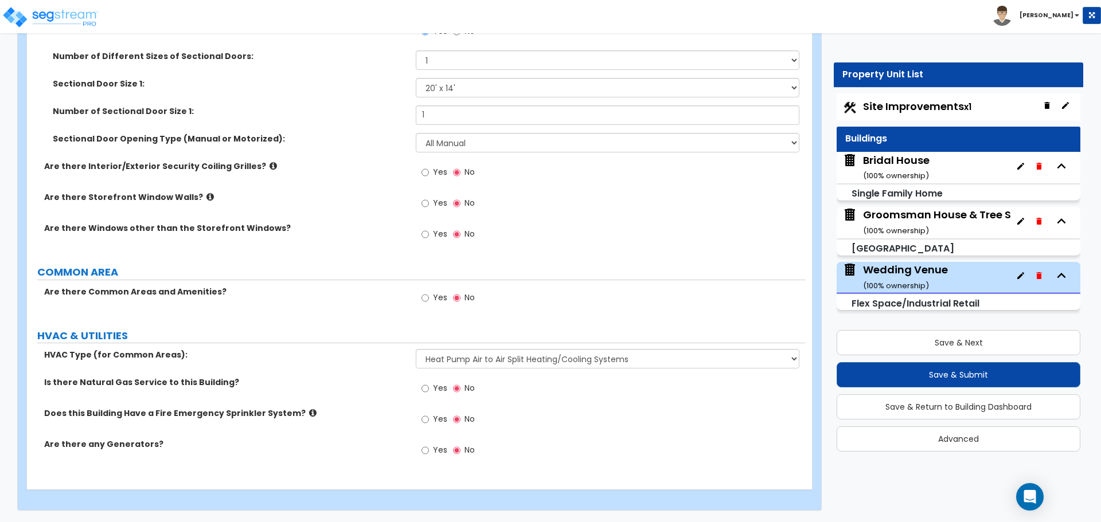
click at [932, 220] on div "Groomsman House & Tree Shop ( 100 % ownership)" at bounding box center [947, 222] width 169 height 29
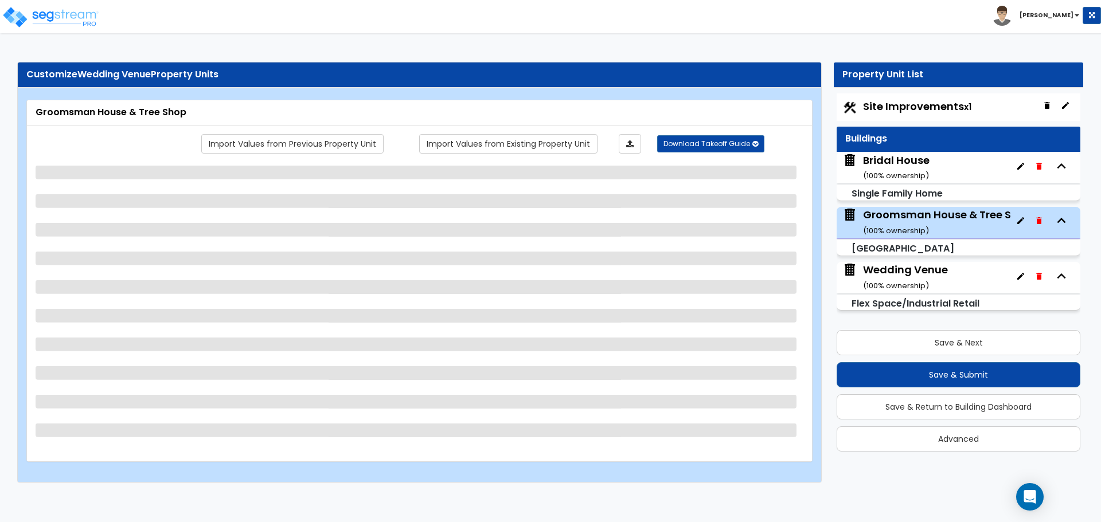
scroll to position [0, 0]
click at [925, 164] on div "Bridal House ( 100 % ownership)" at bounding box center [896, 167] width 67 height 29
click at [916, 107] on span "Site Improvements x1" at bounding box center [917, 106] width 108 height 14
select select "2"
select select "7"
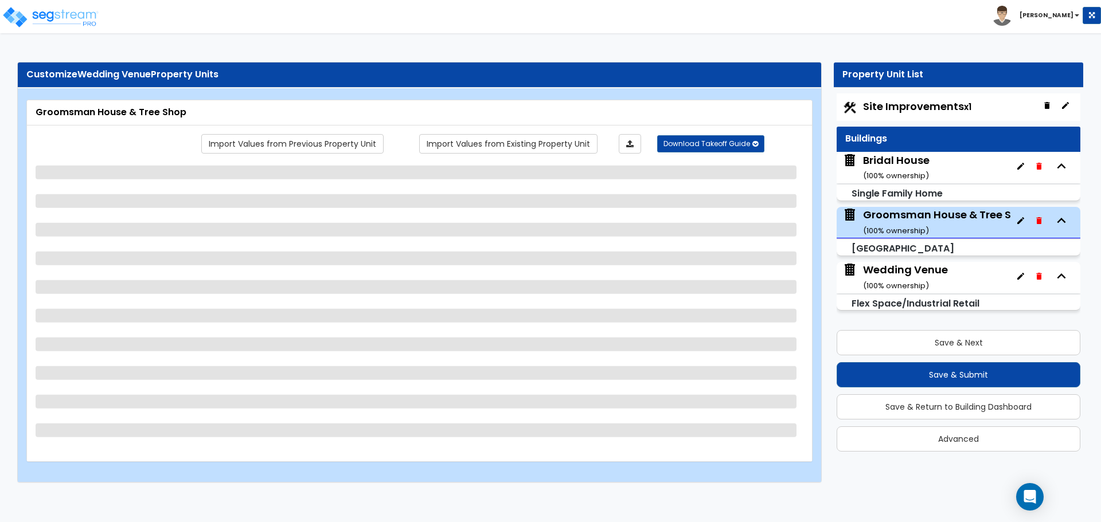
select select "2"
select select "3"
select select "5"
select select "1"
select select "2"
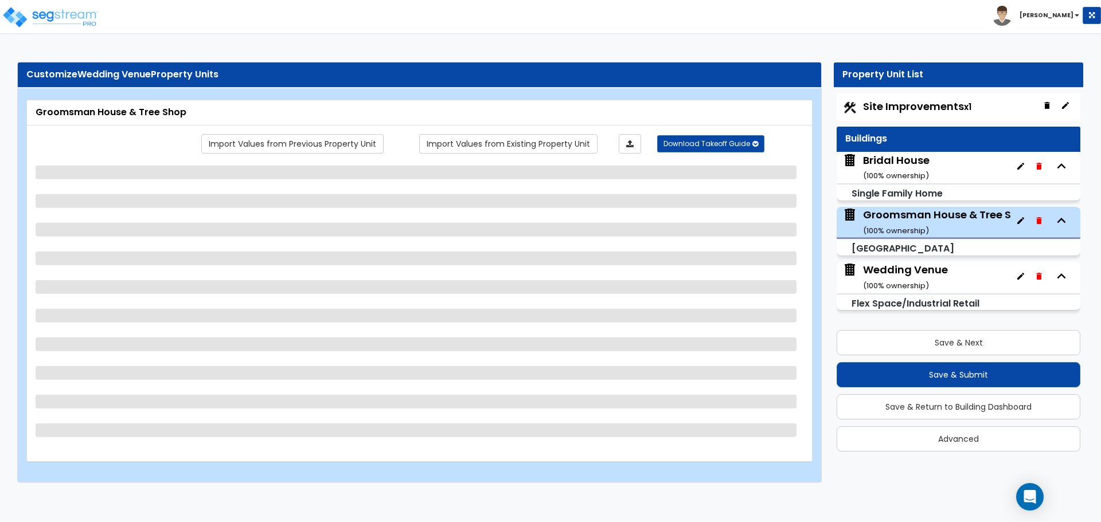
select select "4"
select select "2"
select select "1"
select select "3"
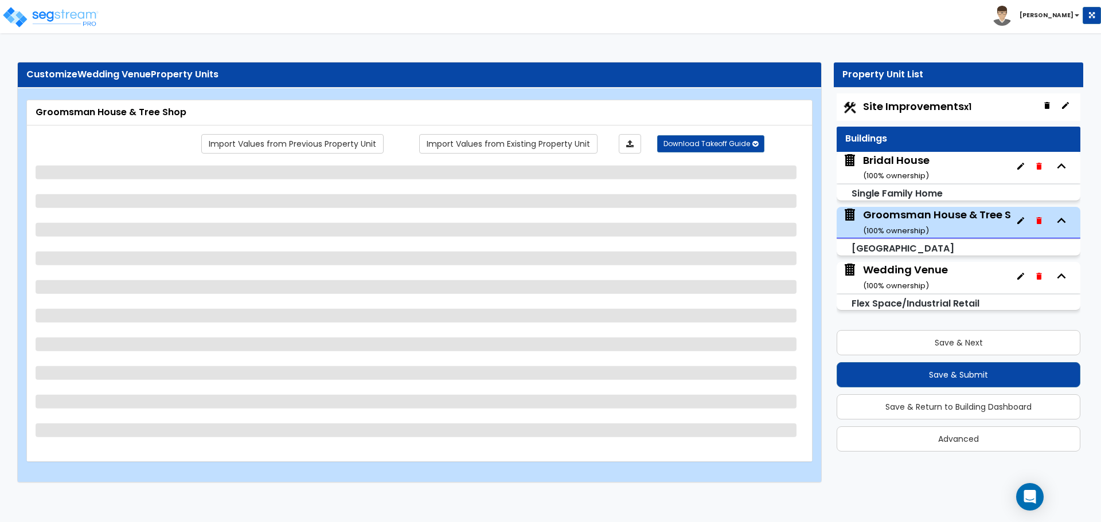
select select "1"
select select "7"
select select "2"
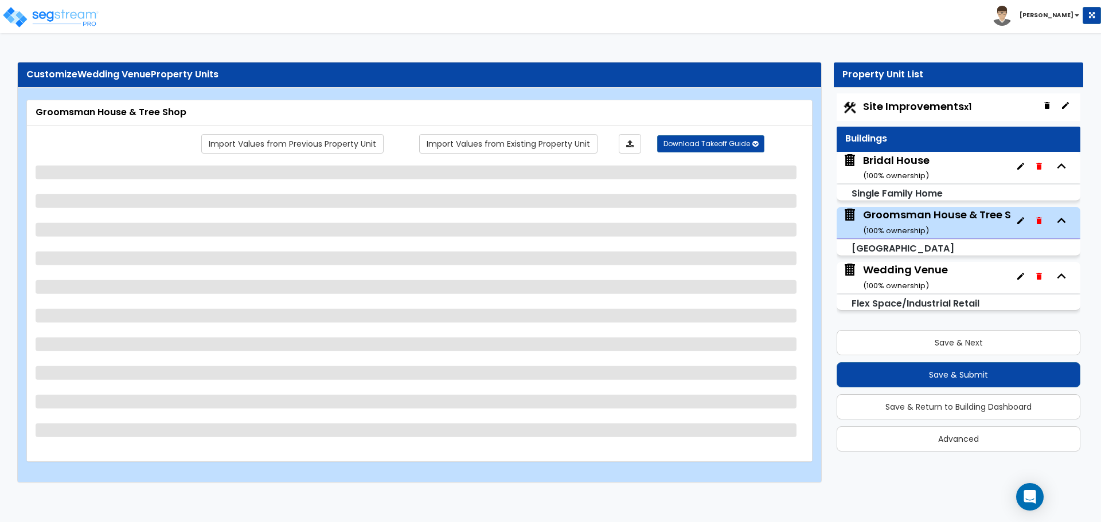
select select "3"
select select "1"
select select "3"
select select "6"
select select "1"
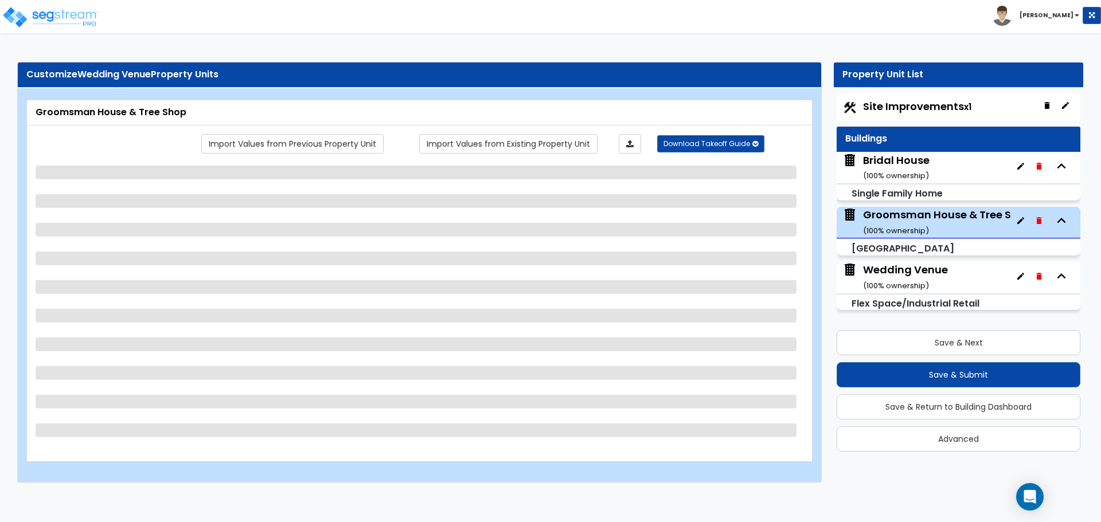
select select "1"
select select "2"
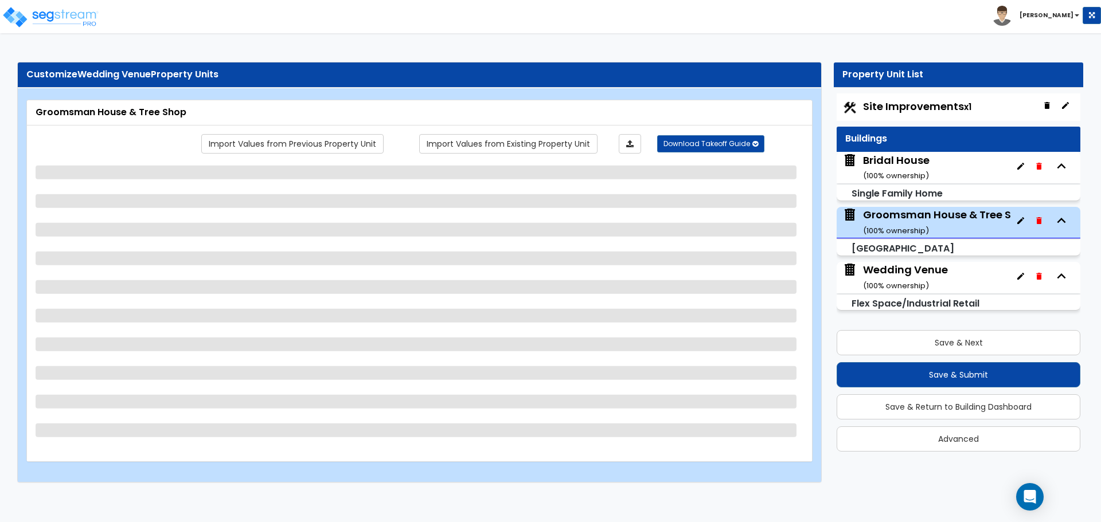
select select "2"
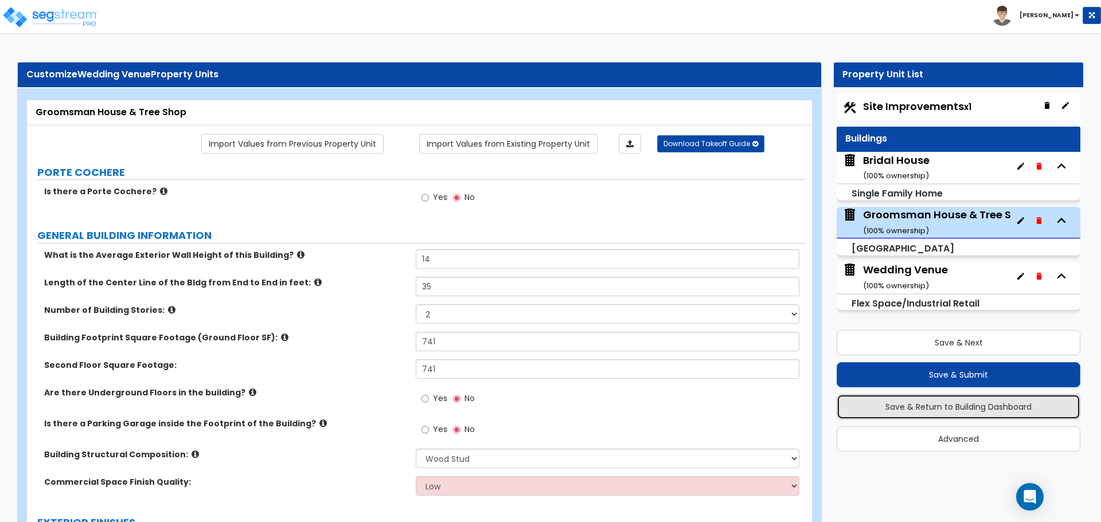
click at [950, 413] on button "Save & Return to Building Dashboard" at bounding box center [959, 406] width 244 height 25
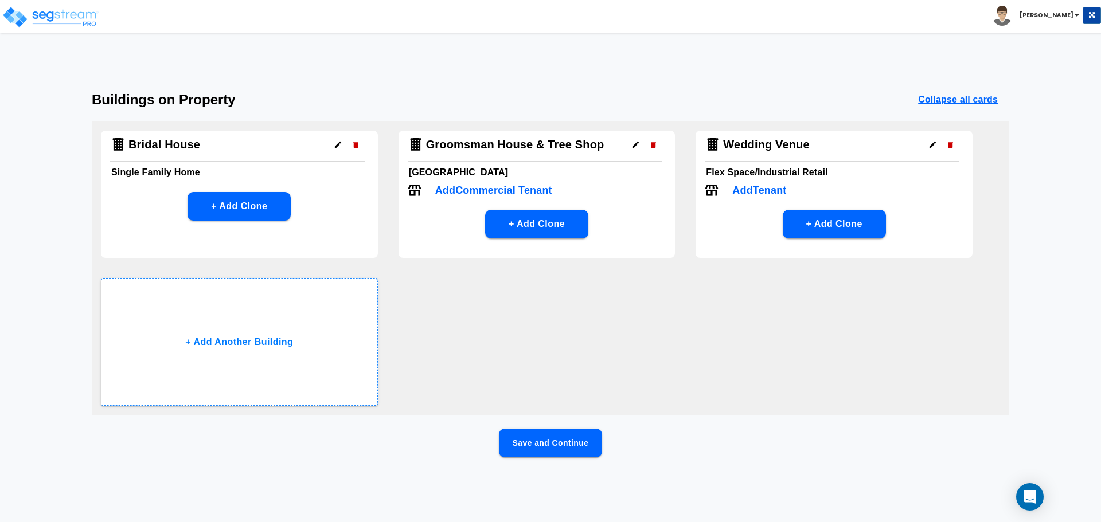
click at [558, 448] on button "Save and Continue" at bounding box center [550, 443] width 103 height 29
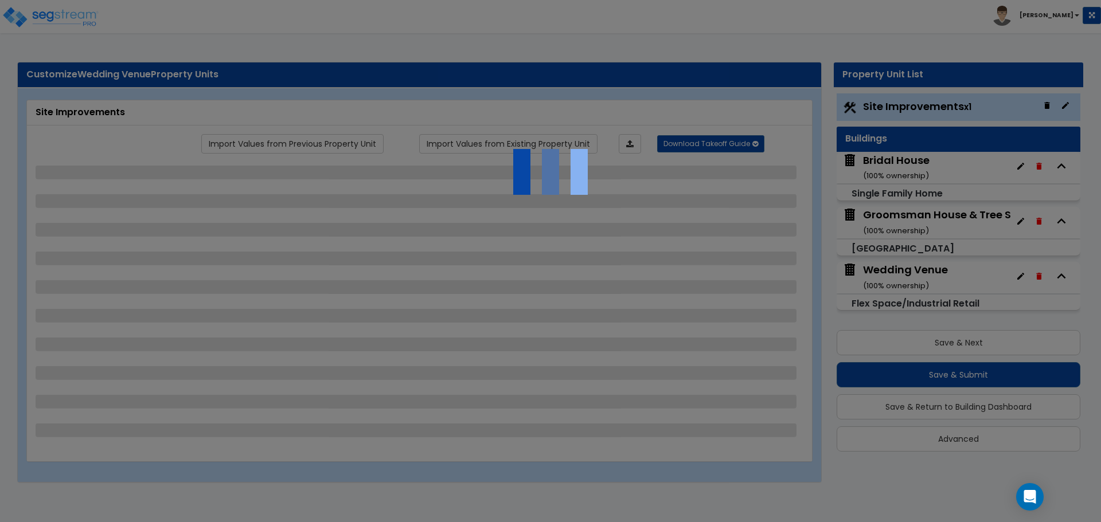
select select "2"
select select "1"
select select "4"
select select "2"
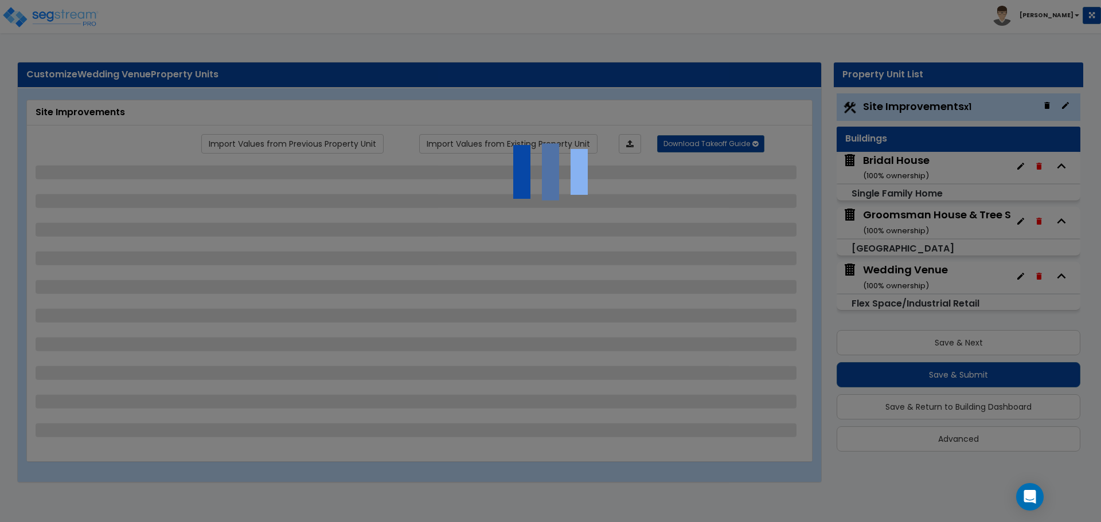
select select "2"
select select "1"
select select "4"
select select "1"
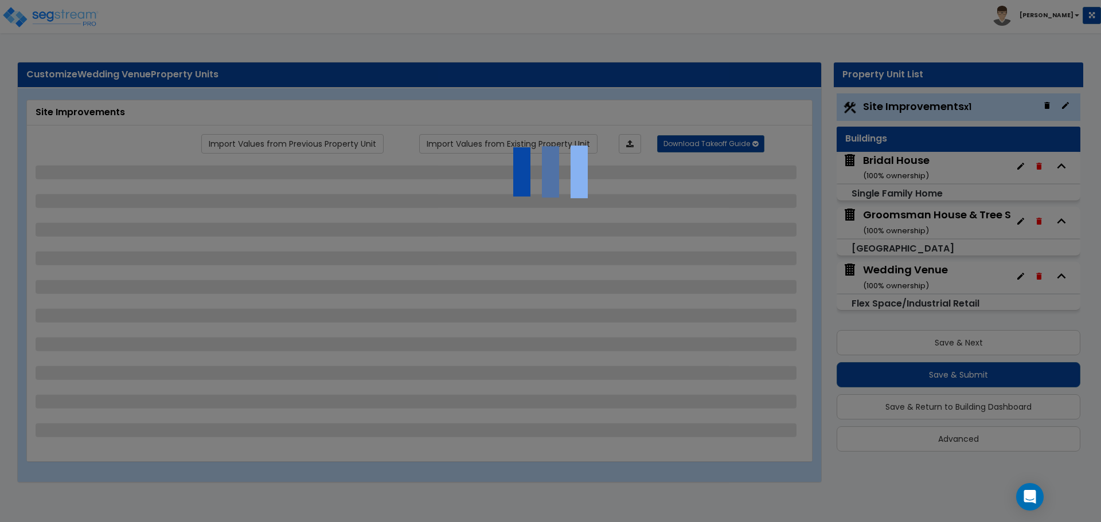
select select "5"
select select "2"
select select "1"
select select "3"
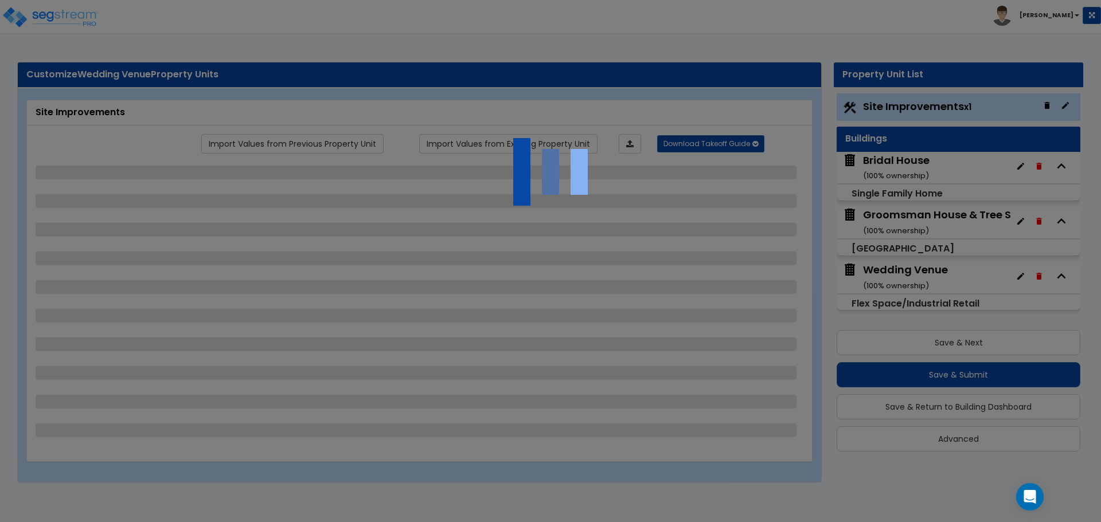
select select "1"
select select "5"
select select "3"
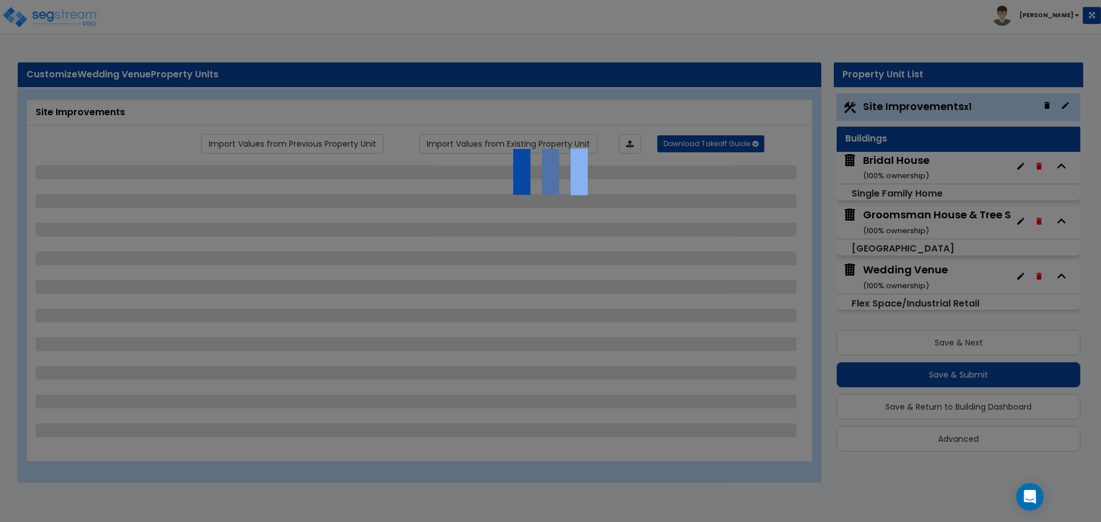
select select "1"
select select "2"
select select "4"
select select "1"
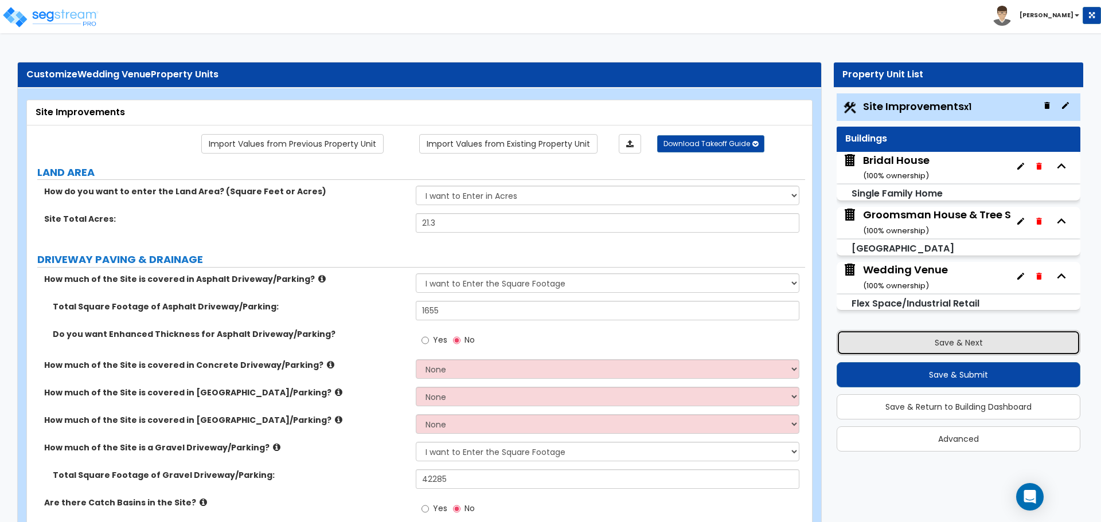
click at [941, 339] on button "Save & Next" at bounding box center [959, 342] width 244 height 25
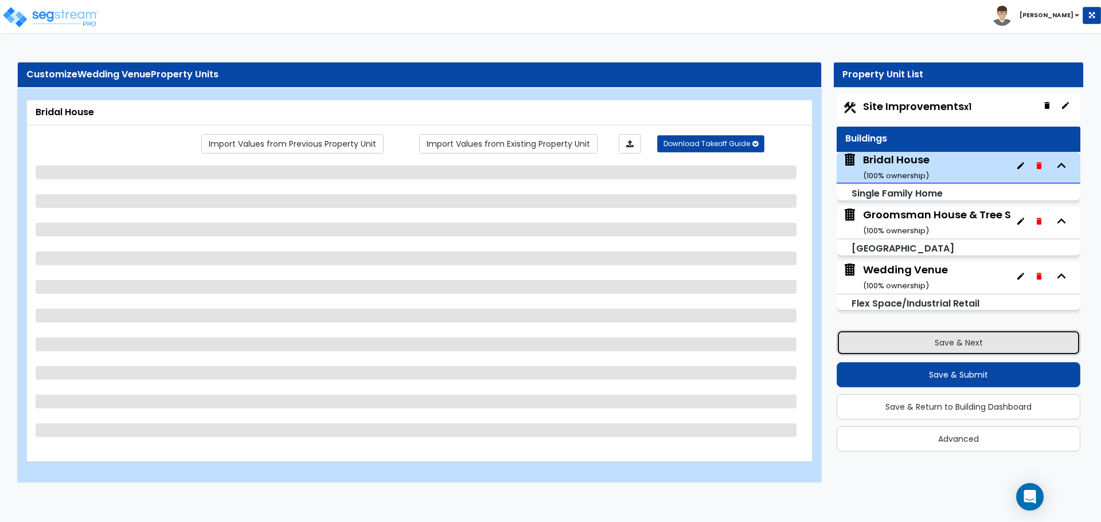
click at [941, 339] on button "Save & Next" at bounding box center [959, 342] width 244 height 25
select select "1"
select select "7"
select select "3"
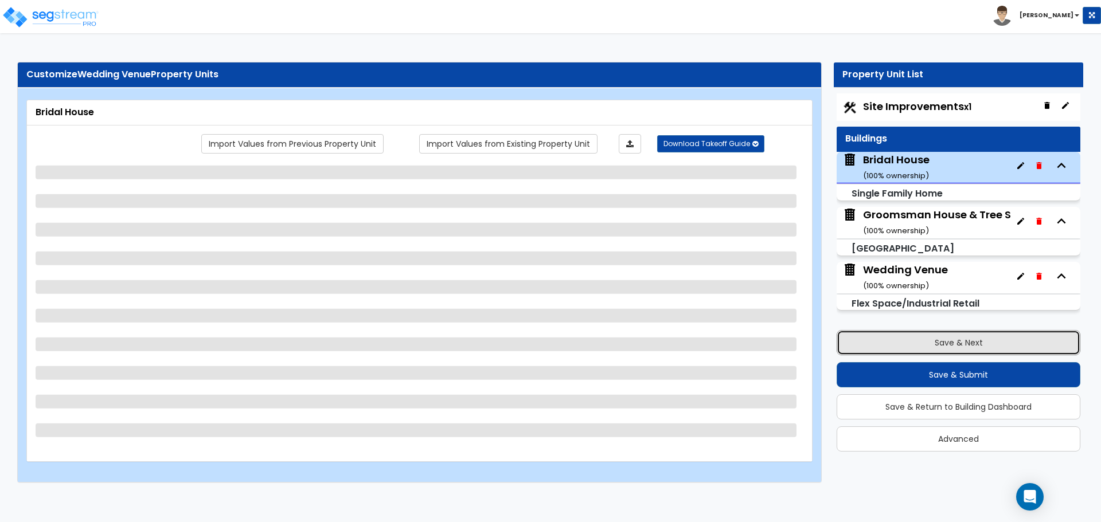
select select "2"
select select "1"
select select "5"
select select "1"
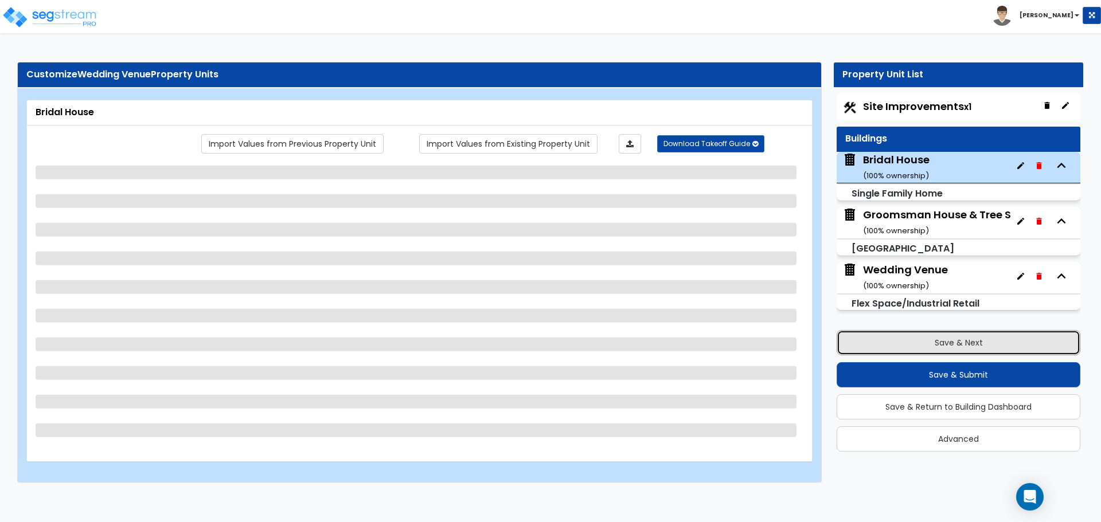
select select "4"
select select "2"
select select "1"
select select "2"
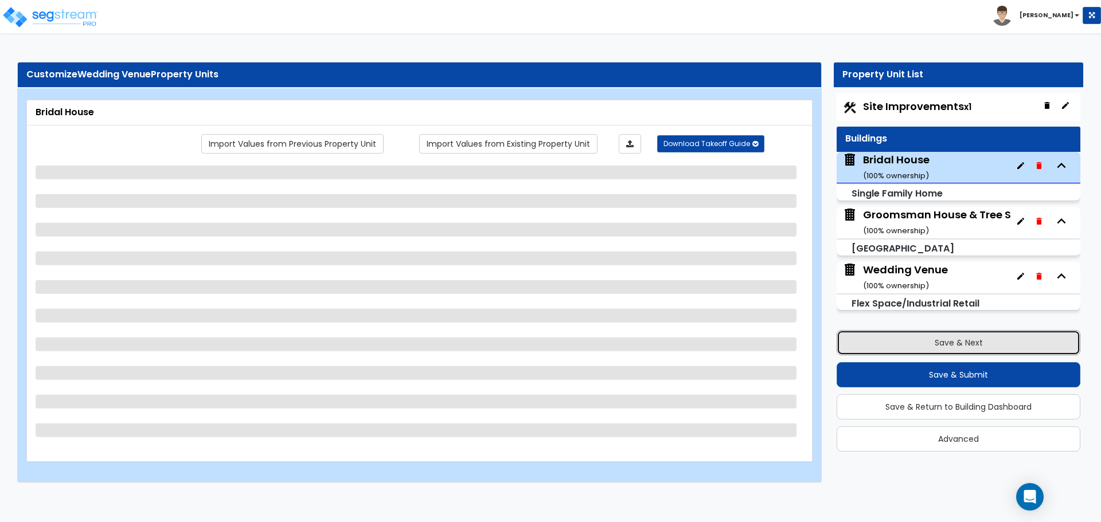
select select "1"
select select "2"
select select "6"
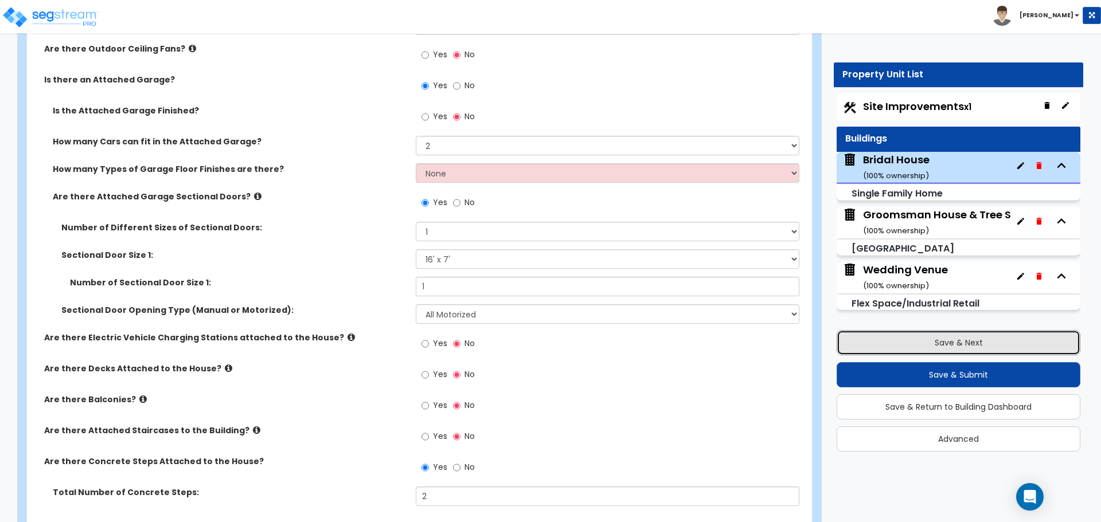
scroll to position [1147, 0]
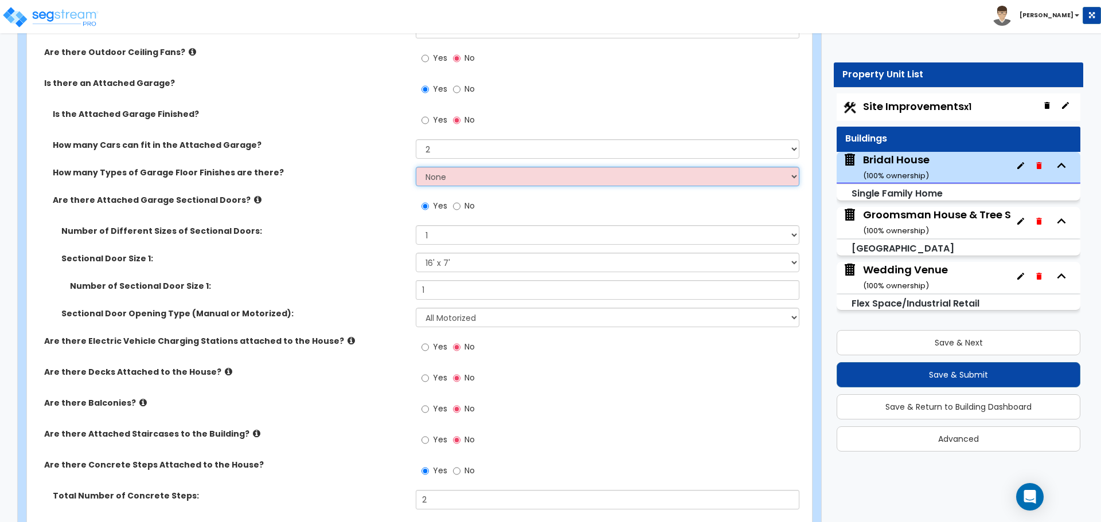
click at [452, 175] on select "None 1 2 3 4" at bounding box center [607, 176] width 383 height 19
click at [416, 167] on select "None 1 2 3 4" at bounding box center [607, 176] width 383 height 19
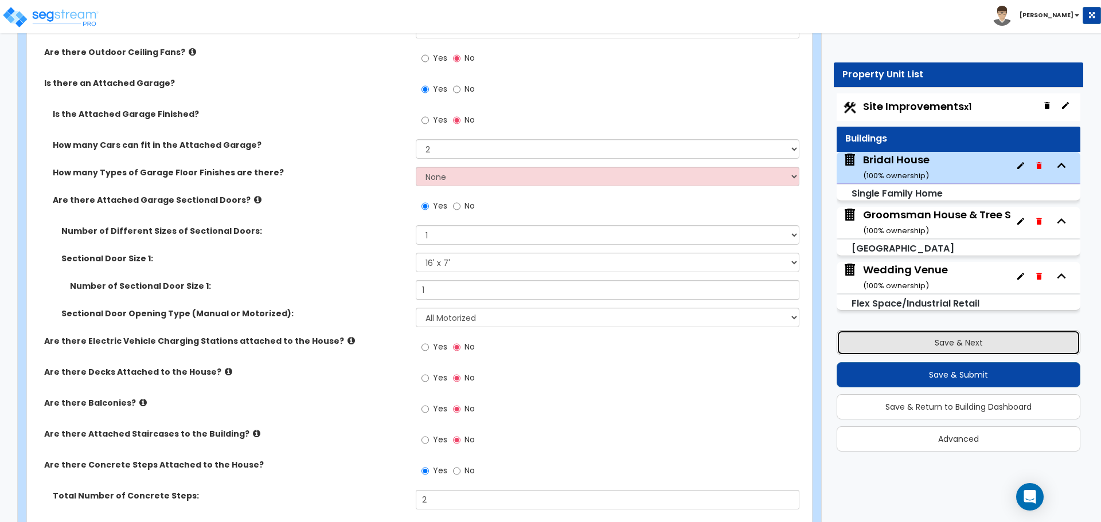
click at [933, 337] on button "Save & Next" at bounding box center [959, 342] width 244 height 25
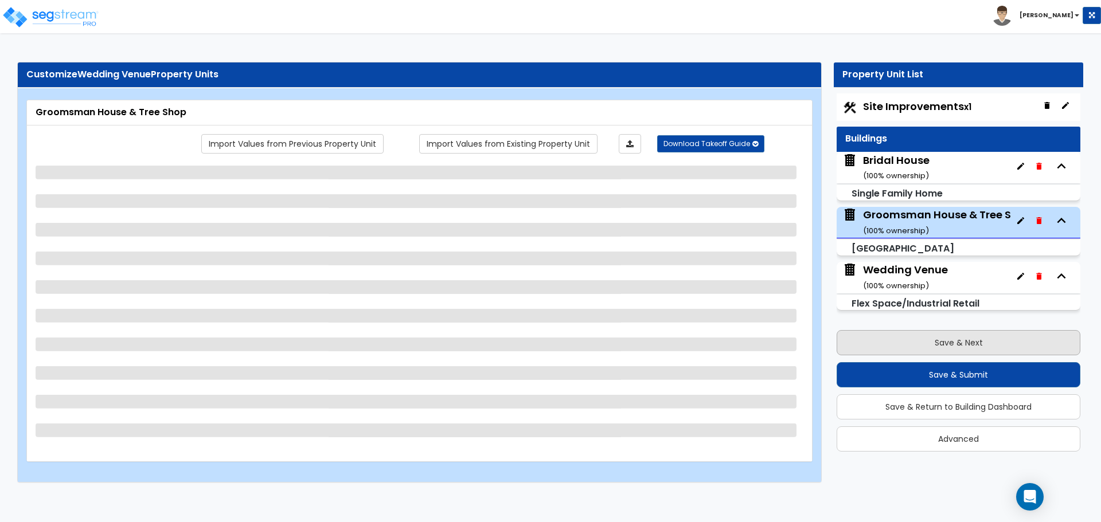
scroll to position [0, 0]
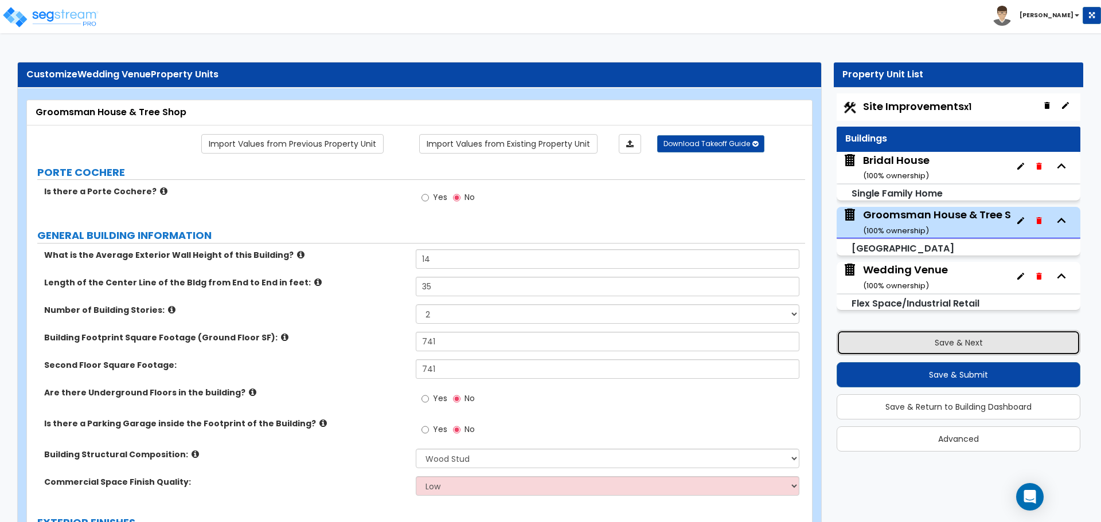
click at [908, 342] on button "Save & Next" at bounding box center [959, 342] width 244 height 25
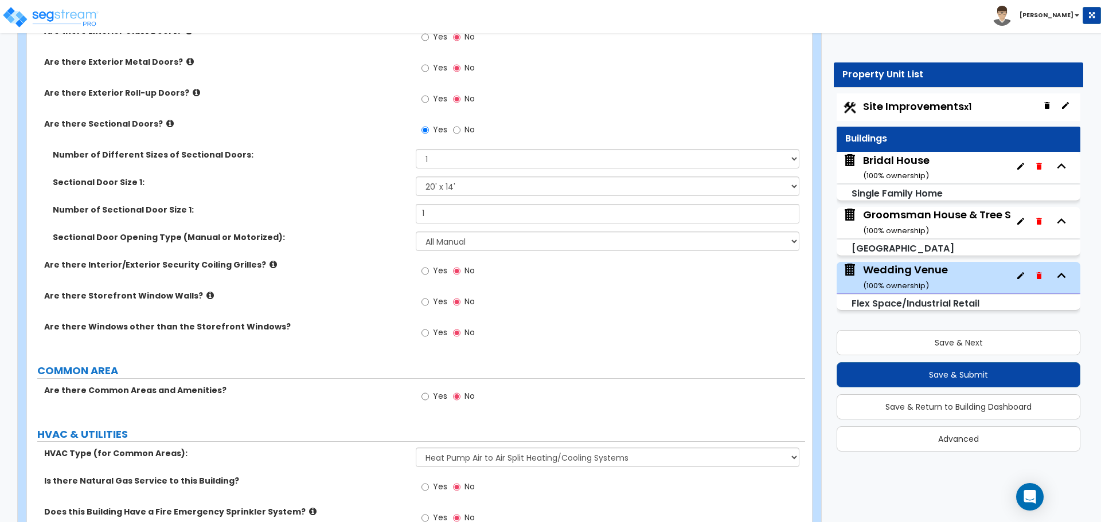
scroll to position [1355, 0]
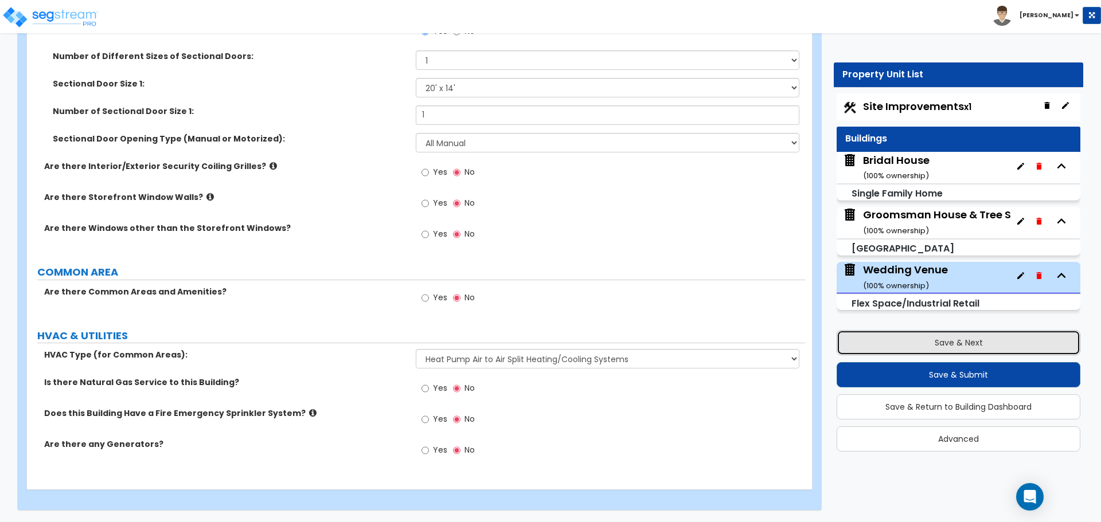
click at [893, 338] on button "Save & Next" at bounding box center [959, 342] width 244 height 25
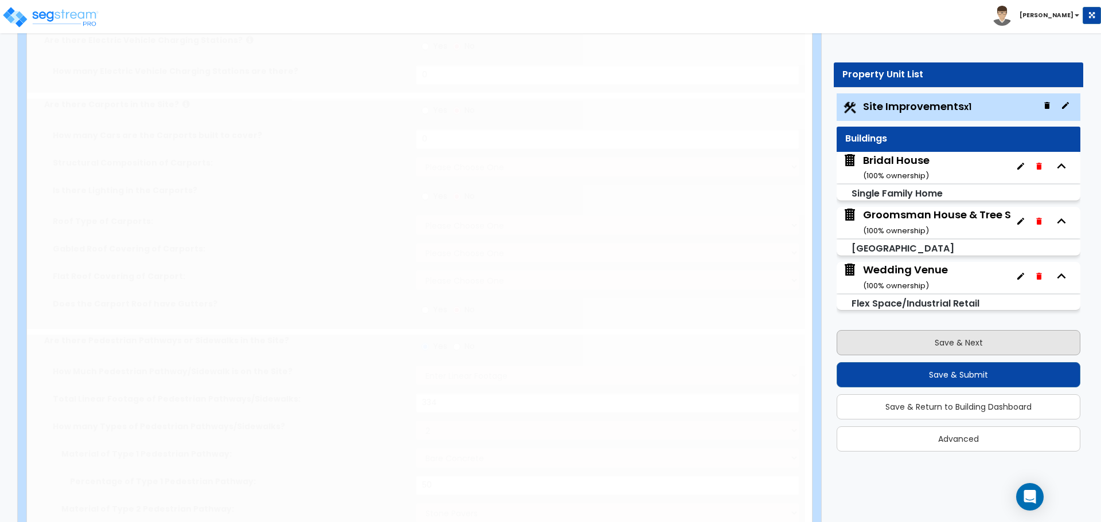
scroll to position [0, 0]
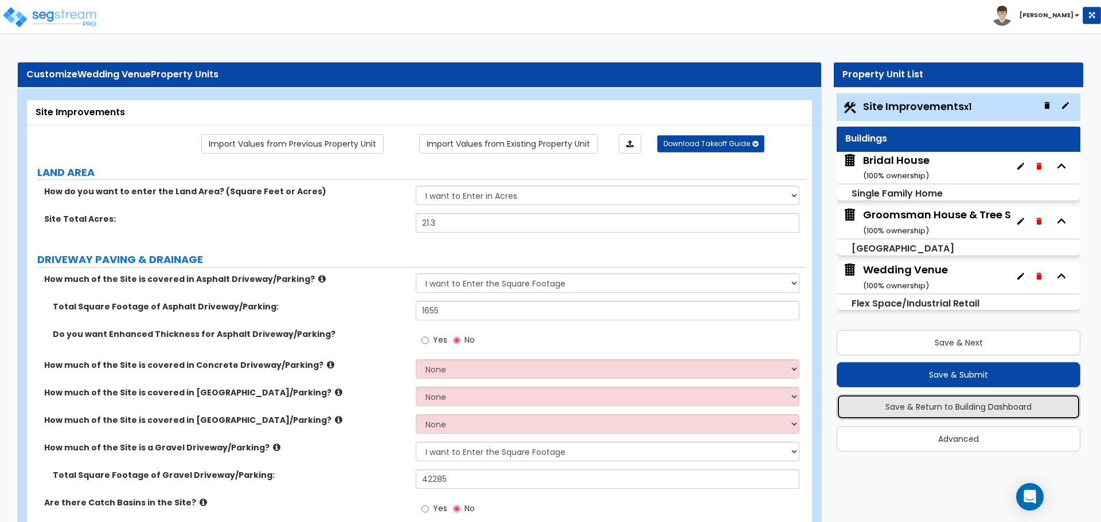
click at [989, 405] on button "Save & Return to Building Dashboard" at bounding box center [959, 406] width 244 height 25
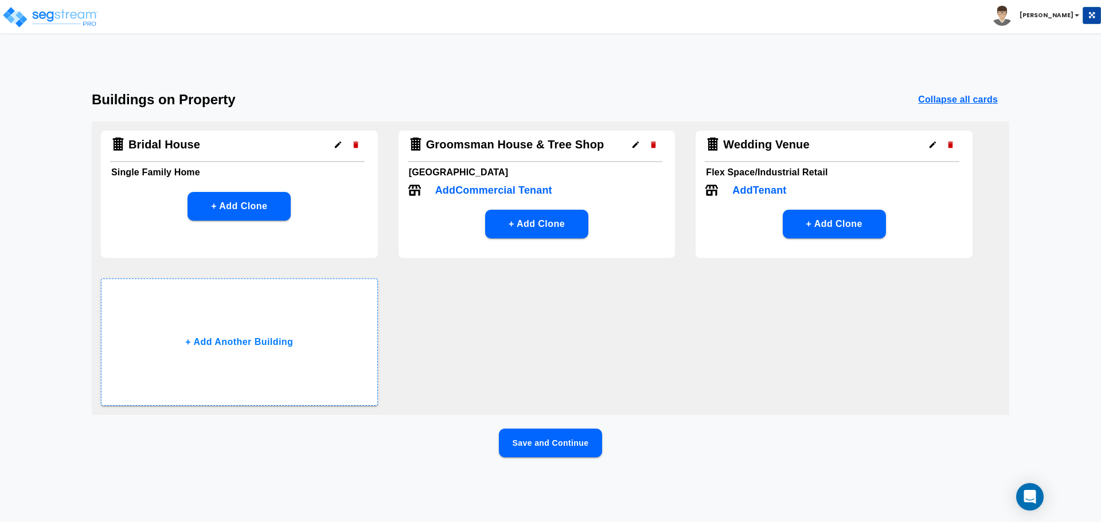
click at [968, 95] on p "Collapse all cards" at bounding box center [958, 100] width 80 height 14
click at [968, 96] on p "Expand all cards" at bounding box center [960, 100] width 75 height 14
click at [41, 18] on img at bounding box center [50, 17] width 97 height 23
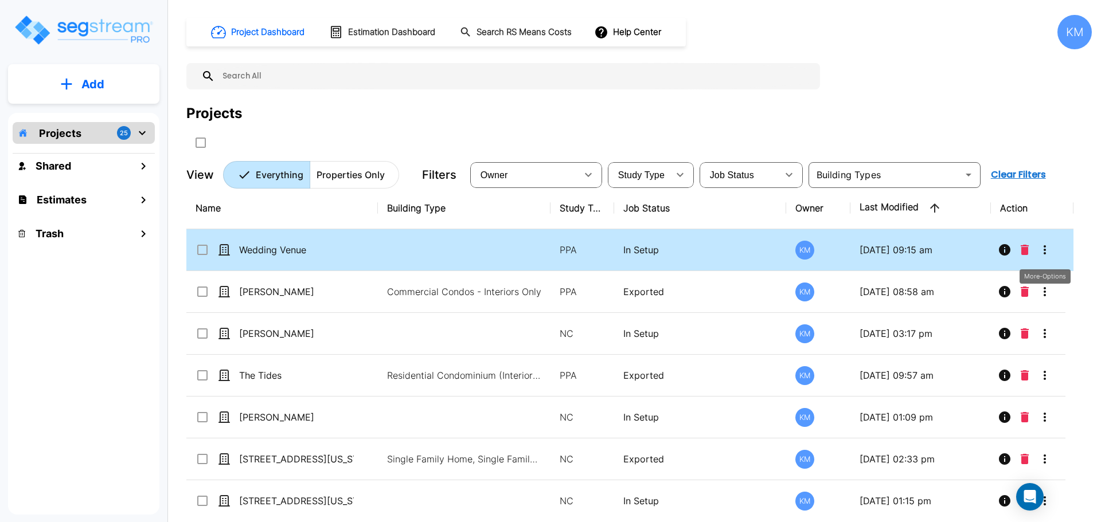
click at [1044, 253] on icon "More-Options" at bounding box center [1045, 249] width 2 height 9
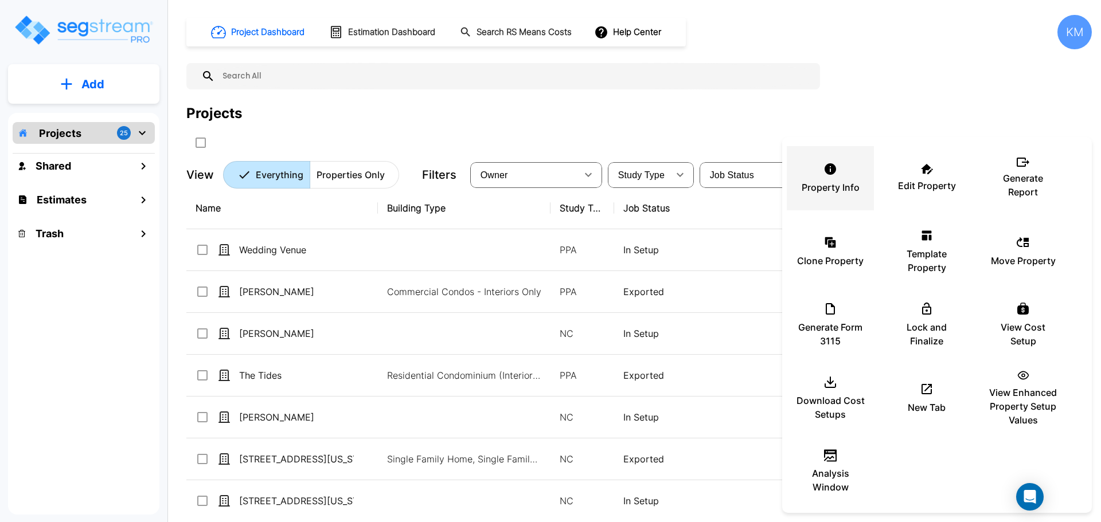
click at [827, 174] on icon at bounding box center [830, 169] width 14 height 14
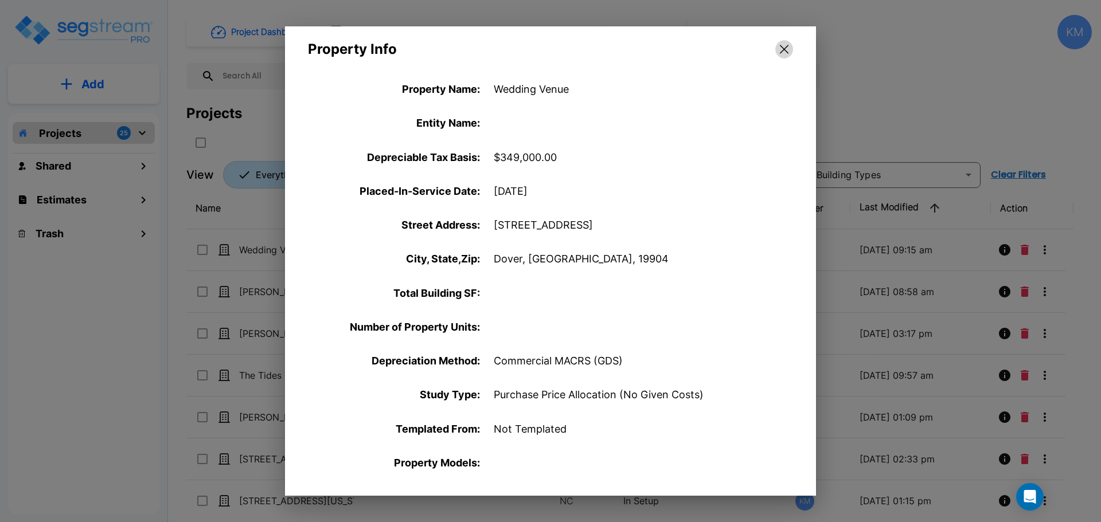
click at [782, 49] on icon "button" at bounding box center [784, 49] width 9 height 9
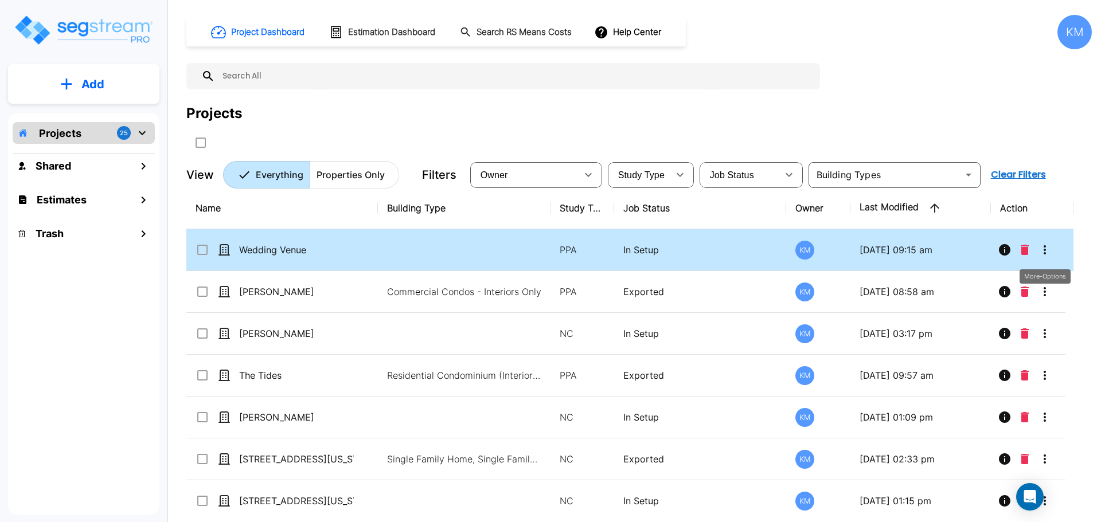
click at [1045, 254] on icon "More-Options" at bounding box center [1045, 249] width 2 height 9
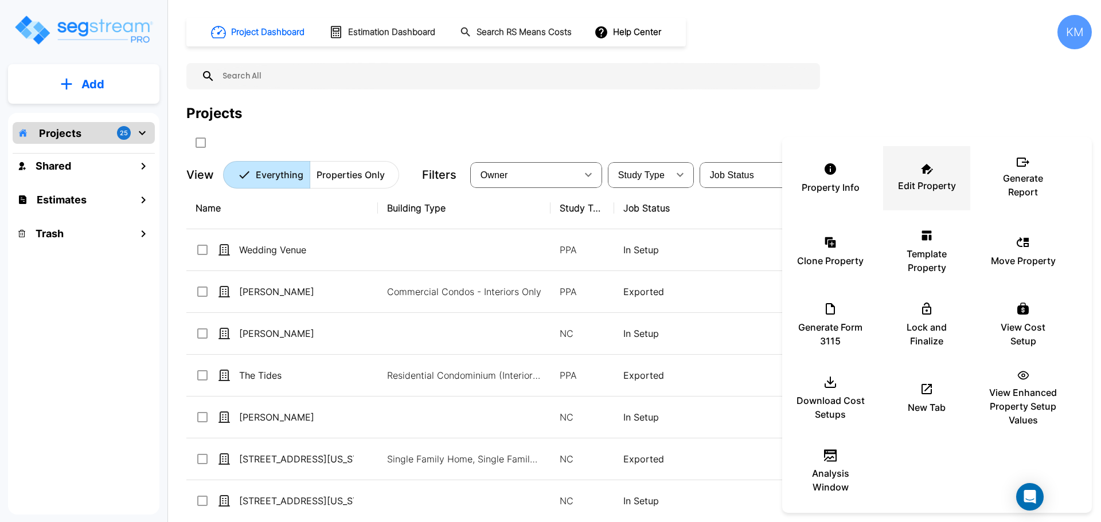
click at [921, 170] on icon at bounding box center [927, 169] width 12 height 10
click at [502, 259] on div at bounding box center [550, 261] width 1101 height 522
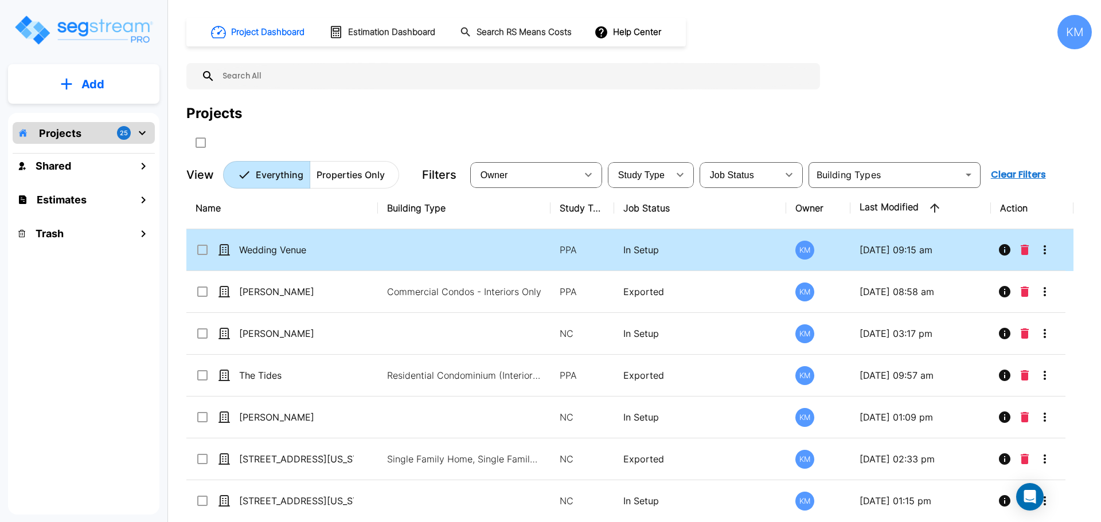
click at [420, 251] on td at bounding box center [464, 250] width 173 height 42
checkbox input "true"
click at [420, 251] on td at bounding box center [464, 250] width 173 height 42
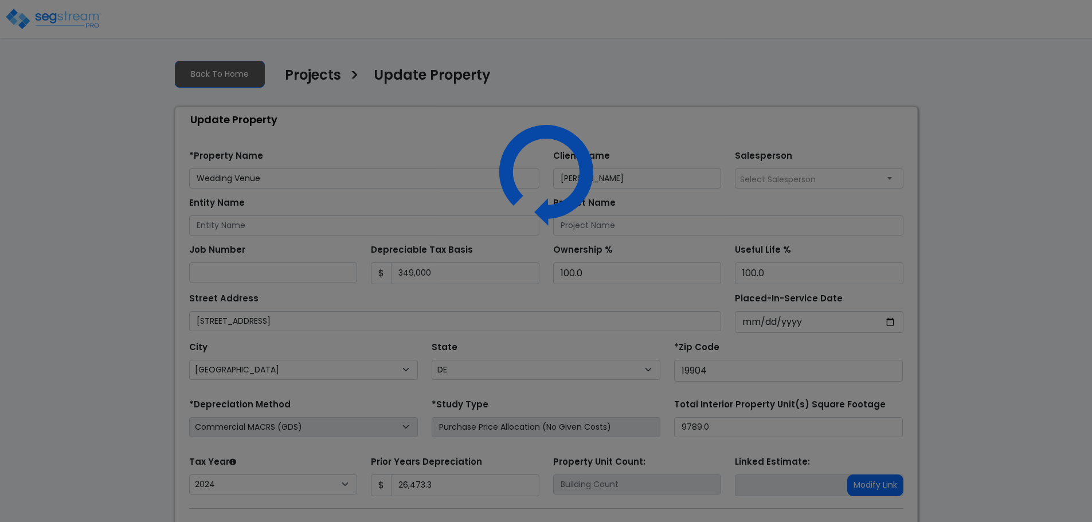
select select "DE"
select select "2024"
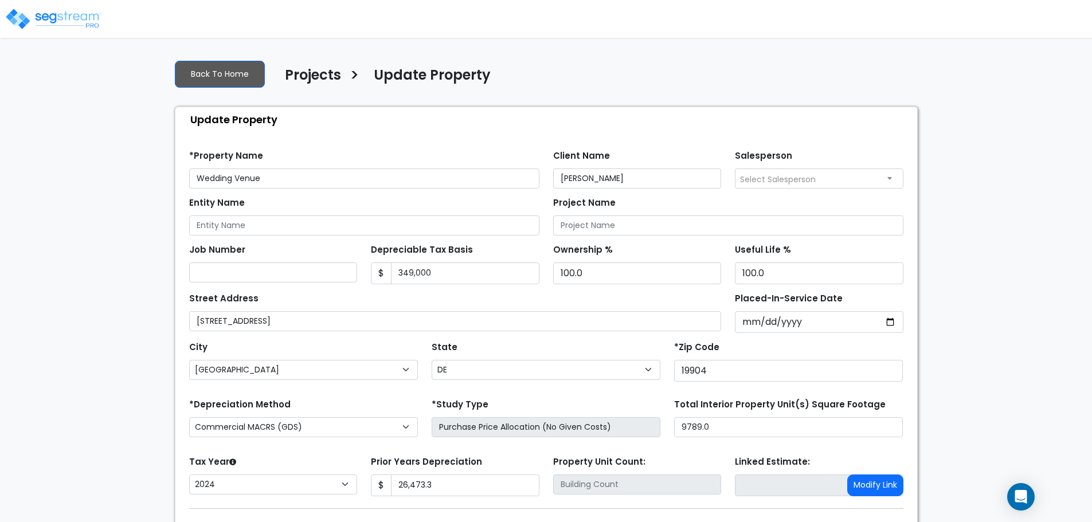
click at [394, 177] on input "Wedding Venue" at bounding box center [364, 179] width 350 height 20
click at [368, 231] on input "Entity Name" at bounding box center [364, 226] width 350 height 20
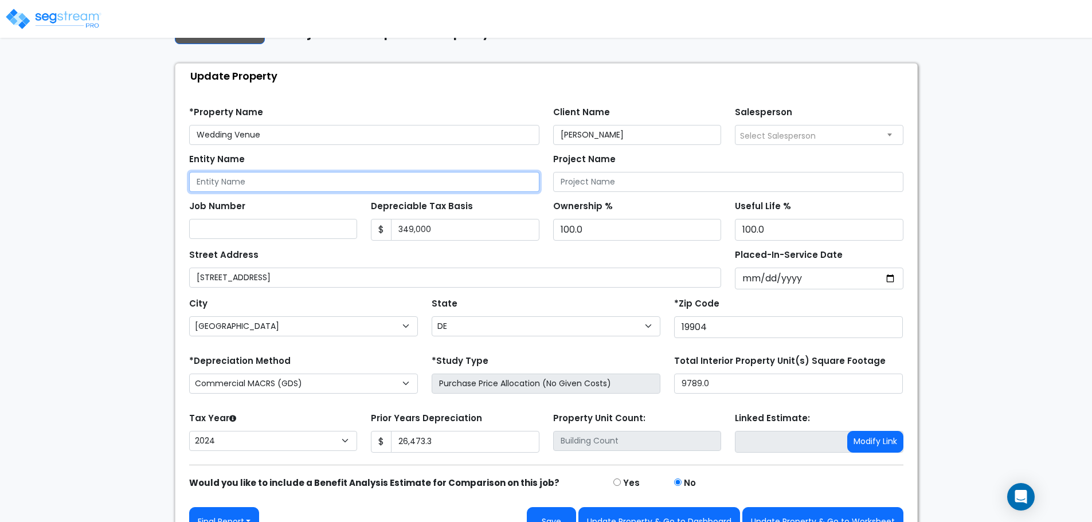
scroll to position [68, 0]
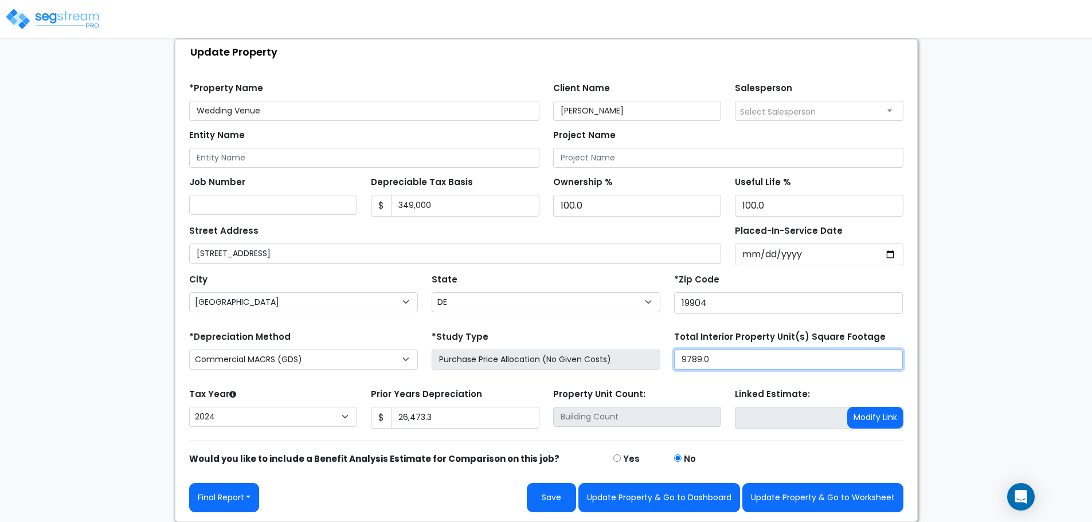
click at [735, 359] on input "9789.0" at bounding box center [788, 360] width 229 height 20
click at [740, 363] on input "9789.0" at bounding box center [788, 360] width 229 height 20
drag, startPoint x: 738, startPoint y: 361, endPoint x: 653, endPoint y: 361, distance: 85.4
click at [653, 361] on div "*Depreciation Method Commercial MACRS (GDS) Residential Rental MACRS (GDS) Comm…" at bounding box center [546, 352] width 728 height 46
type input "11,282."
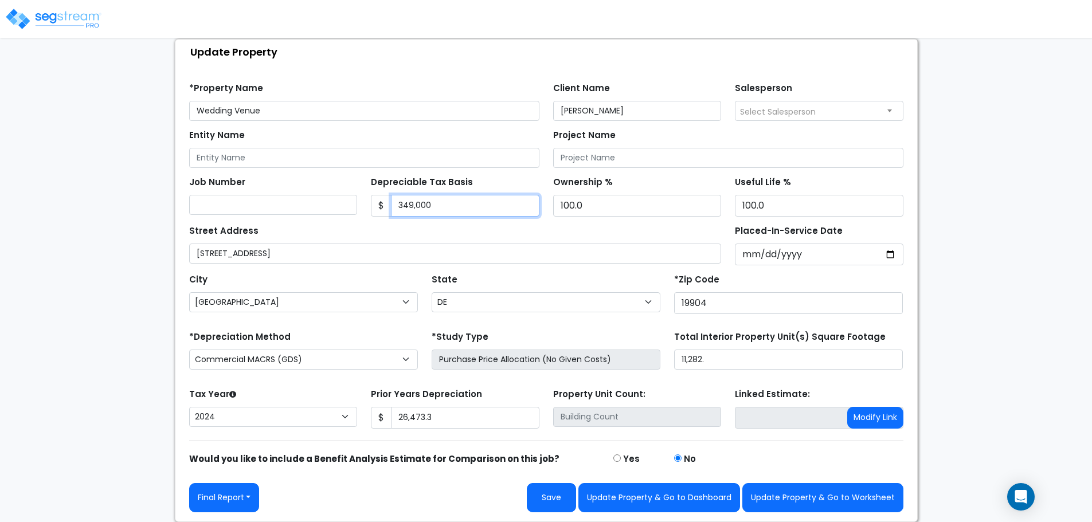
click at [458, 205] on input "349,000" at bounding box center [465, 206] width 149 height 22
drag, startPoint x: 462, startPoint y: 201, endPoint x: 353, endPoint y: 203, distance: 109.0
click at [353, 203] on div "Job Number Depreciable Tax Basis $ 349,000 Ownership % 100.0" at bounding box center [546, 192] width 728 height 49
type input "698000."
click at [611, 210] on input "100.0" at bounding box center [637, 206] width 169 height 22
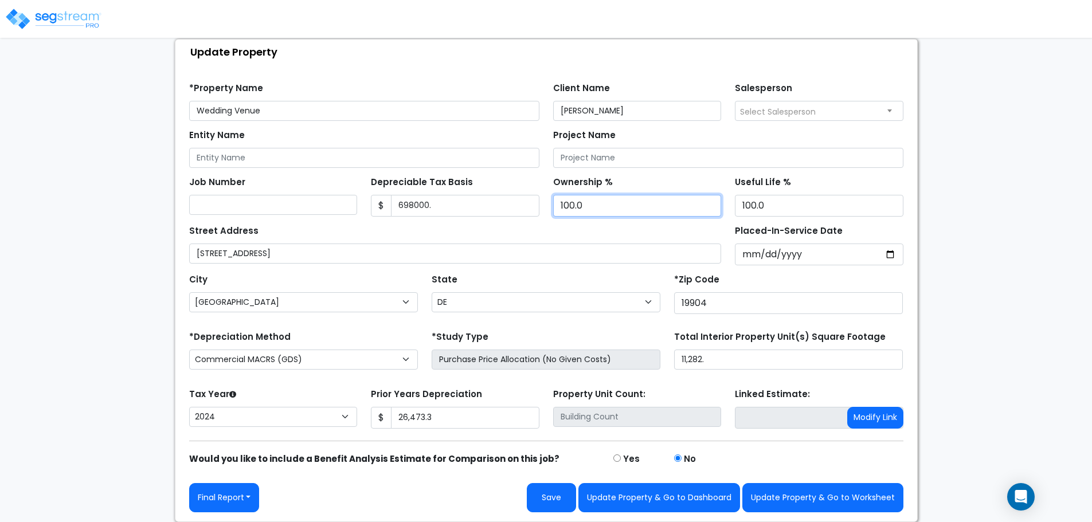
click at [607, 205] on input "100.0" at bounding box center [637, 206] width 169 height 22
click at [809, 198] on input "100.0" at bounding box center [819, 206] width 169 height 22
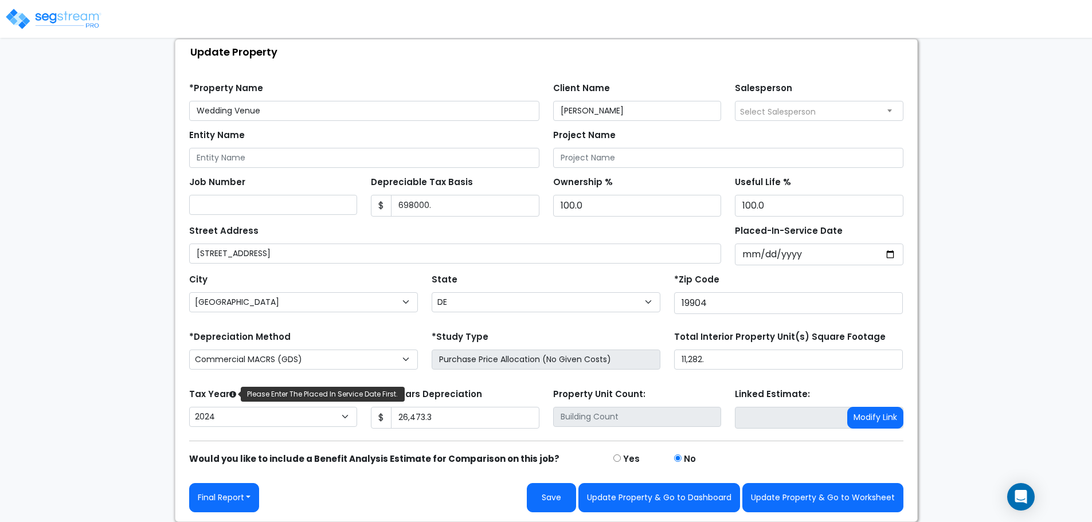
click at [233, 399] on div "Please Enter The Placed In Service Date First." at bounding box center [232, 394] width 7 height 13
click at [233, 407] on select "2026 2025 2024 2023 2022 2021" at bounding box center [273, 417] width 169 height 20
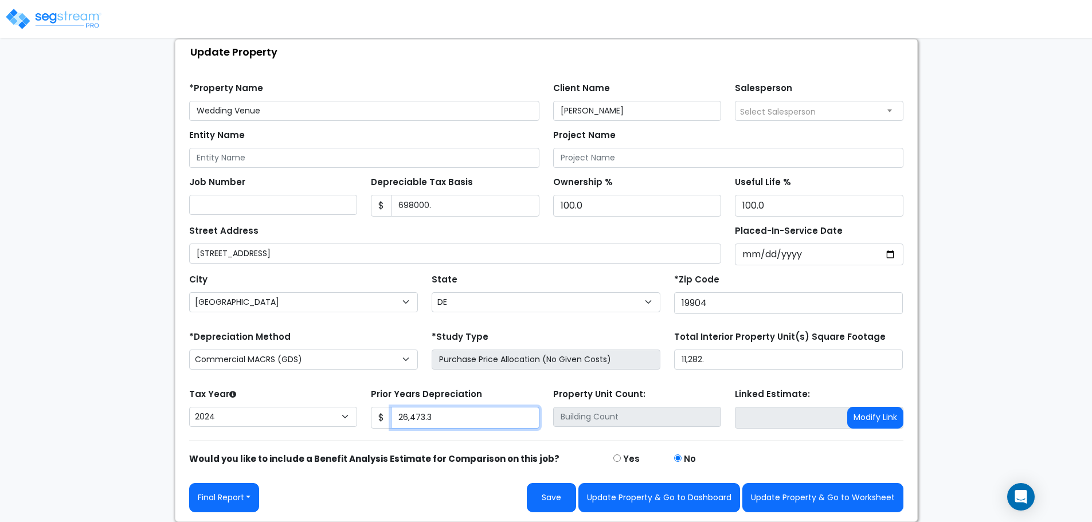
click at [495, 412] on input "26,473.3" at bounding box center [465, 418] width 149 height 22
drag, startPoint x: 459, startPoint y: 414, endPoint x: 351, endPoint y: 413, distance: 107.8
click at [351, 413] on div "Tax Year Please Enter The Placed In Service Date First. 2026 2025 2024 2023 202…" at bounding box center [546, 409] width 728 height 46
type input "52,946.60"
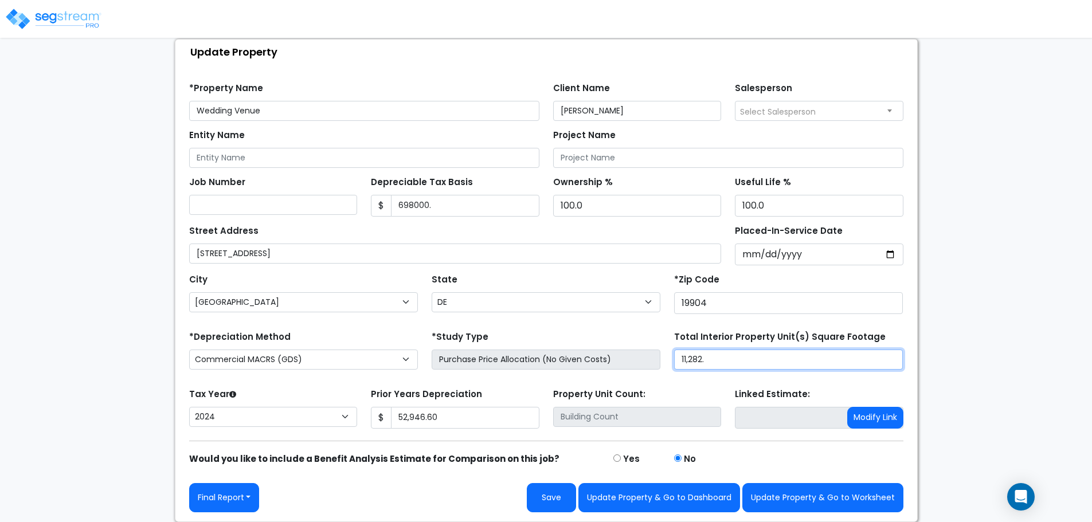
click at [739, 355] on input "11,282." at bounding box center [788, 360] width 229 height 20
type input "11,282.00"
click at [711, 229] on div "Street Address 2826 Seven Hickories Road" at bounding box center [455, 242] width 533 height 41
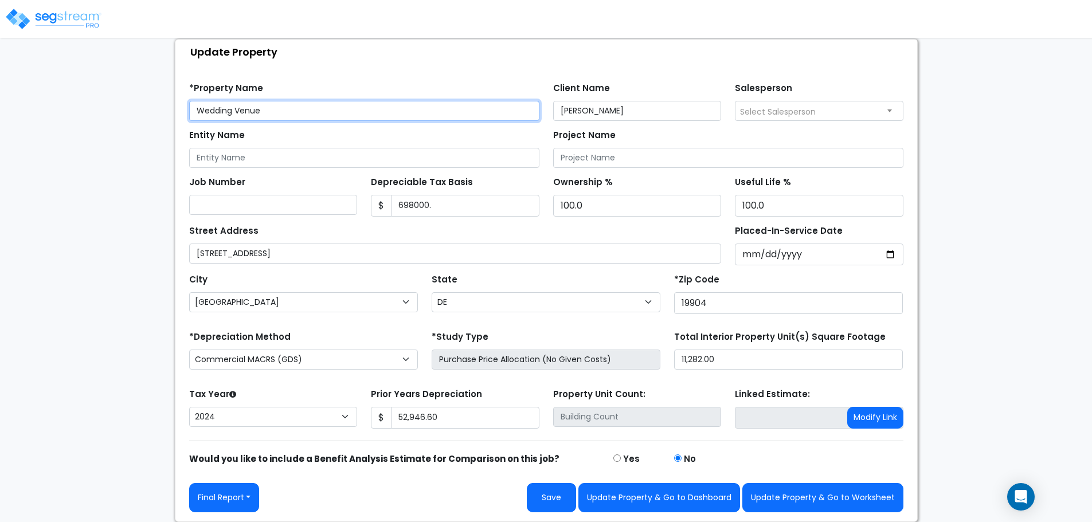
click at [284, 110] on input "Wedding Venue" at bounding box center [364, 111] width 350 height 20
drag, startPoint x: 329, startPoint y: 111, endPoint x: 126, endPoint y: 130, distance: 203.9
click at [126, 130] on div "We are Building your Property. So please grab a coffee and let us do the heavy …" at bounding box center [546, 253] width 1092 height 540
type input "Evergreen Farms"
click at [295, 108] on input "Evergreen Farms" at bounding box center [364, 111] width 350 height 20
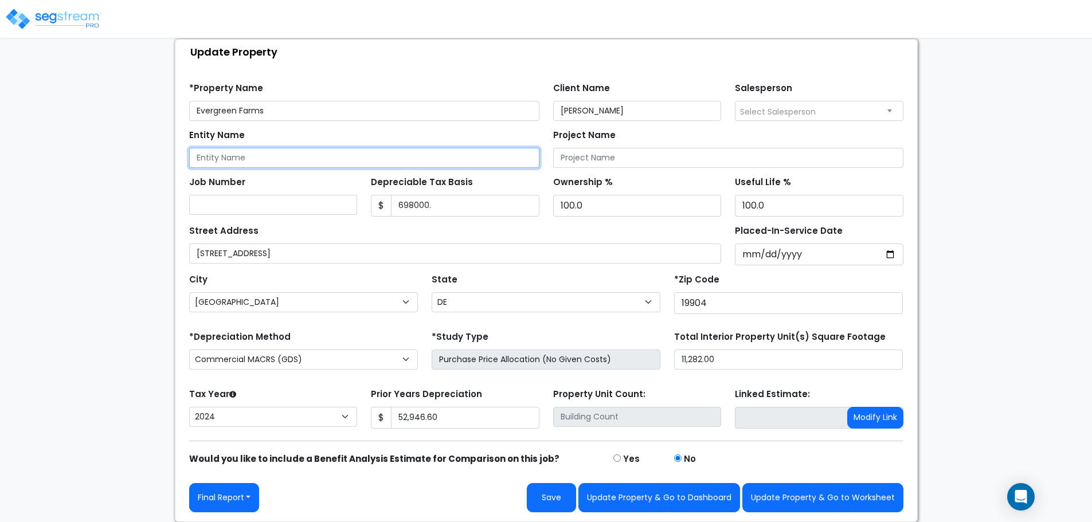
click at [352, 157] on input "Entity Name" at bounding box center [364, 158] width 350 height 20
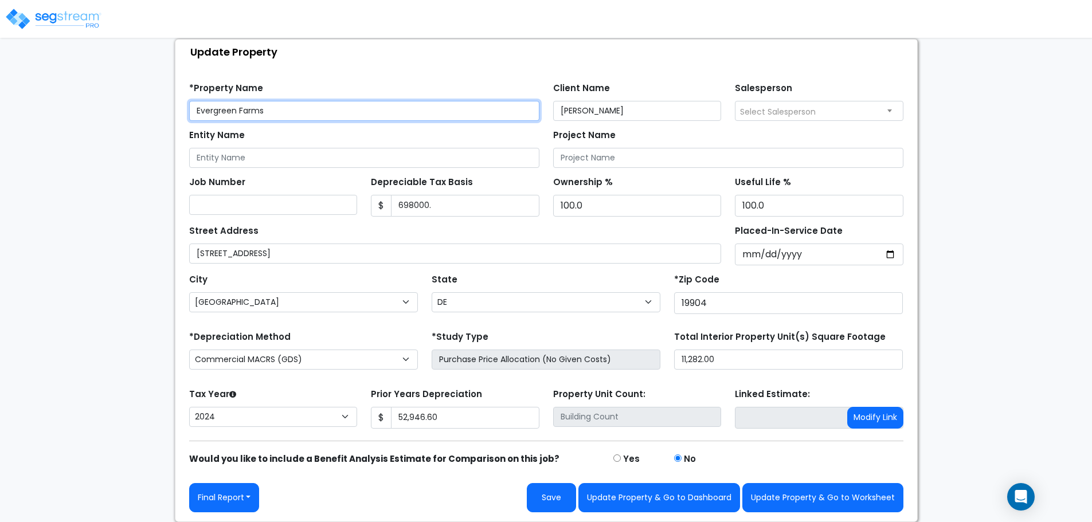
click at [323, 111] on input "Evergreen Farms" at bounding box center [364, 111] width 350 height 20
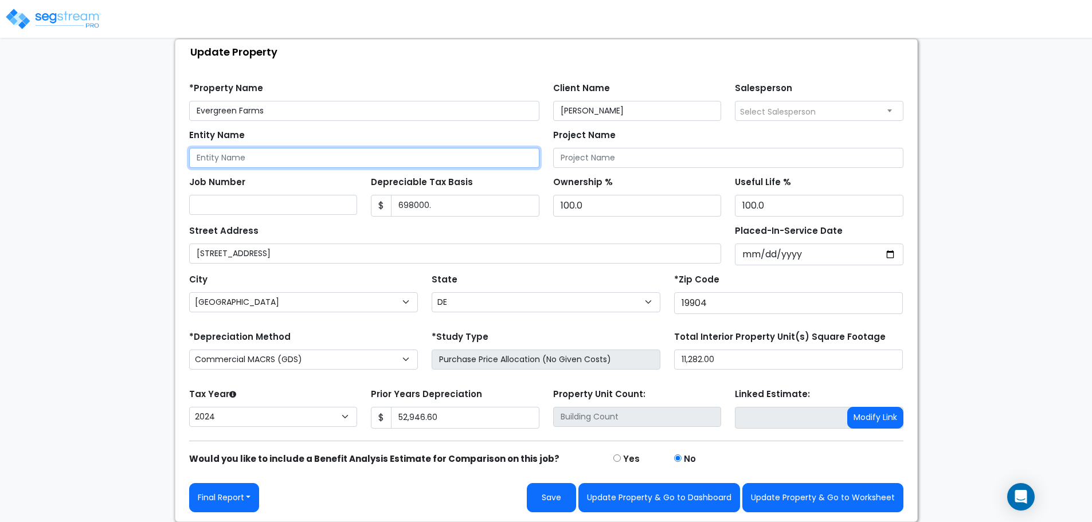
click at [290, 158] on input "Entity Name" at bounding box center [364, 158] width 350 height 20
type input "Maggie Haass"
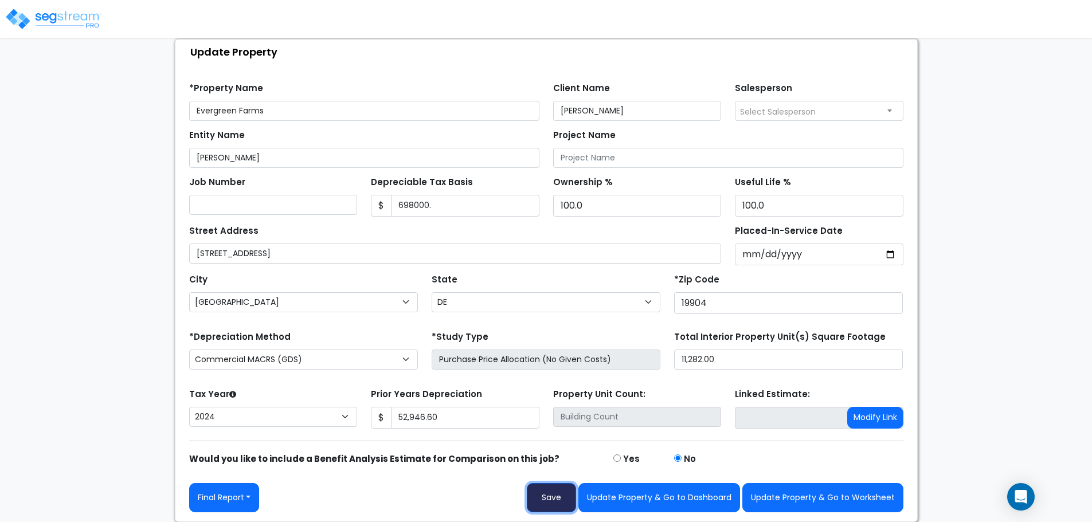
click at [557, 495] on button "Save" at bounding box center [551, 497] width 49 height 29
type input "52946.6"
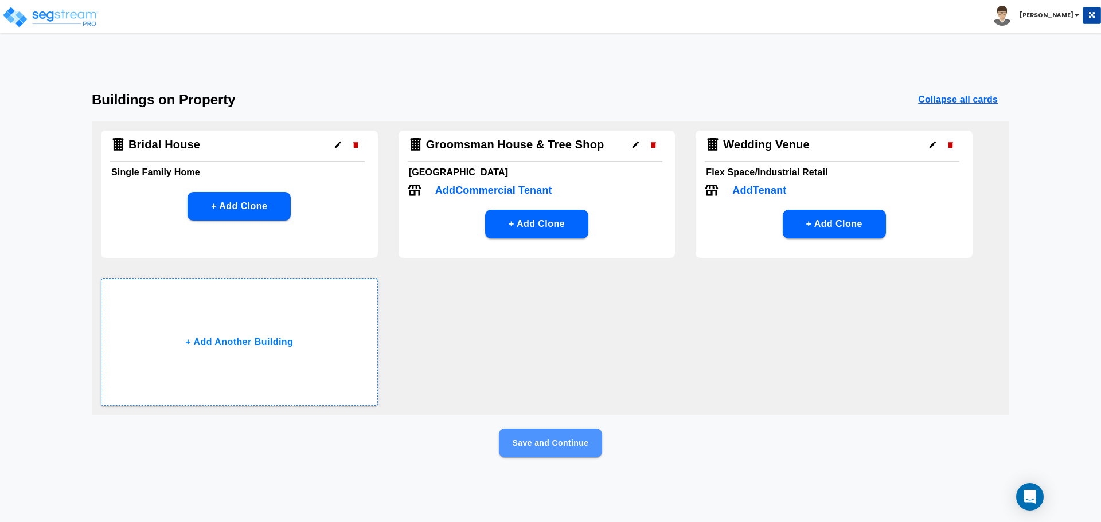
click at [541, 440] on button "Save and Continue" at bounding box center [550, 443] width 103 height 29
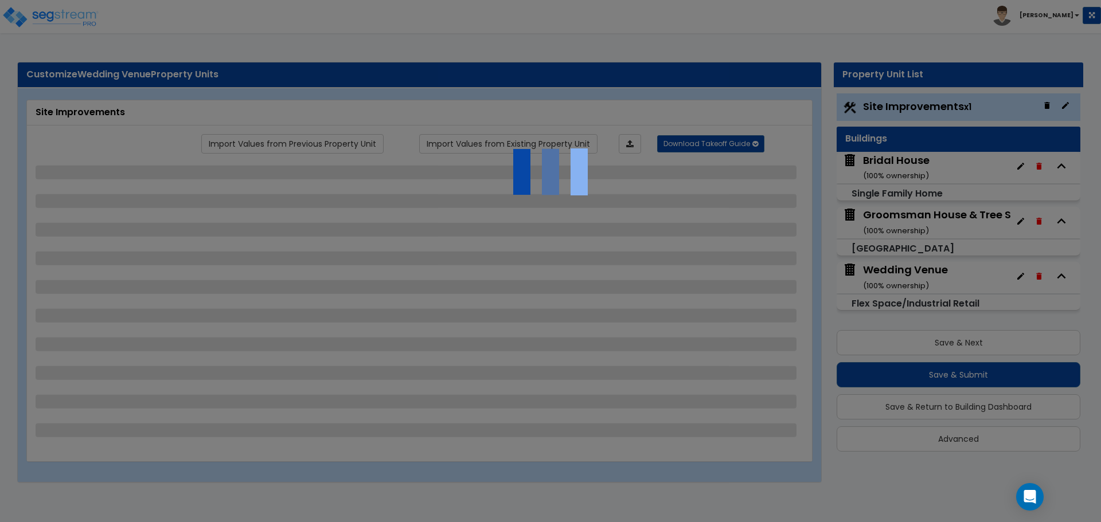
click at [931, 163] on div at bounding box center [550, 261] width 1101 height 522
select select "2"
select select "1"
select select "4"
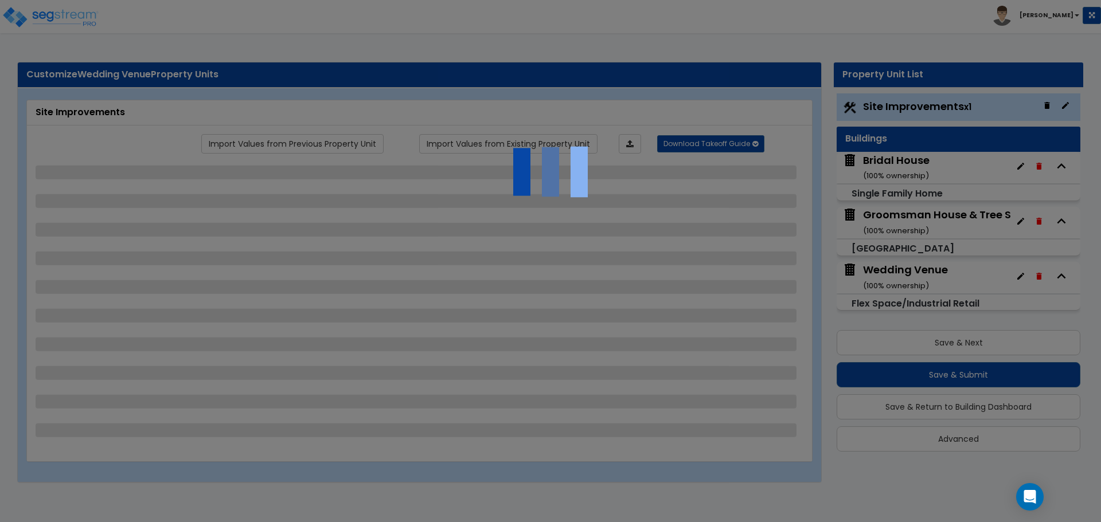
select select "2"
select select "1"
select select "4"
select select "1"
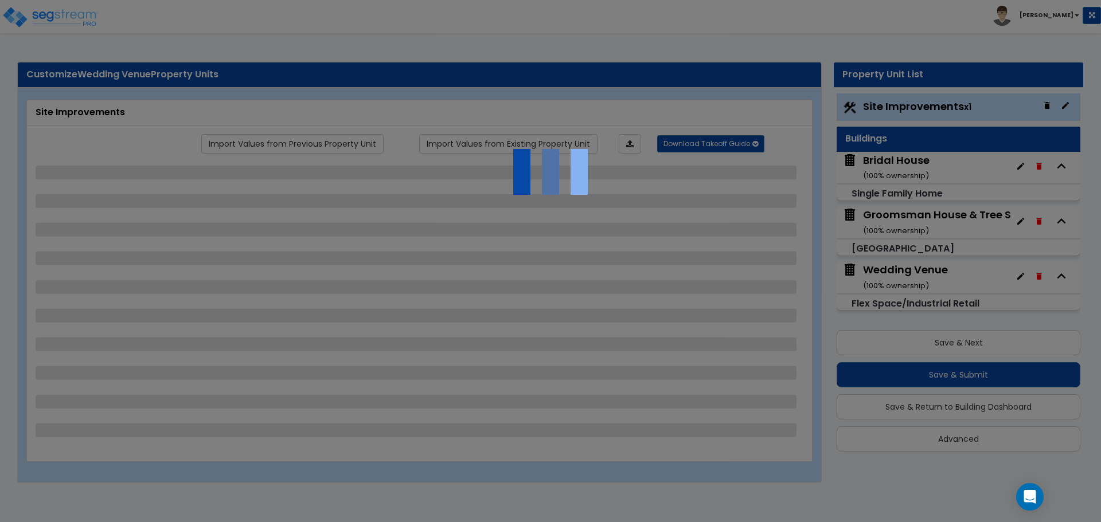
select select "1"
select select "5"
select select "2"
select select "1"
select select "3"
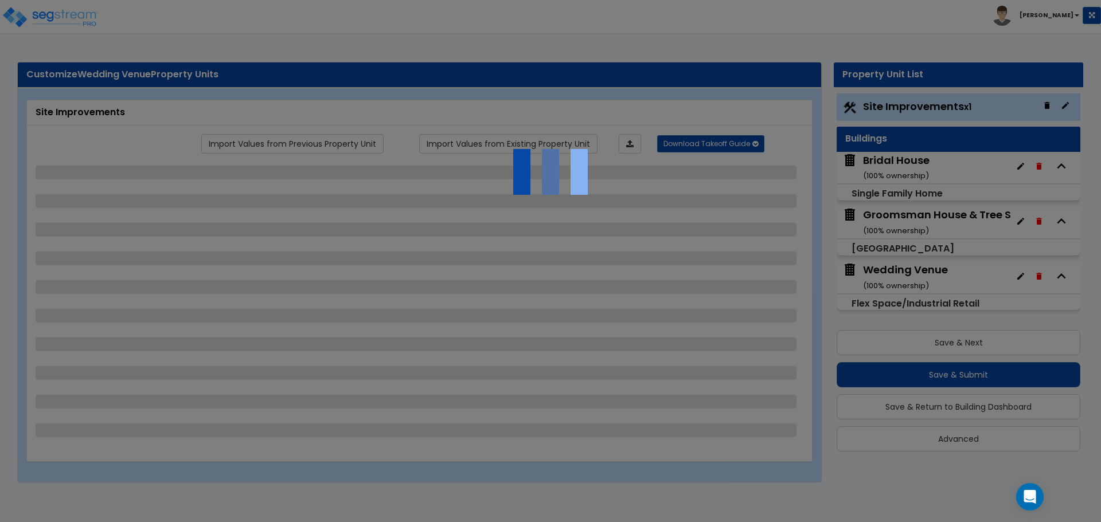
select select "3"
select select "1"
select select "5"
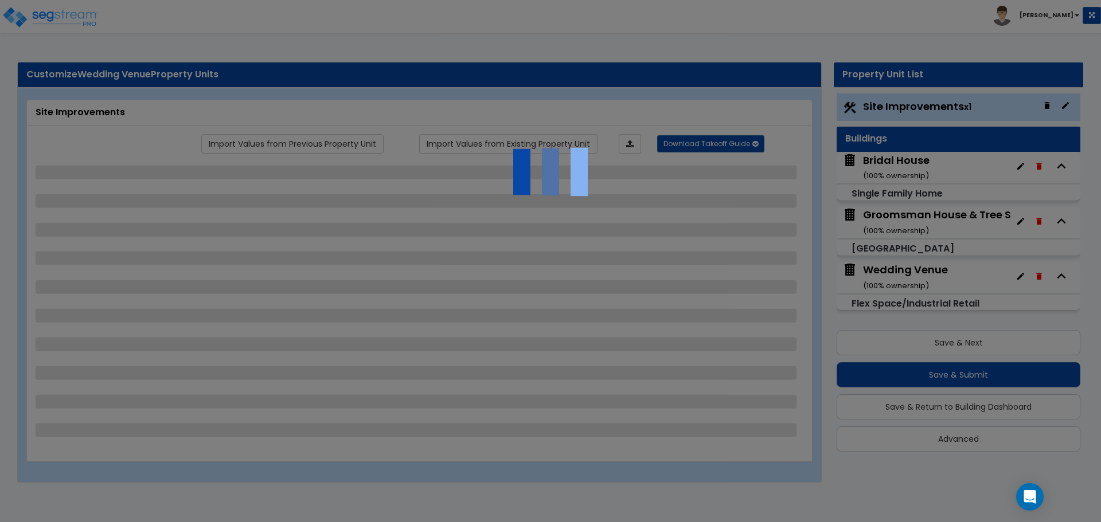
select select "3"
select select "1"
select select "2"
select select "4"
select select "1"
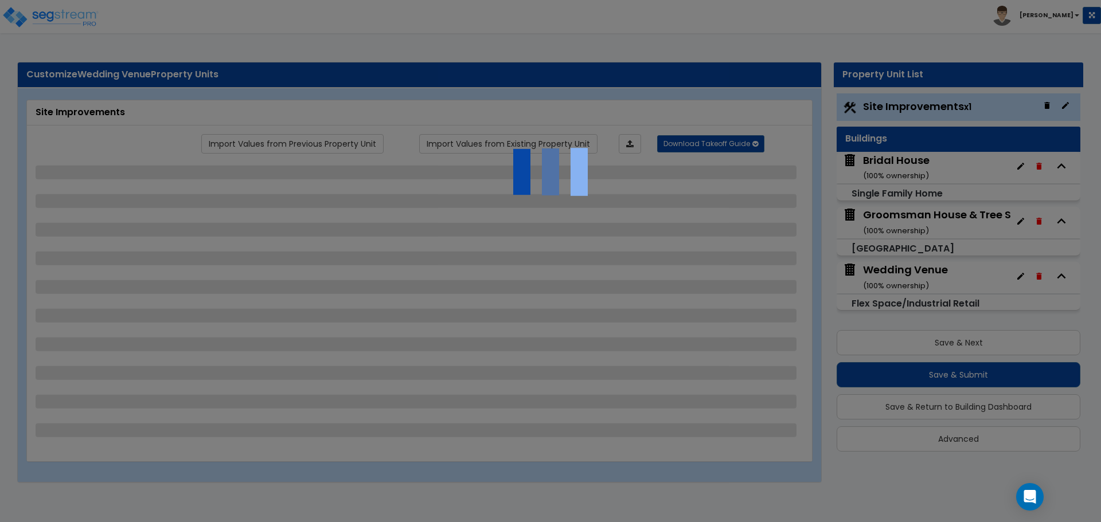
select select "1"
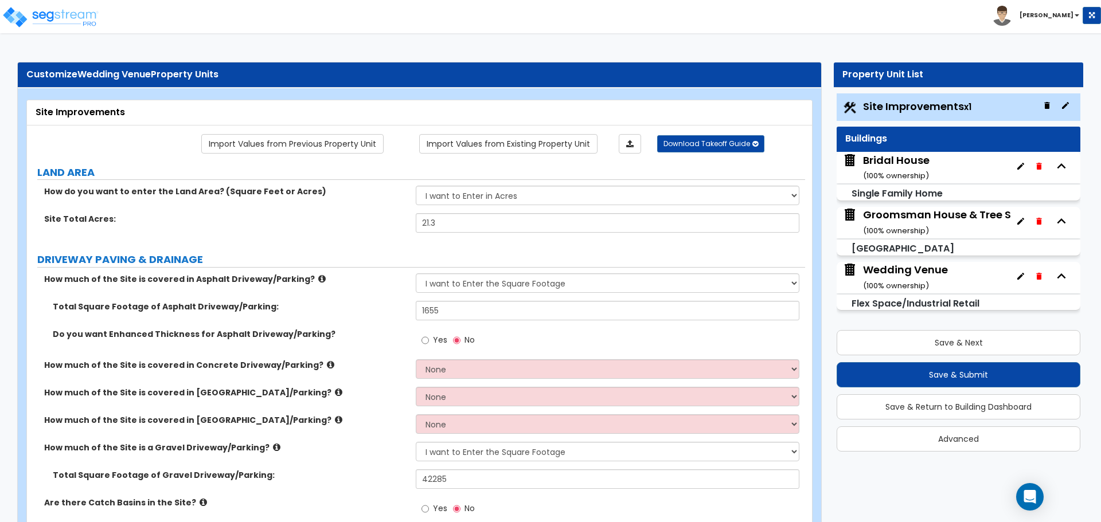
click at [930, 162] on div "Bridal House ( 100 % ownership)" at bounding box center [959, 168] width 244 height 32
click at [921, 161] on div "Bridal House ( 100 % ownership)" at bounding box center [896, 167] width 67 height 29
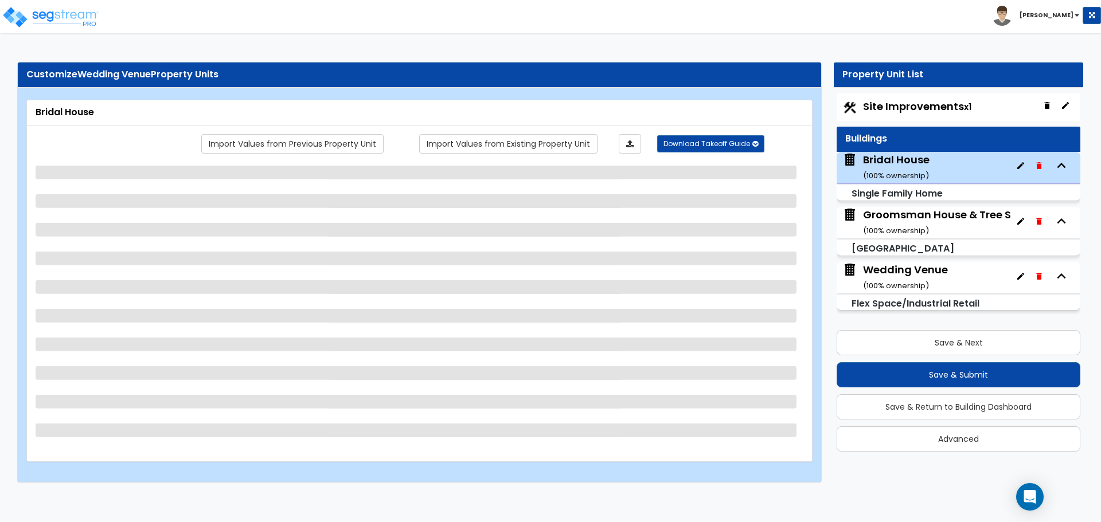
select select "1"
select select "7"
select select "3"
select select "2"
select select "1"
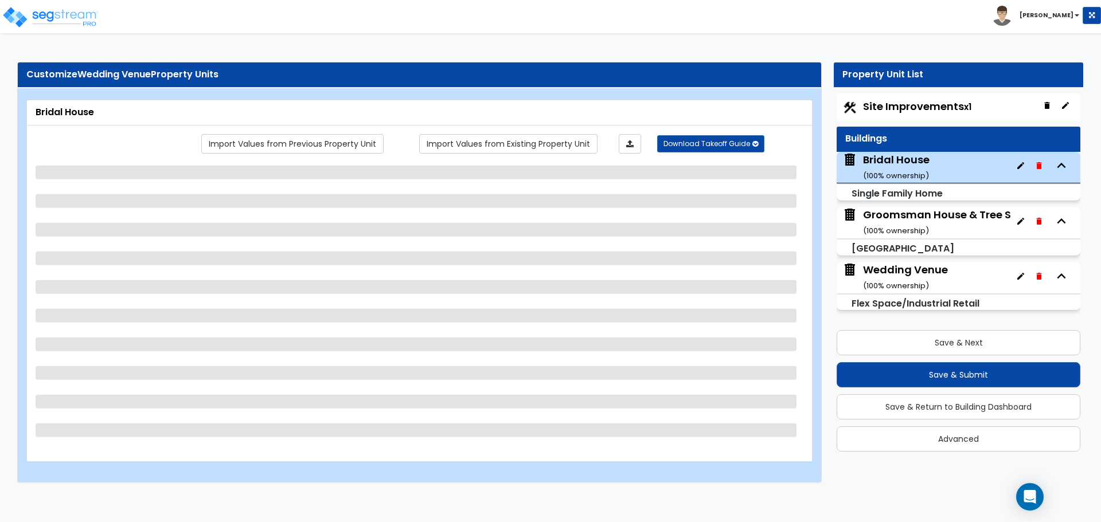
select select "1"
select select "5"
select select "1"
select select "4"
select select "2"
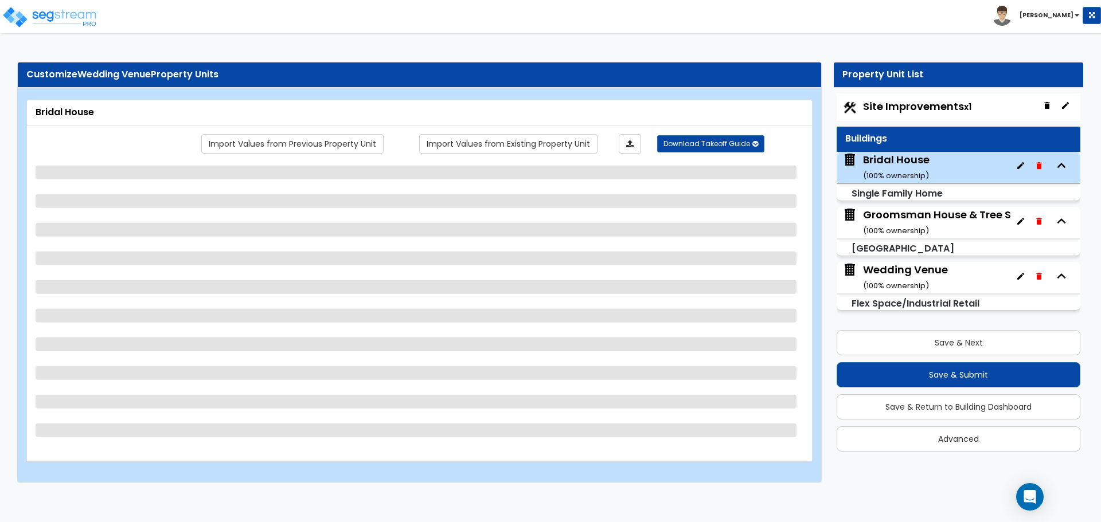
select select "1"
select select "2"
select select "1"
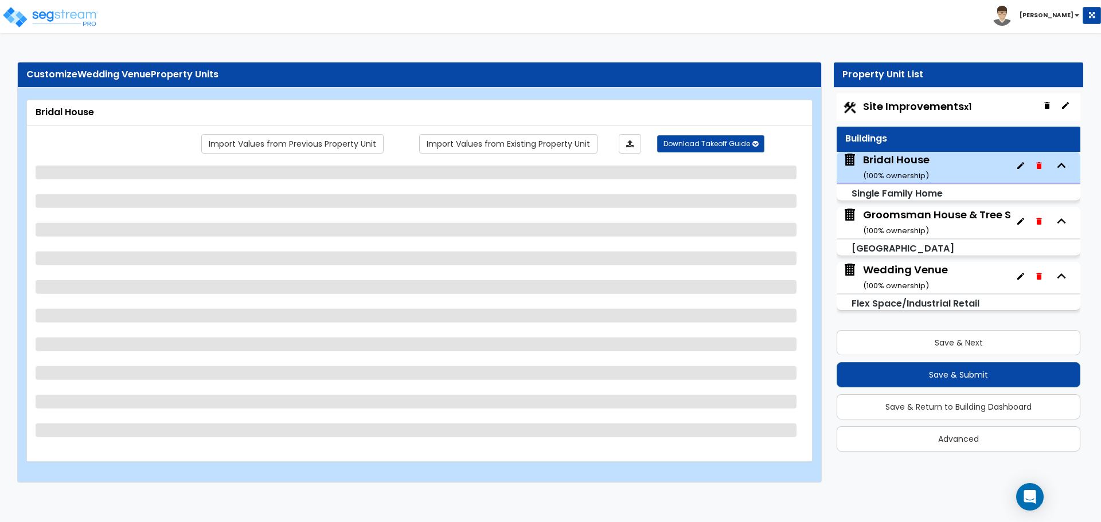
select select "2"
select select "6"
select select "1"
select select "3"
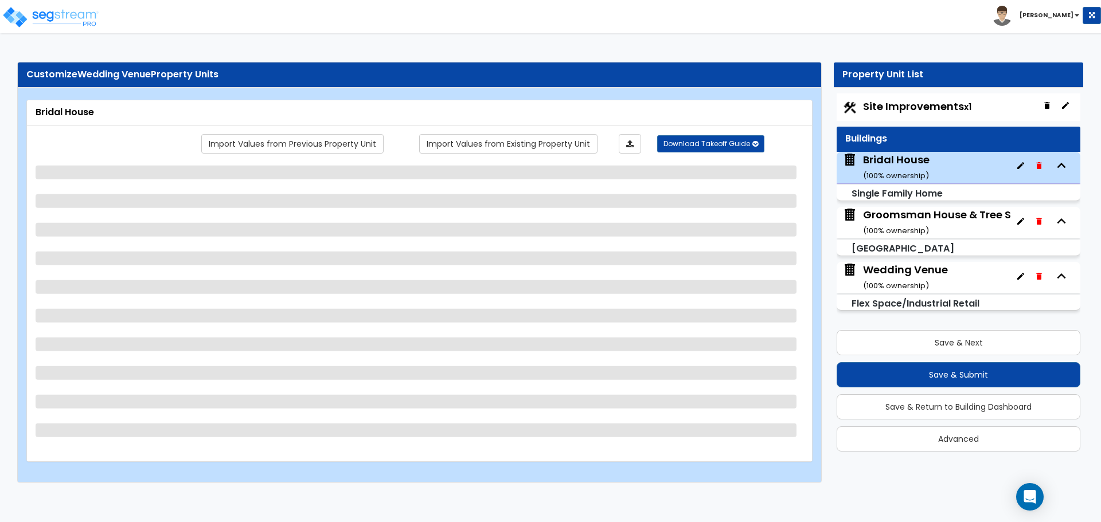
select select "5"
select select "3"
select select "5"
select select "2"
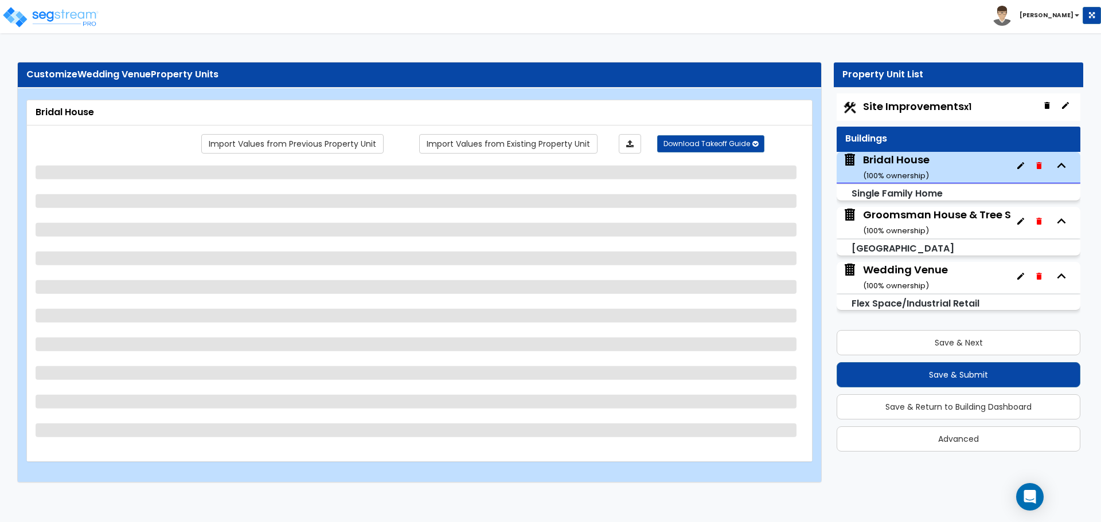
select select "6"
select select "1"
select select "4"
select select "2"
select select "1"
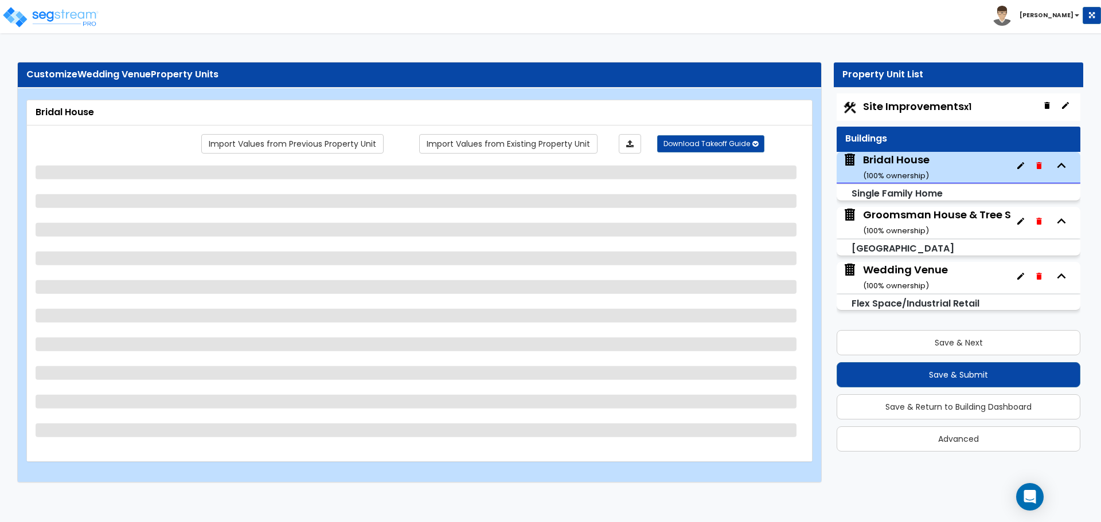
select select "3"
select select "4"
select select "2"
select select "3"
select select "1"
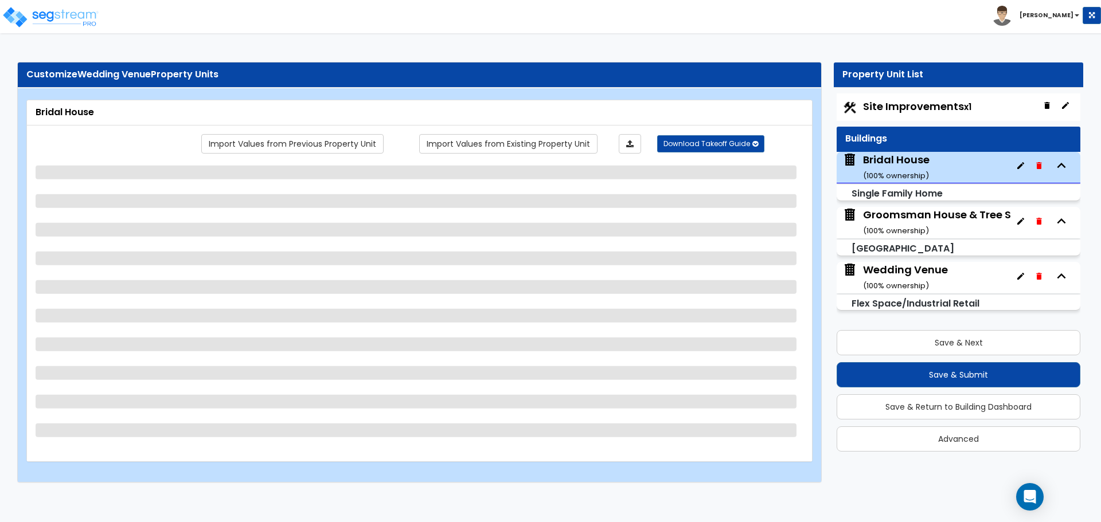
select select "1"
select select "2"
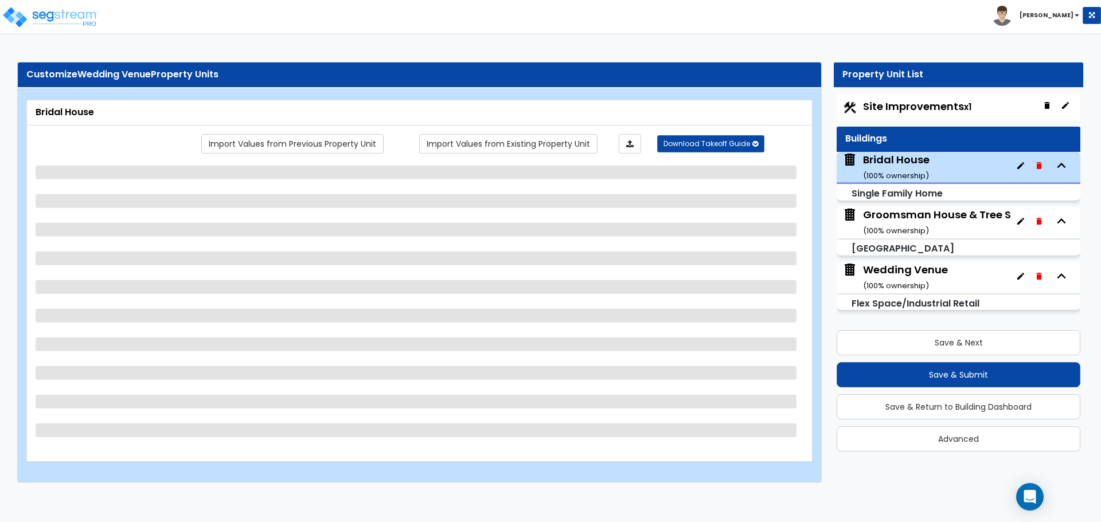
select select "2"
select select "1"
select select "2"
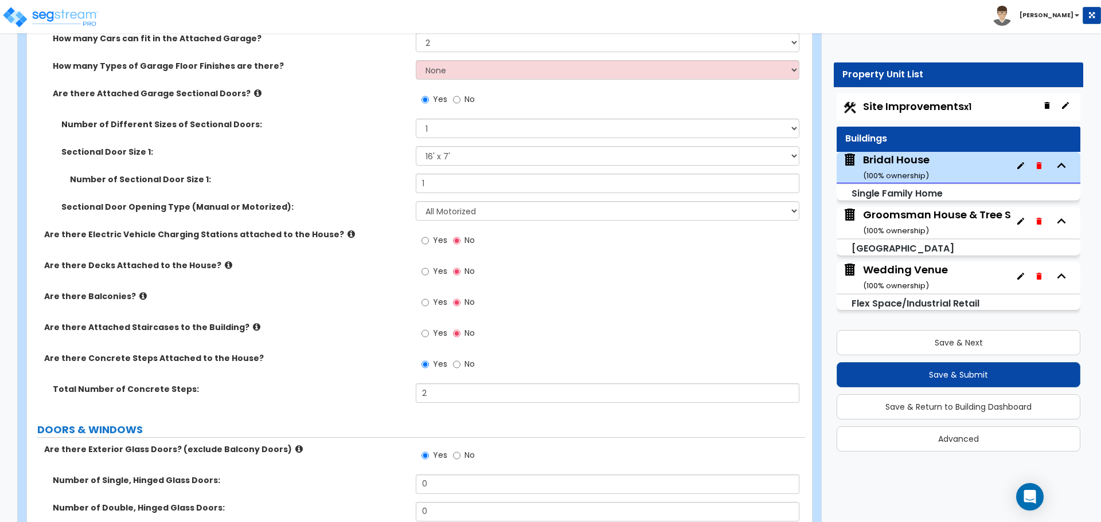
scroll to position [1433, 0]
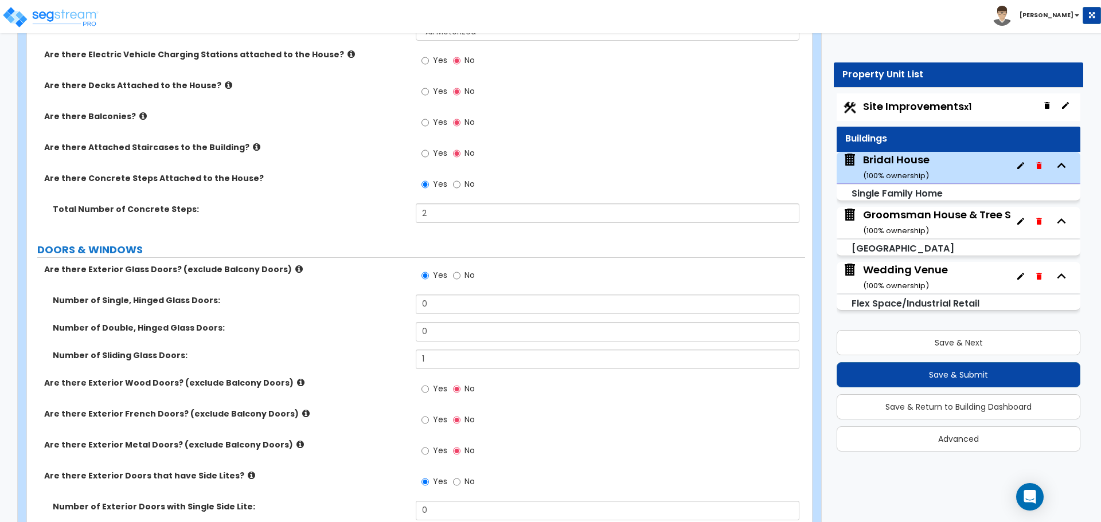
click at [958, 211] on div "Groomsman House & Tree Shop ( 100 % ownership)" at bounding box center [947, 222] width 169 height 29
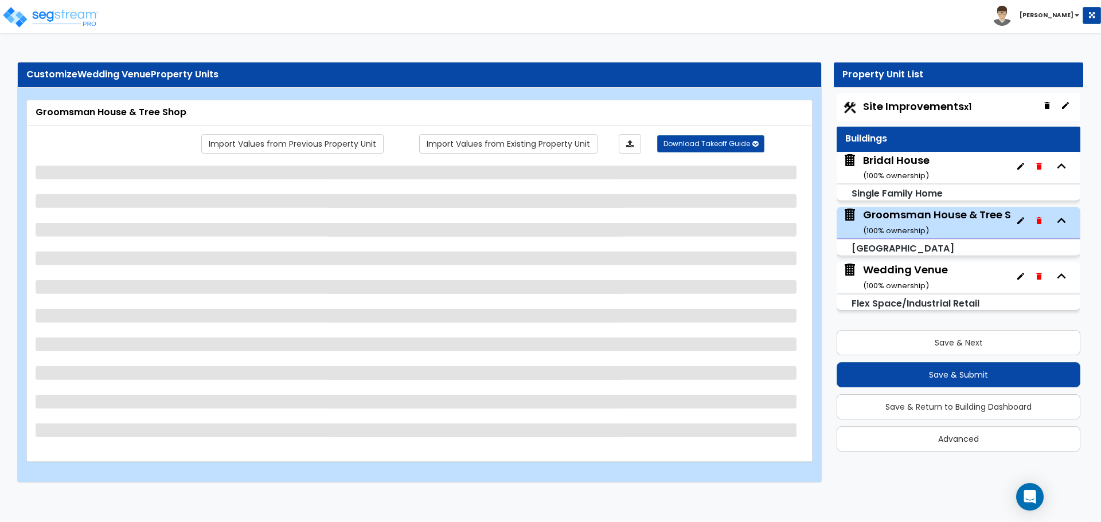
select select "2"
select select "7"
select select "2"
select select "3"
select select "5"
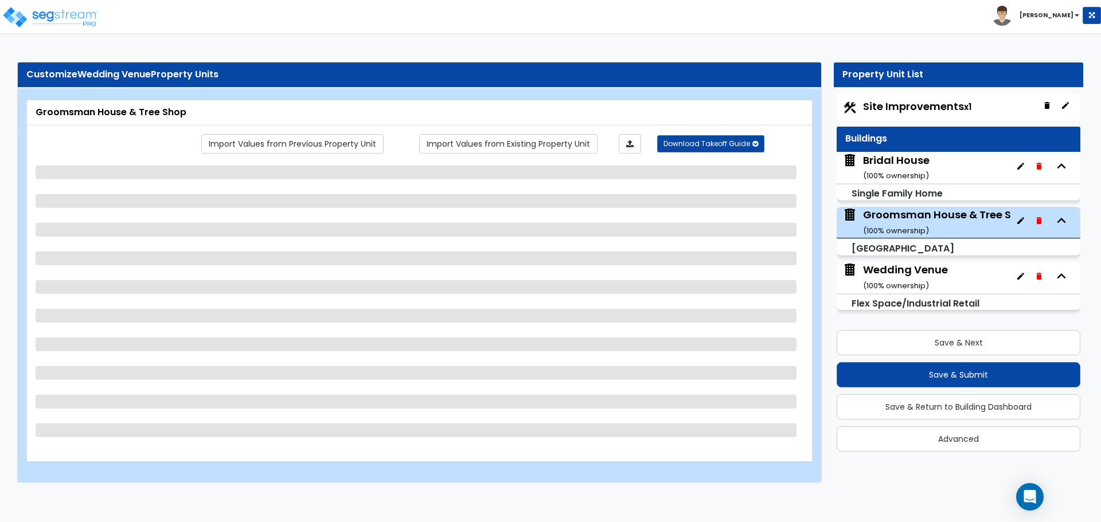
select select "1"
select select "2"
select select "4"
select select "2"
select select "1"
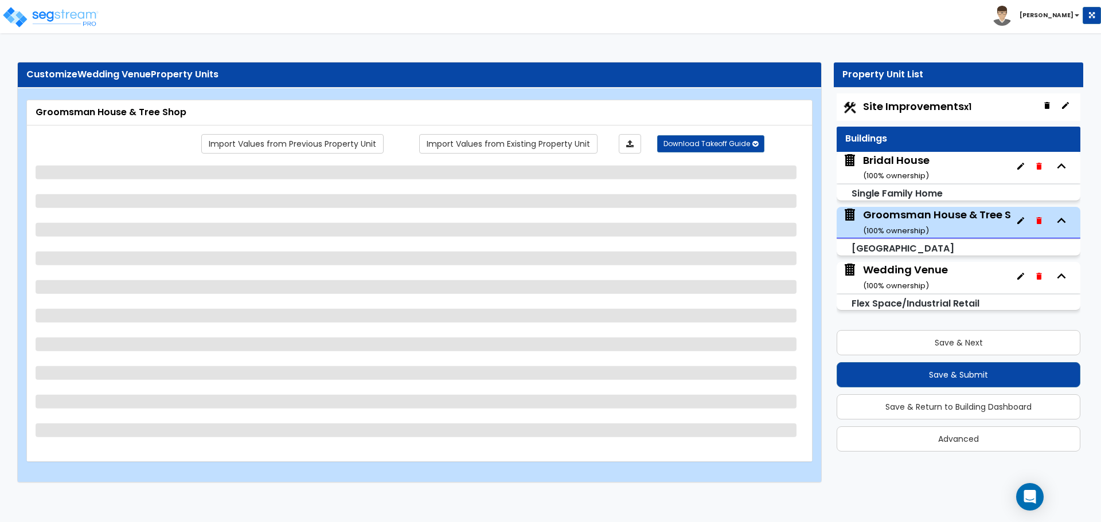
select select "1"
select select "3"
select select "1"
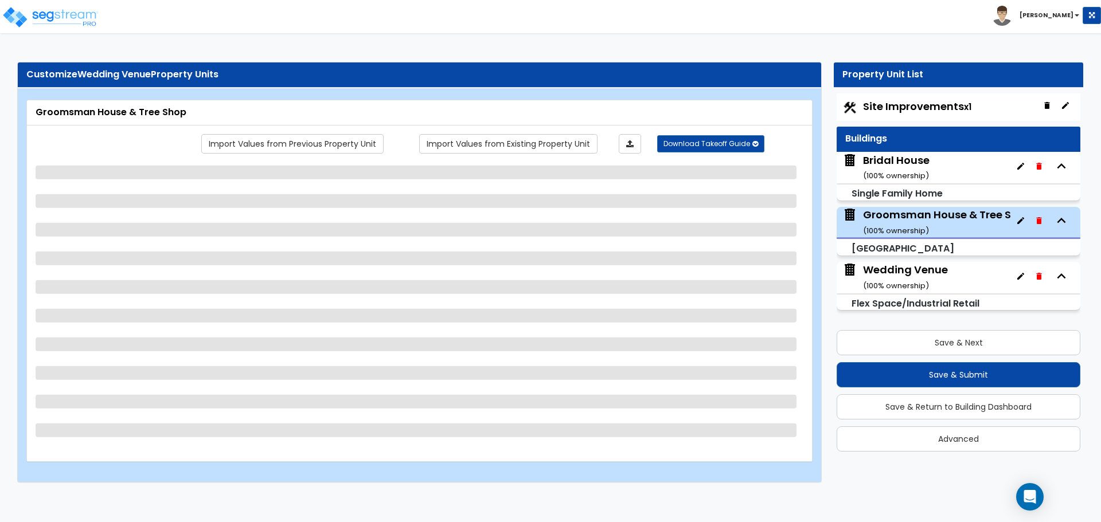
select select "7"
select select "2"
select select "3"
select select "1"
select select "3"
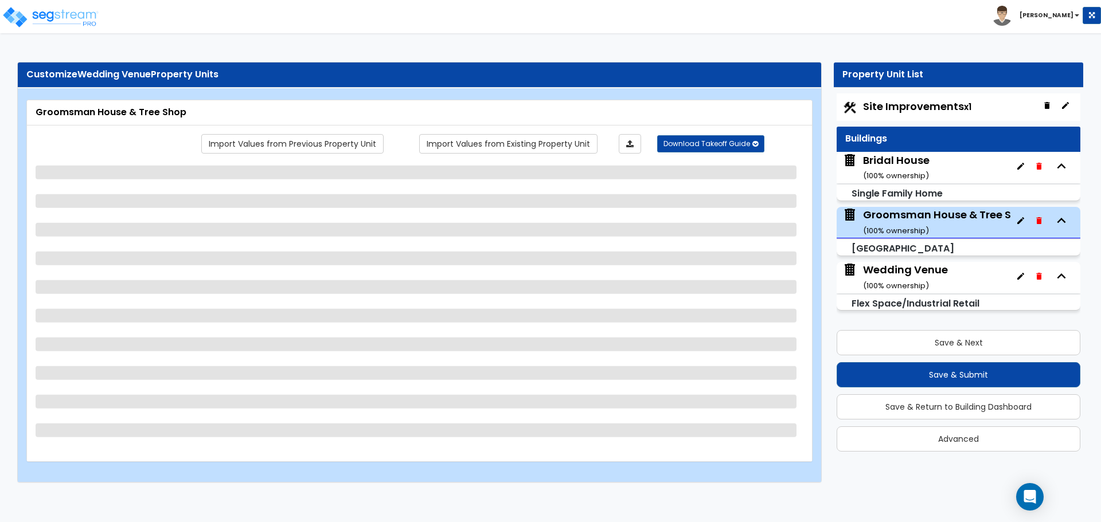
select select "6"
select select "1"
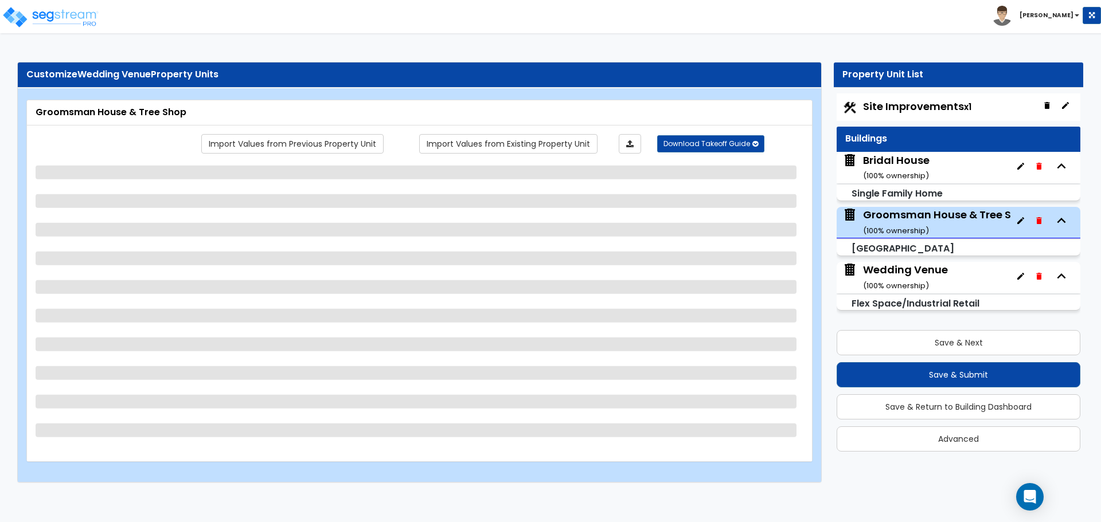
select select "1"
select select "2"
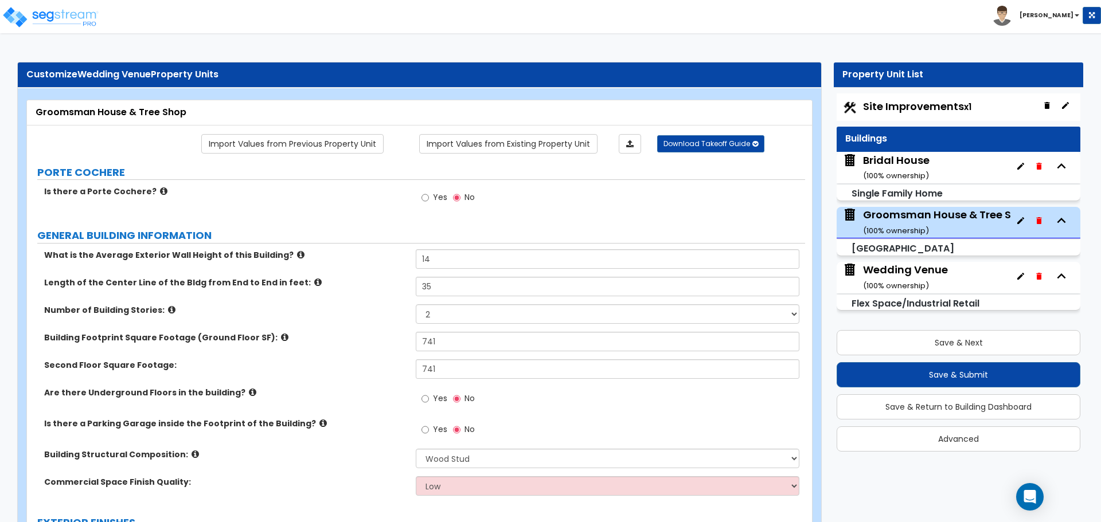
click at [917, 272] on div "Wedding Venue ( 100 % ownership)" at bounding box center [905, 277] width 85 height 29
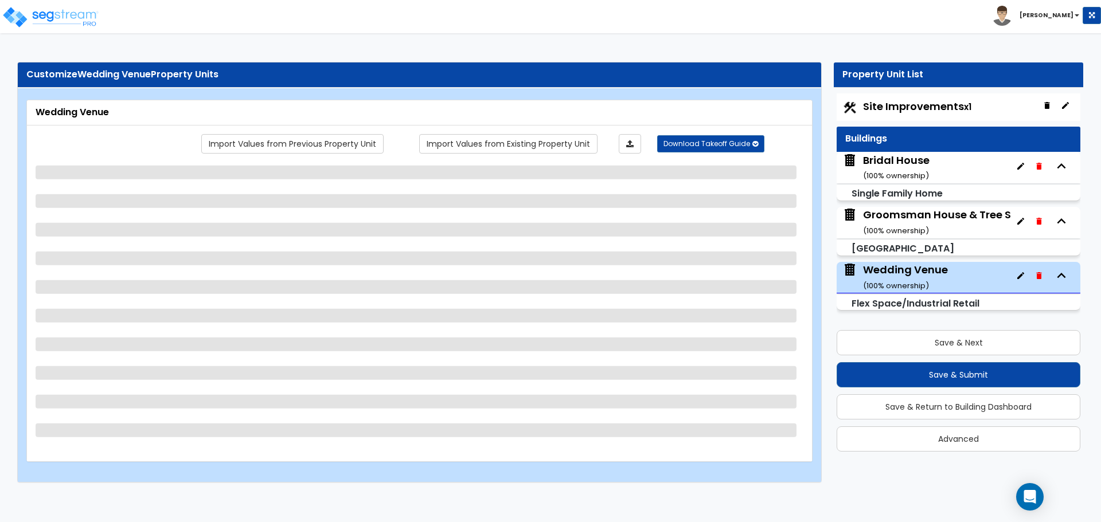
select select "7"
select select "1"
select select "4"
select select "1"
select select "2"
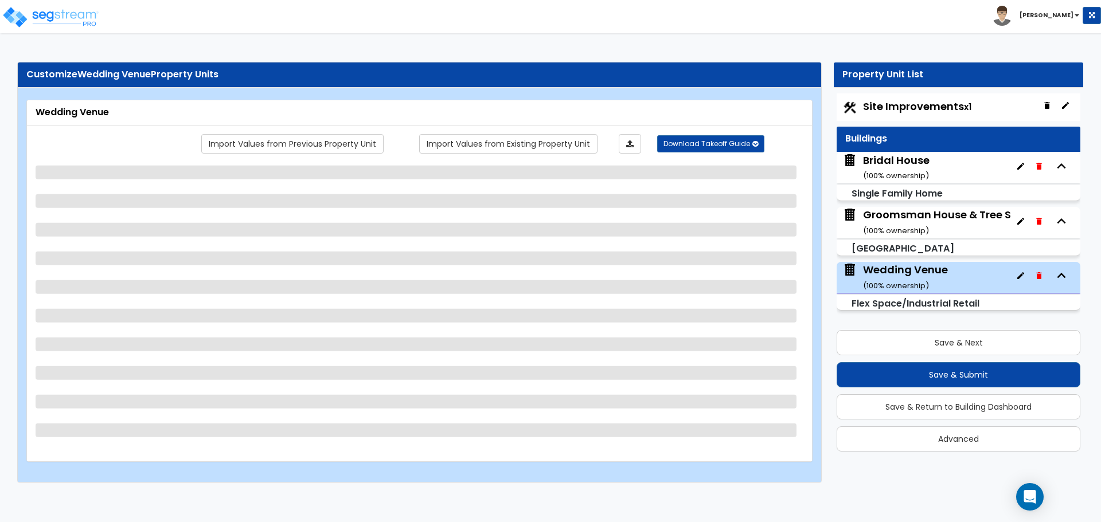
select select "4"
select select "1"
select select "4"
select select "1"
select select "3"
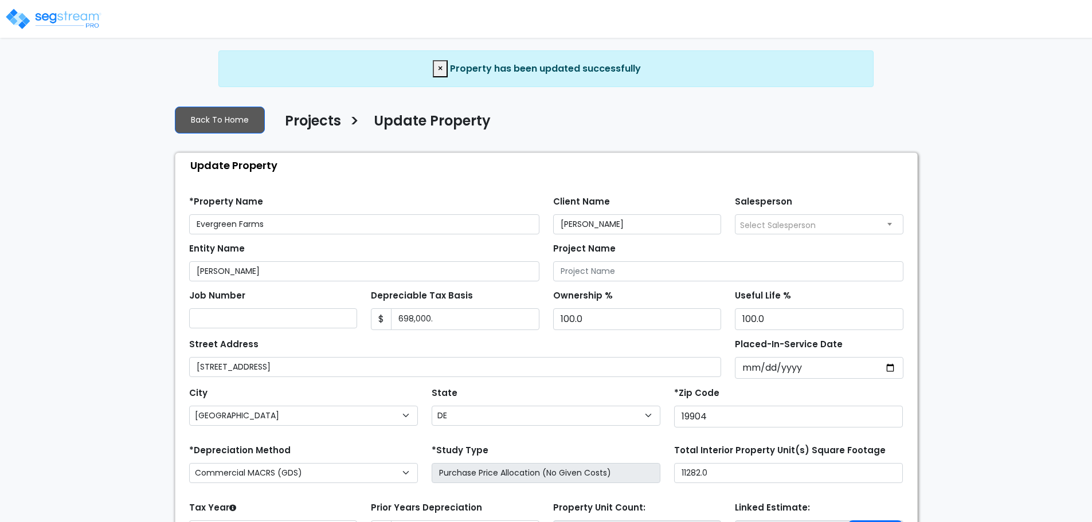
select select "DE"
select select "2024"
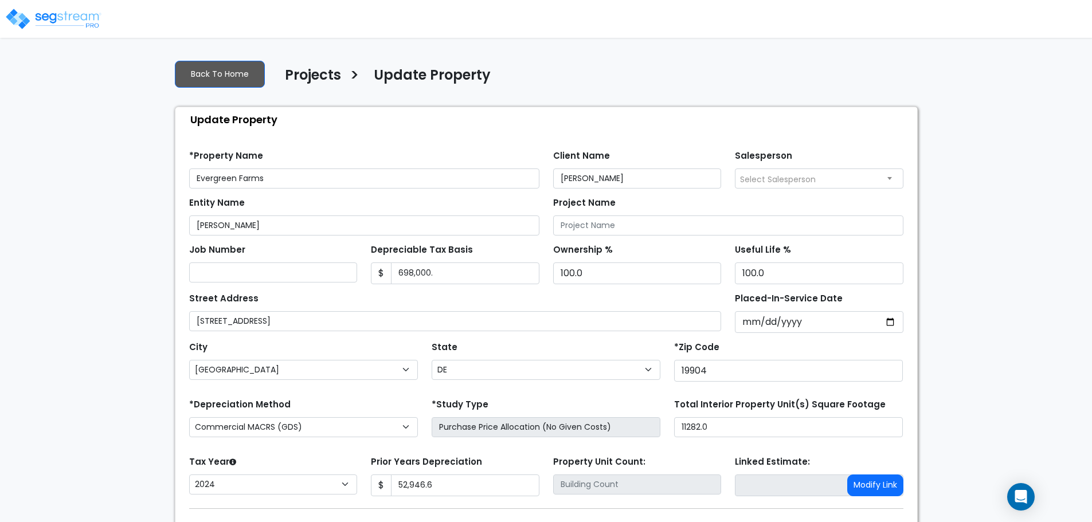
click at [574, 84] on div "Back To Home Projects > Update Property" at bounding box center [546, 77] width 743 height 31
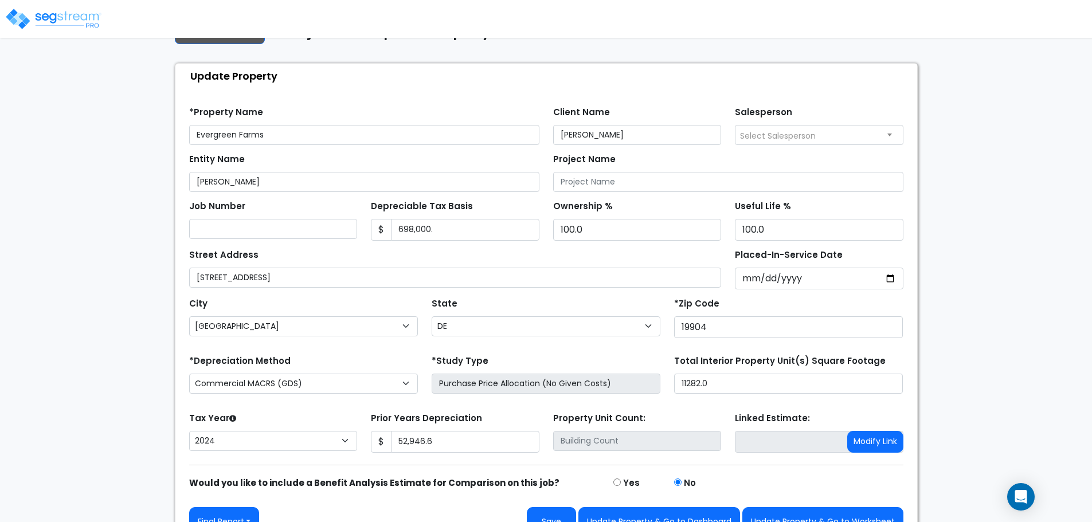
scroll to position [68, 0]
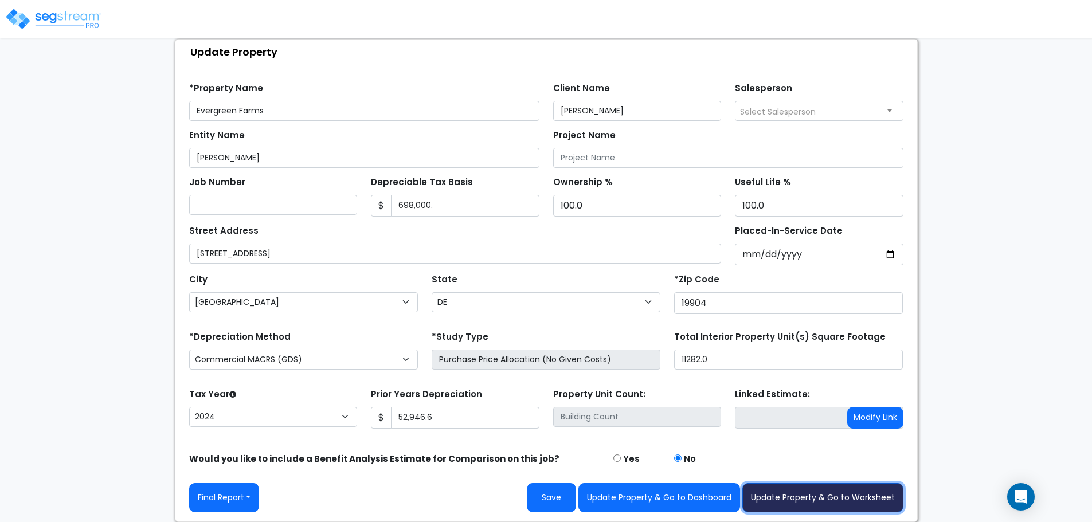
click at [841, 507] on button "Update Property & Go to Worksheet" at bounding box center [823, 497] width 161 height 29
type input "52946.6"
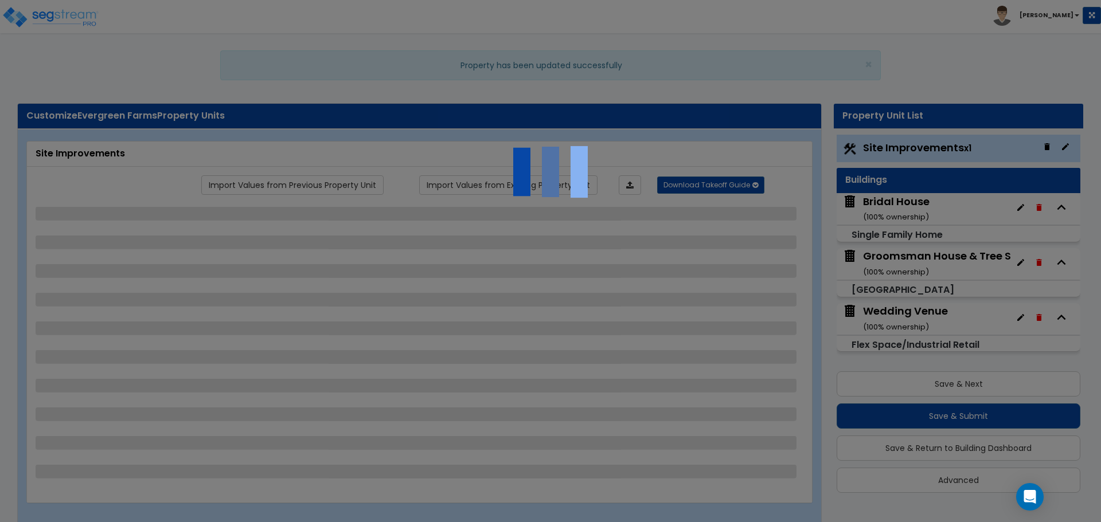
select select "2"
select select "1"
select select "4"
select select "2"
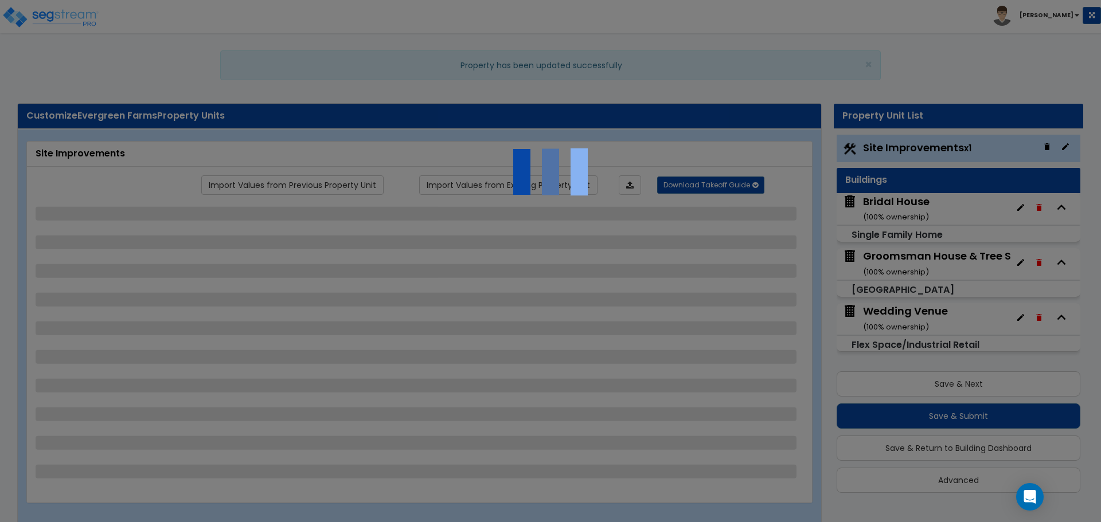
select select "2"
select select "1"
select select "4"
select select "1"
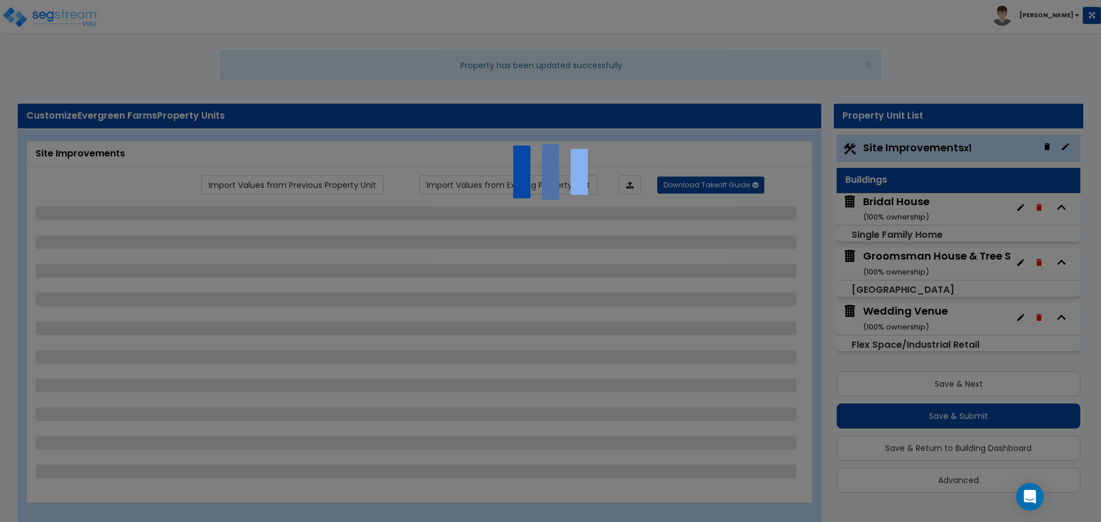
select select "5"
select select "2"
select select "1"
select select "3"
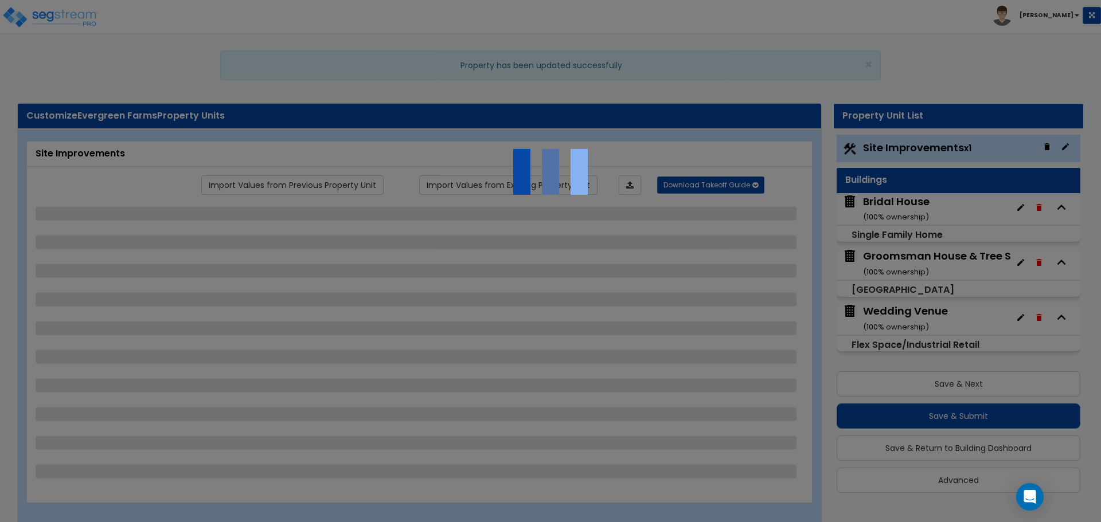
select select "1"
select select "5"
select select "3"
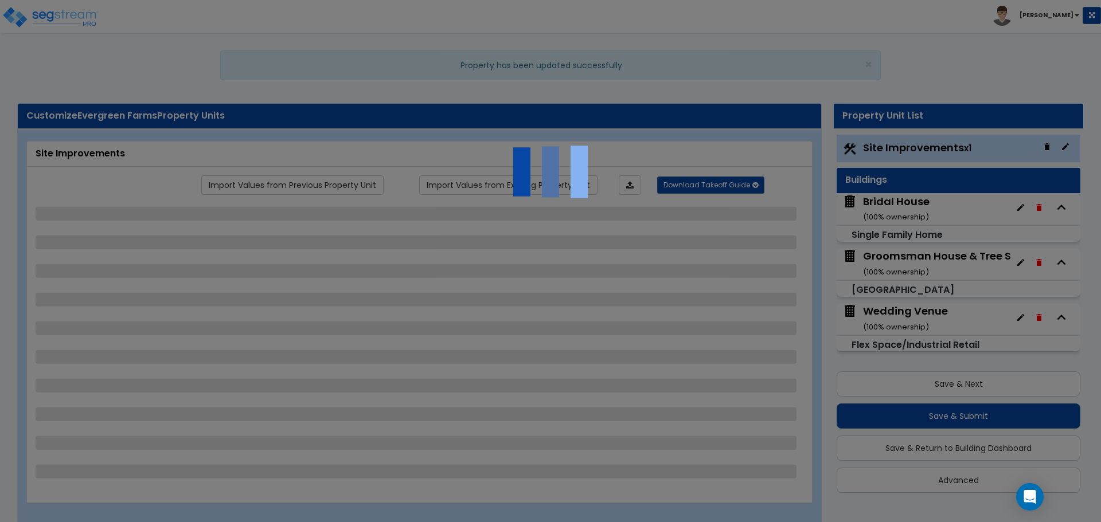
select select "1"
select select "2"
select select "4"
select select "1"
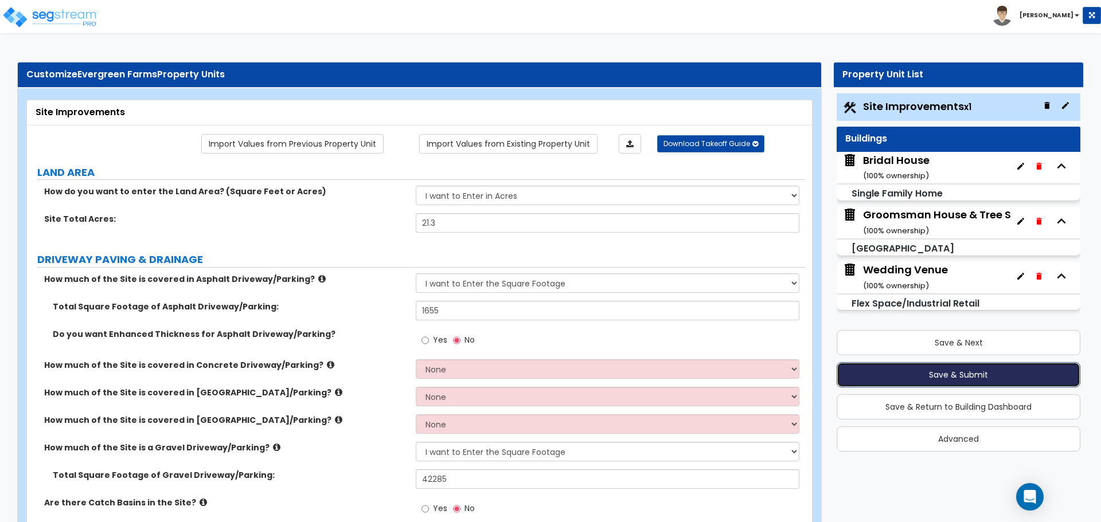
click at [932, 376] on button "Save & Submit" at bounding box center [959, 374] width 244 height 25
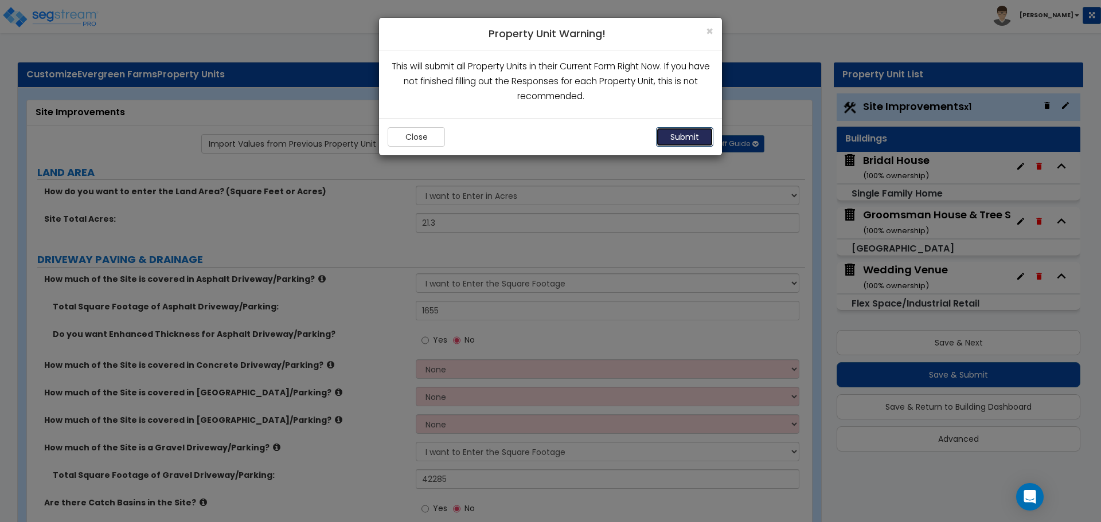
click at [684, 136] on button "Submit" at bounding box center [684, 136] width 57 height 19
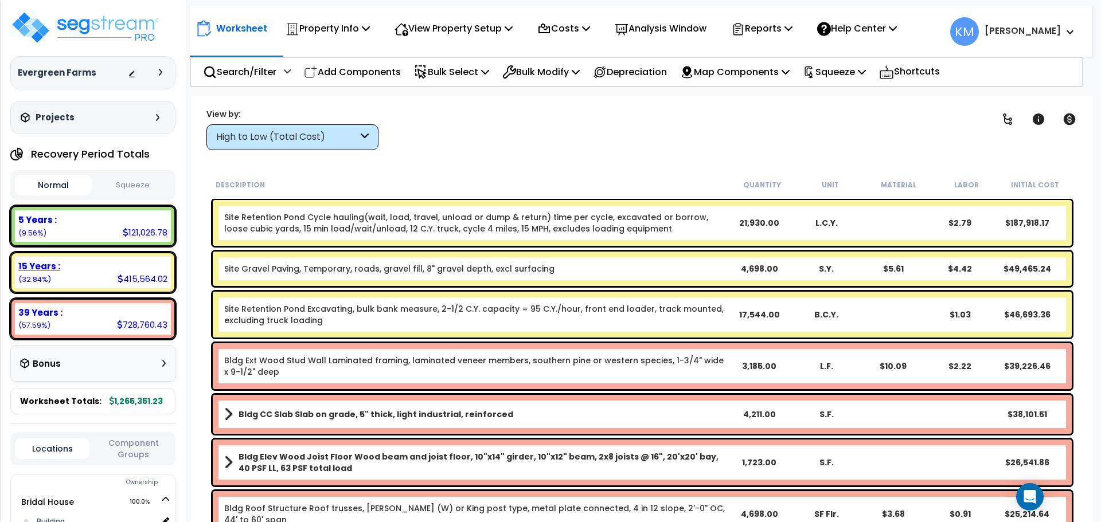
click at [48, 268] on b "15 Years :" at bounding box center [39, 266] width 42 height 12
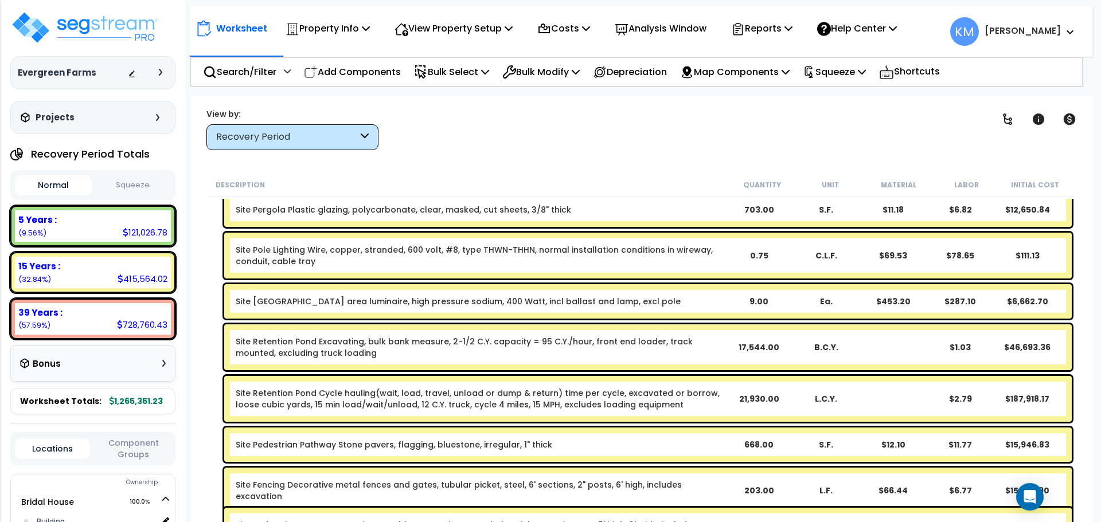
scroll to position [382, 0]
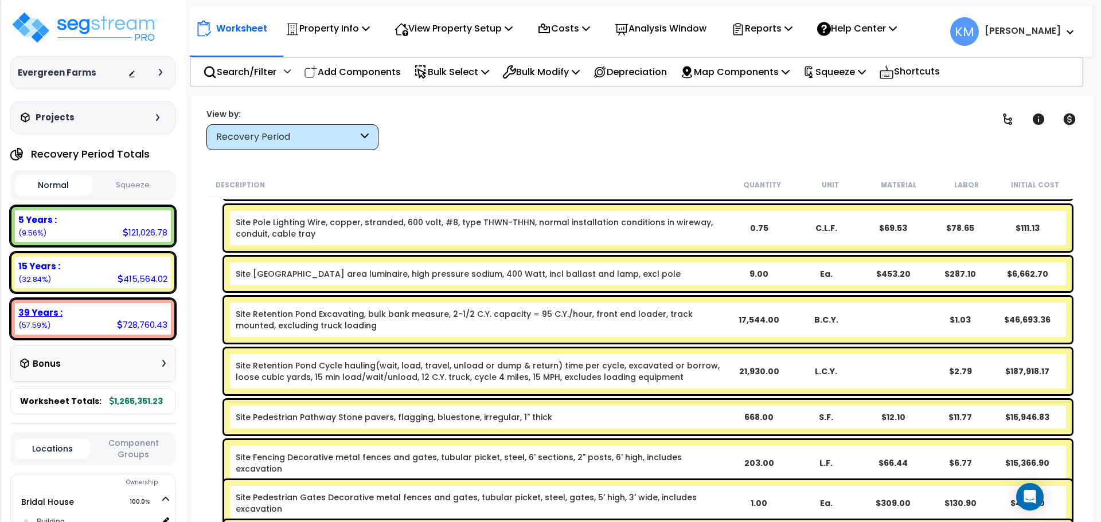
click at [60, 310] on b "39 Years :" at bounding box center [40, 313] width 44 height 12
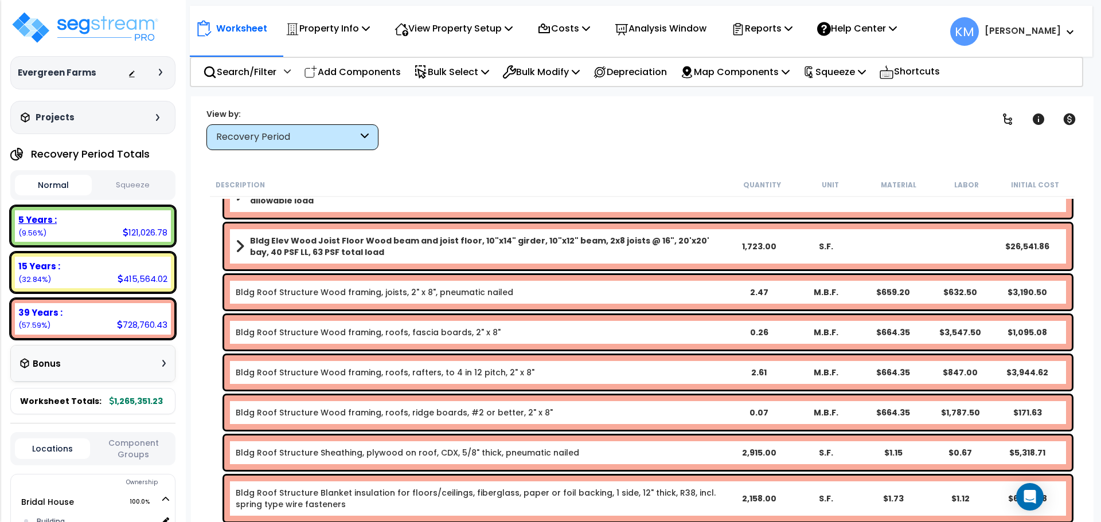
click at [37, 222] on b "5 Years :" at bounding box center [37, 220] width 38 height 12
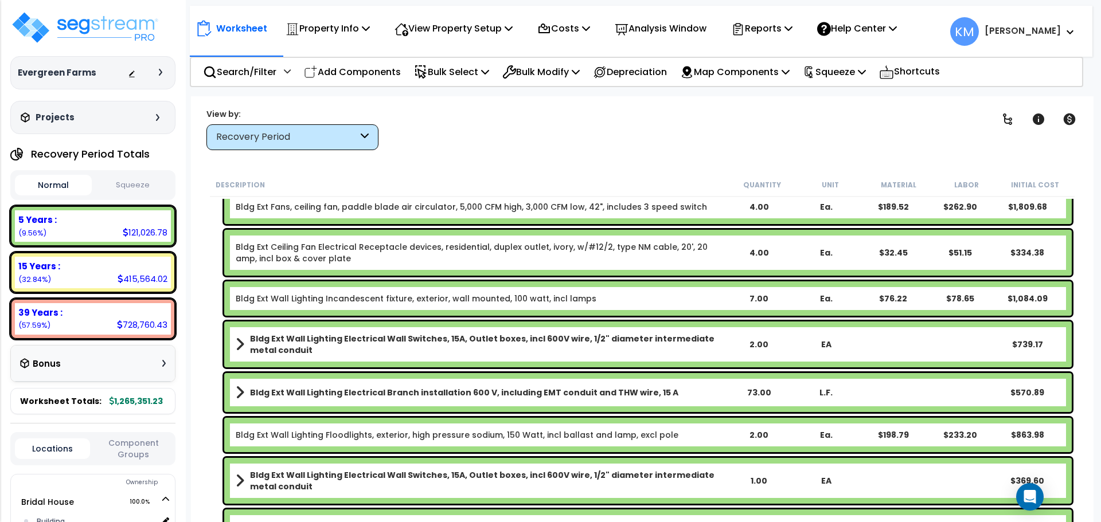
scroll to position [0, 0]
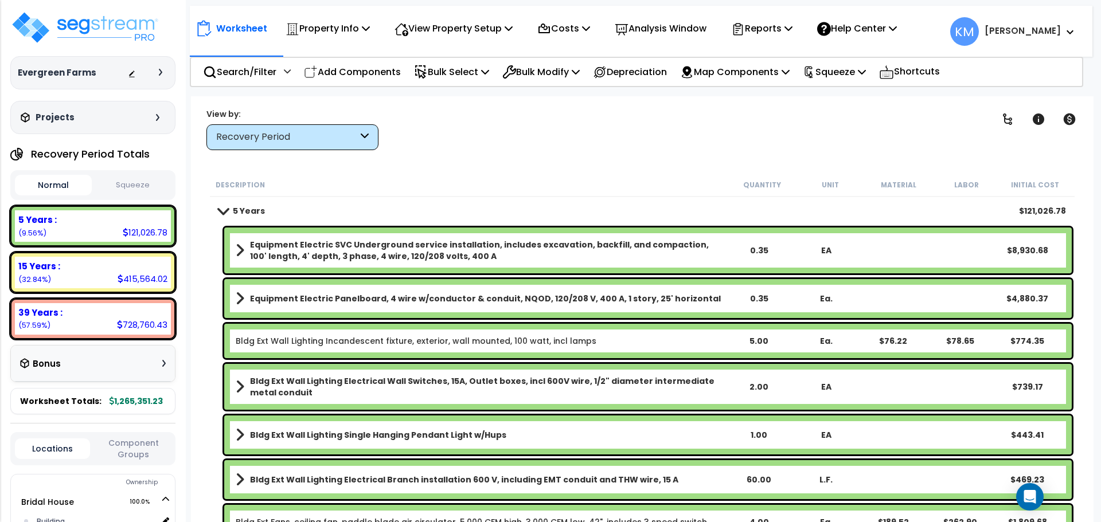
click at [106, 182] on button "Squeeze" at bounding box center [133, 185] width 77 height 20
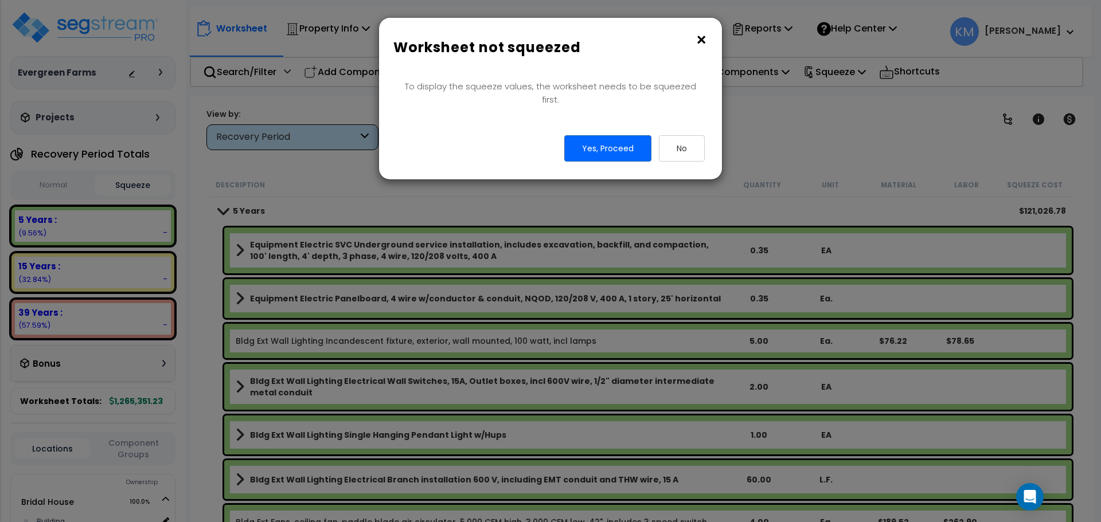
click at [698, 40] on button "×" at bounding box center [701, 40] width 13 height 18
